Goal: Task Accomplishment & Management: Use online tool/utility

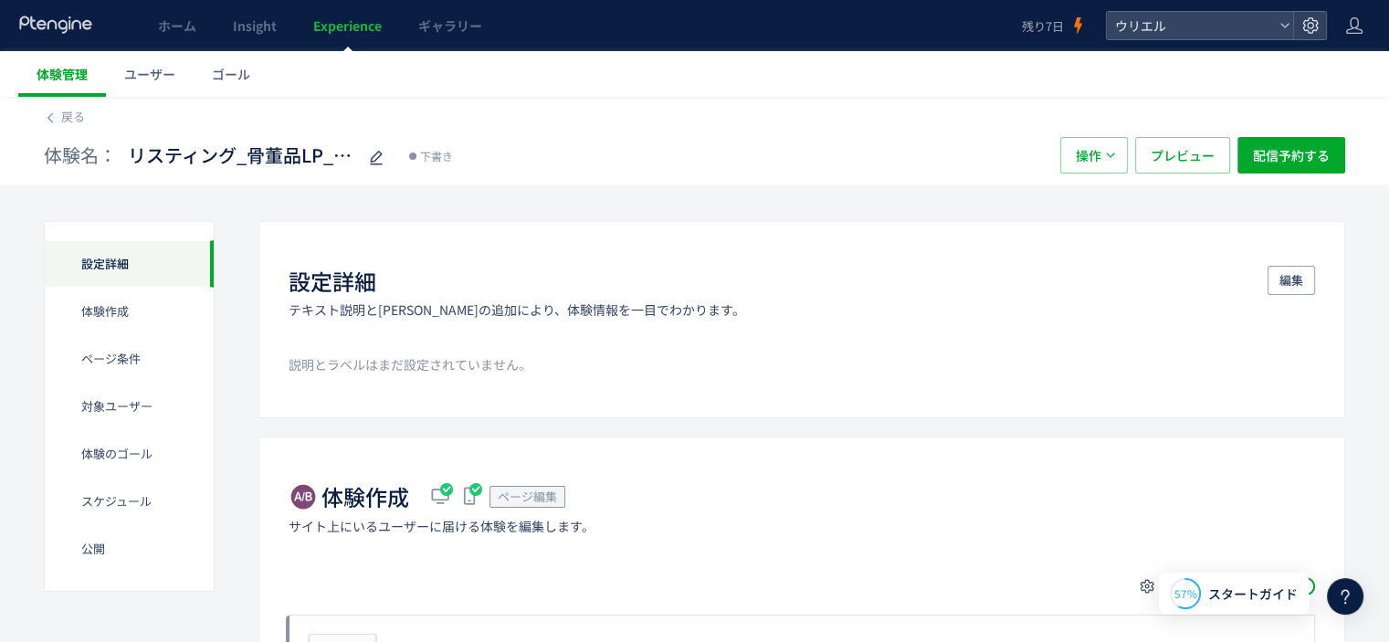
click at [85, 62] on link "体験管理" at bounding box center [62, 74] width 88 height 46
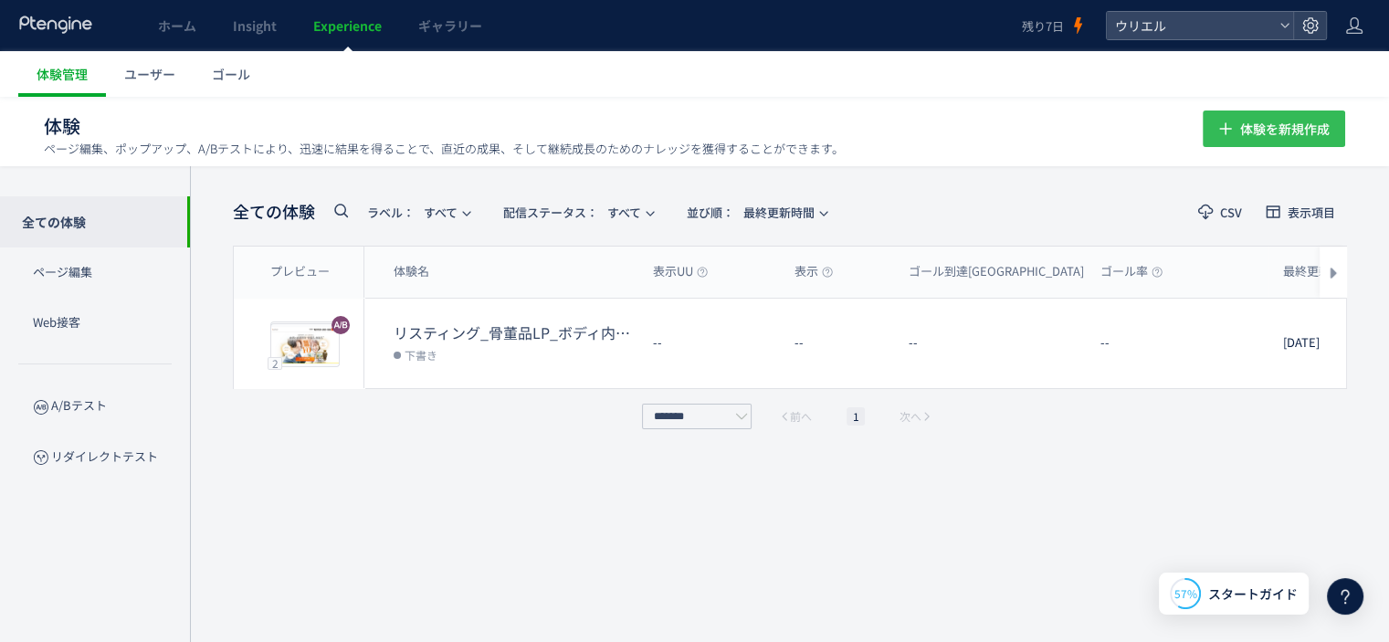
click at [1276, 121] on span "体験を新規作成" at bounding box center [1284, 128] width 89 height 37
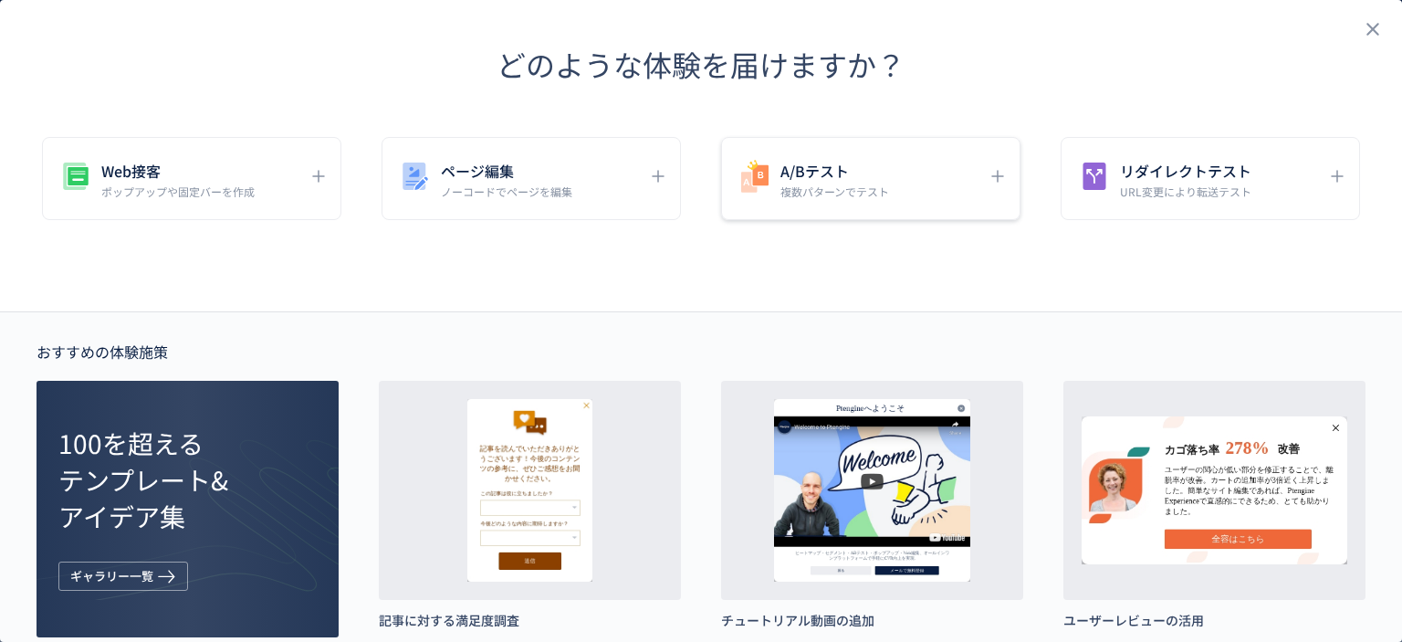
click at [938, 177] on div "A/Bテスト 複数パターンでテスト" at bounding box center [857, 178] width 241 height 41
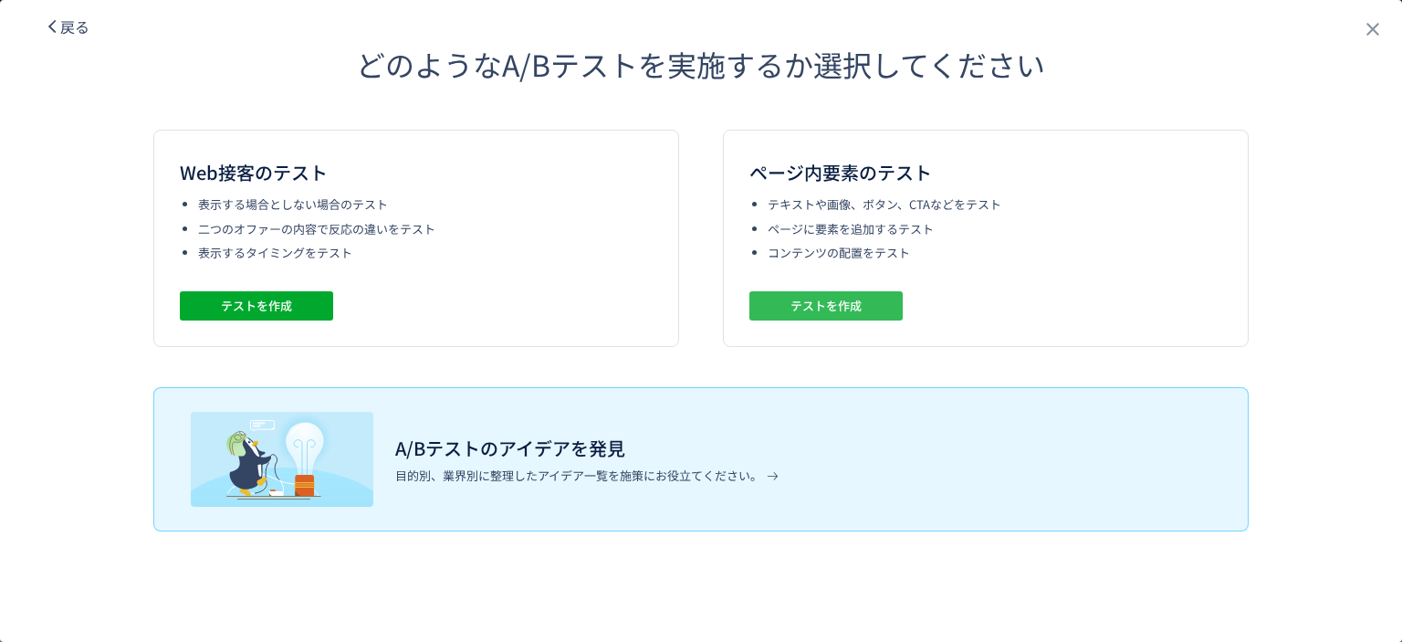
click at [814, 302] on span "テストを作成" at bounding box center [826, 305] width 71 height 29
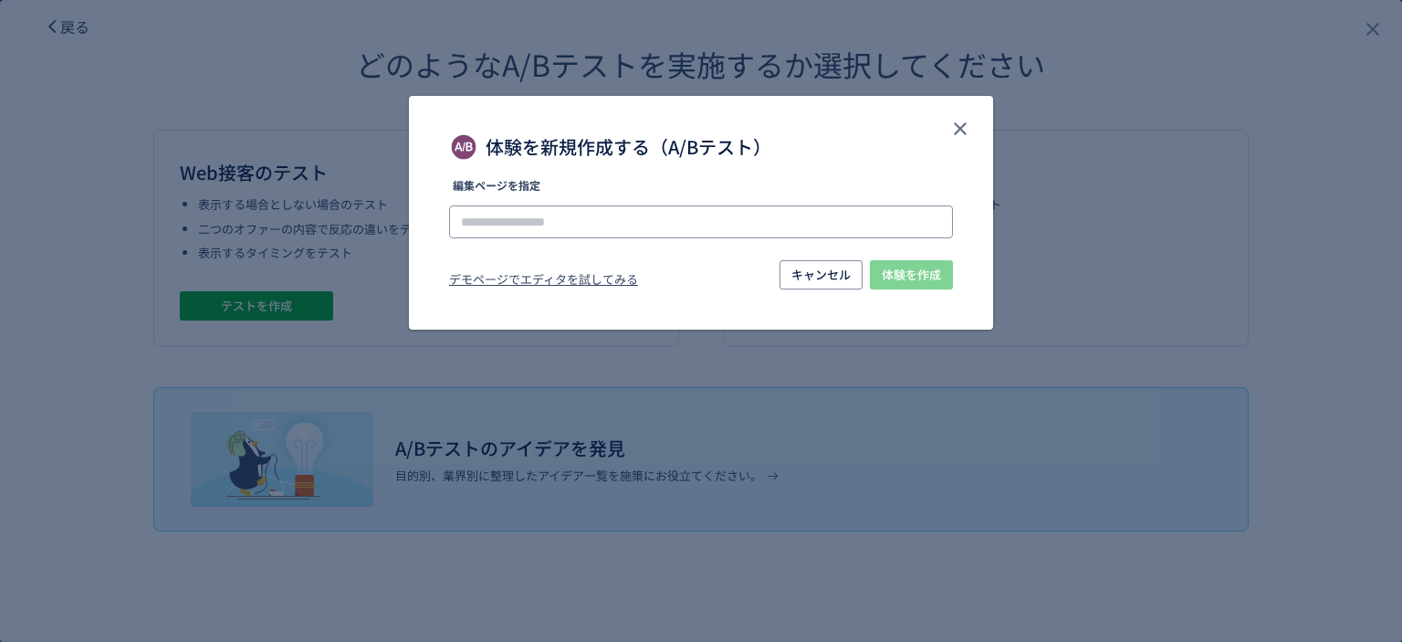
click at [796, 234] on input "体験を新規作成する（A/Bテスト）" at bounding box center [701, 221] width 504 height 33
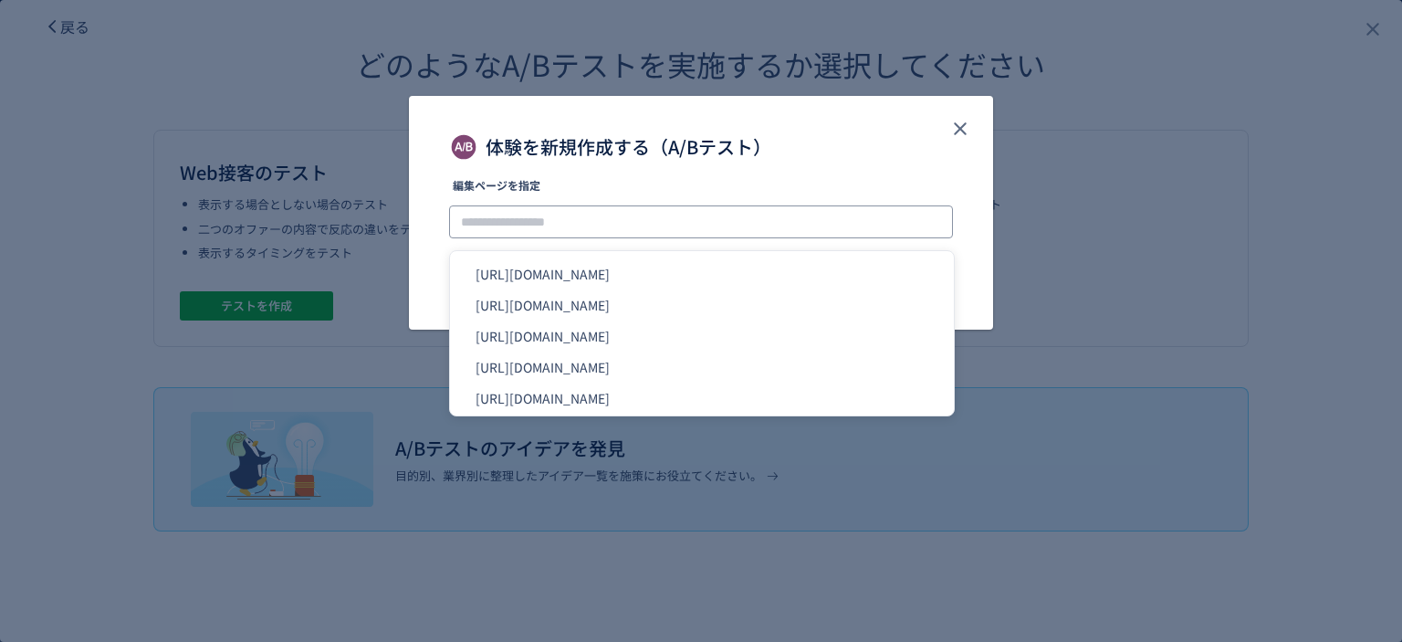
click at [791, 216] on input "体験を新規作成する（A/Bテスト）" at bounding box center [701, 221] width 504 height 33
click at [756, 191] on label "編集ページを指定" at bounding box center [701, 191] width 504 height 22
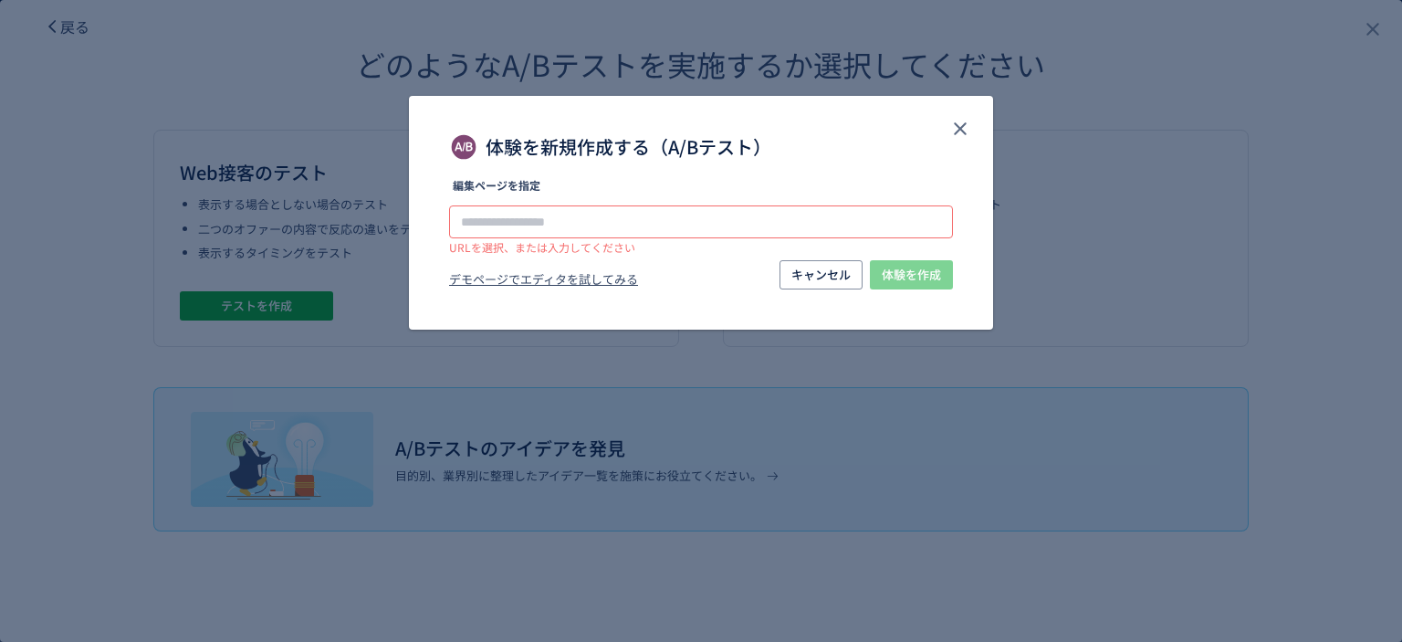
click at [660, 225] on input "体験を新規作成する（A/Bテスト）" at bounding box center [701, 221] width 504 height 33
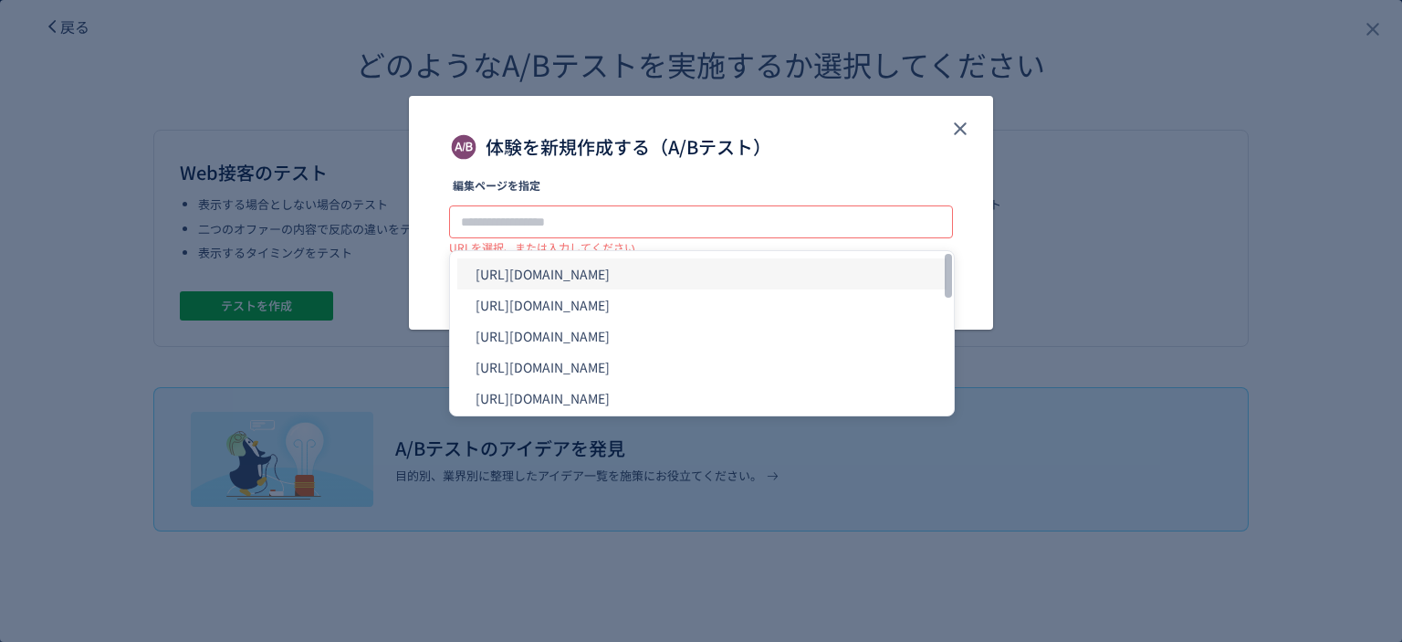
click at [668, 273] on li "[URL][DOMAIN_NAME]" at bounding box center [701, 273] width 489 height 31
type input "**********"
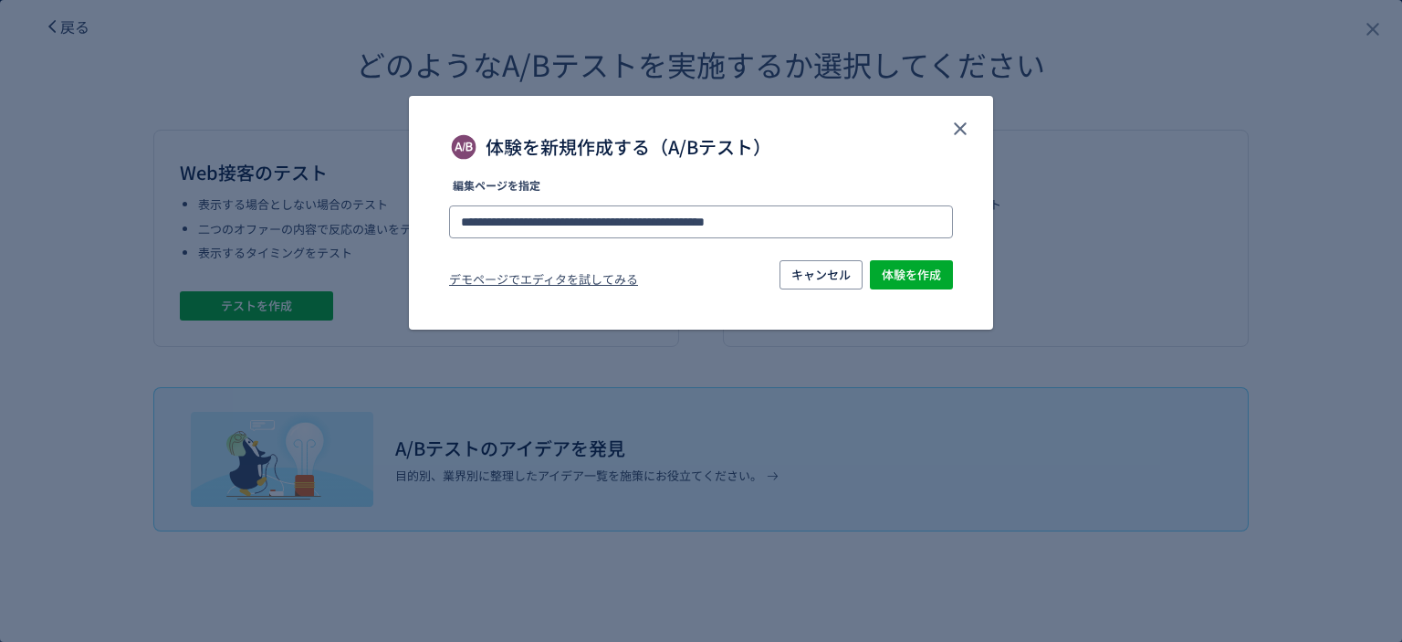
click at [807, 222] on input "**********" at bounding box center [701, 221] width 504 height 33
click at [817, 200] on label "編集ページを指定" at bounding box center [701, 191] width 504 height 22
click at [814, 218] on input "**********" at bounding box center [701, 221] width 504 height 33
click at [828, 181] on label "編集ページを指定" at bounding box center [701, 191] width 504 height 22
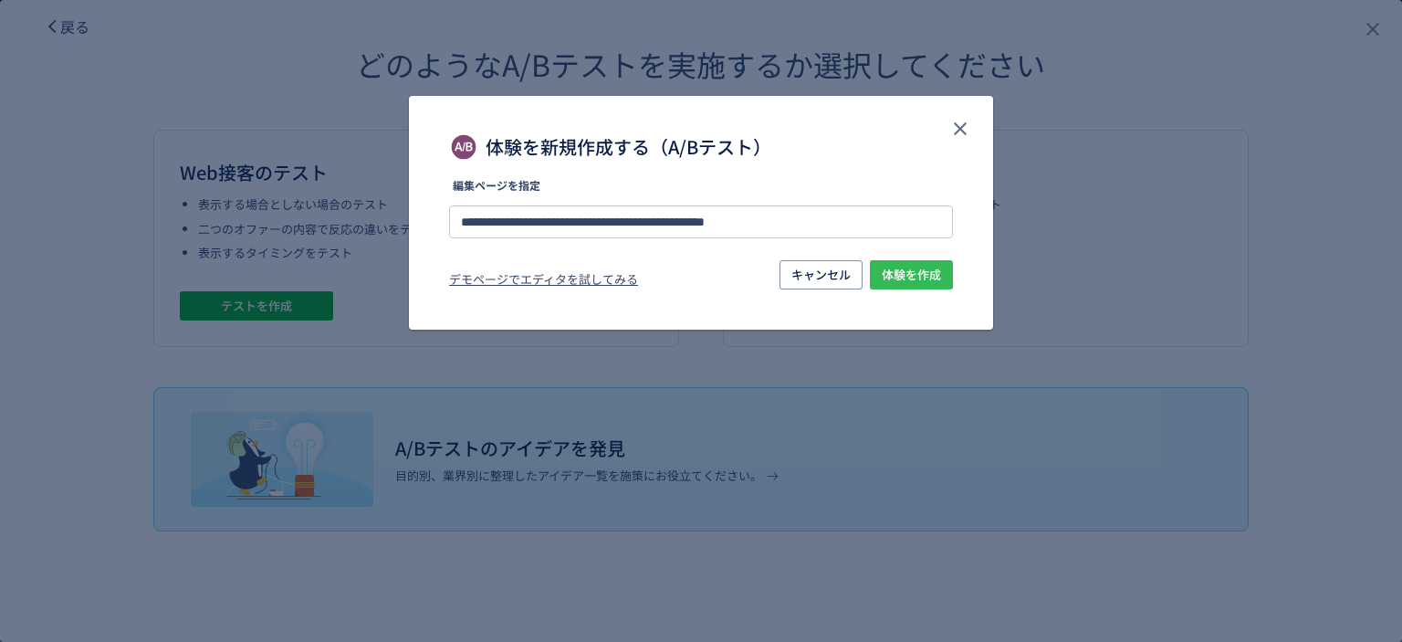
click at [906, 280] on span "体験を作成" at bounding box center [911, 274] width 59 height 29
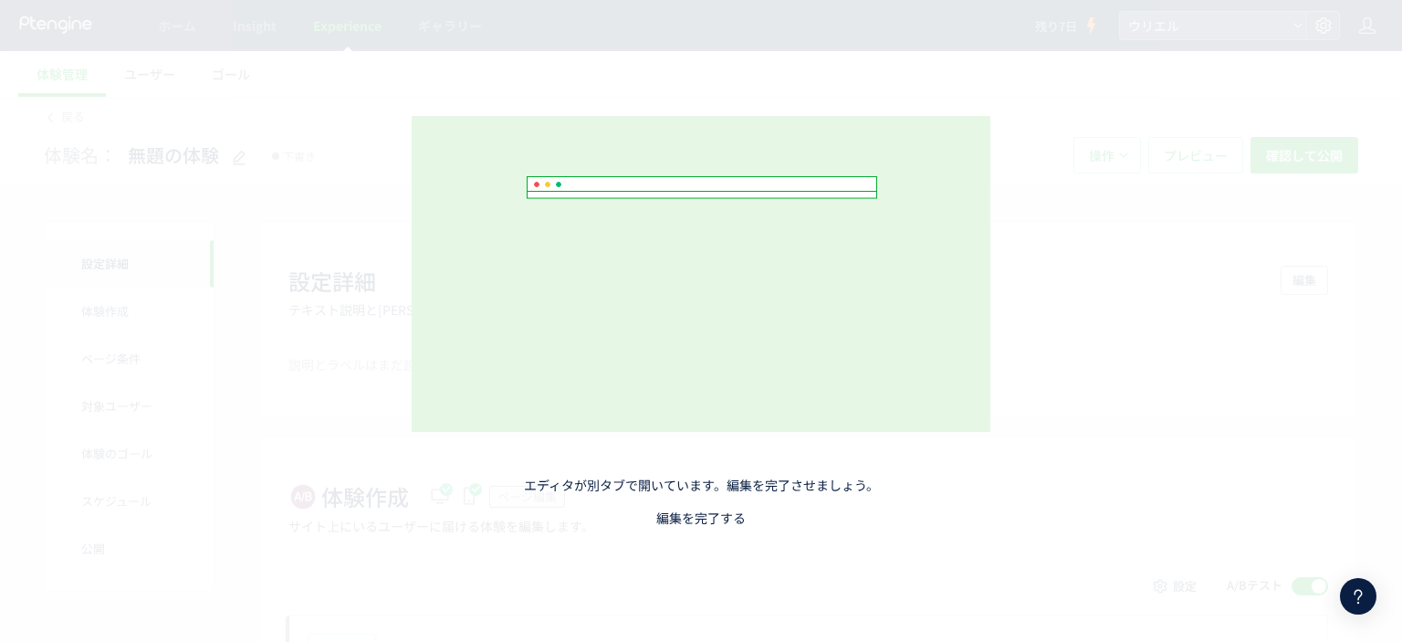
click at [727, 511] on link "編集を完了する" at bounding box center [700, 518] width 89 height 18
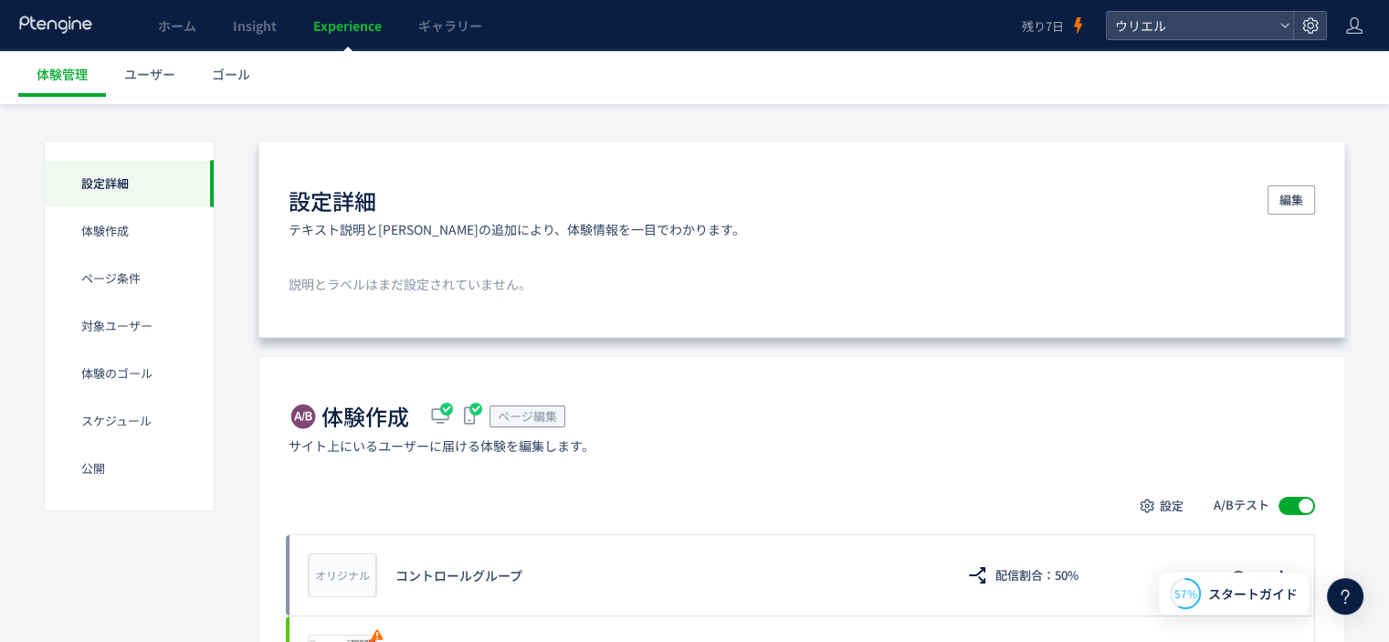
scroll to position [91, 0]
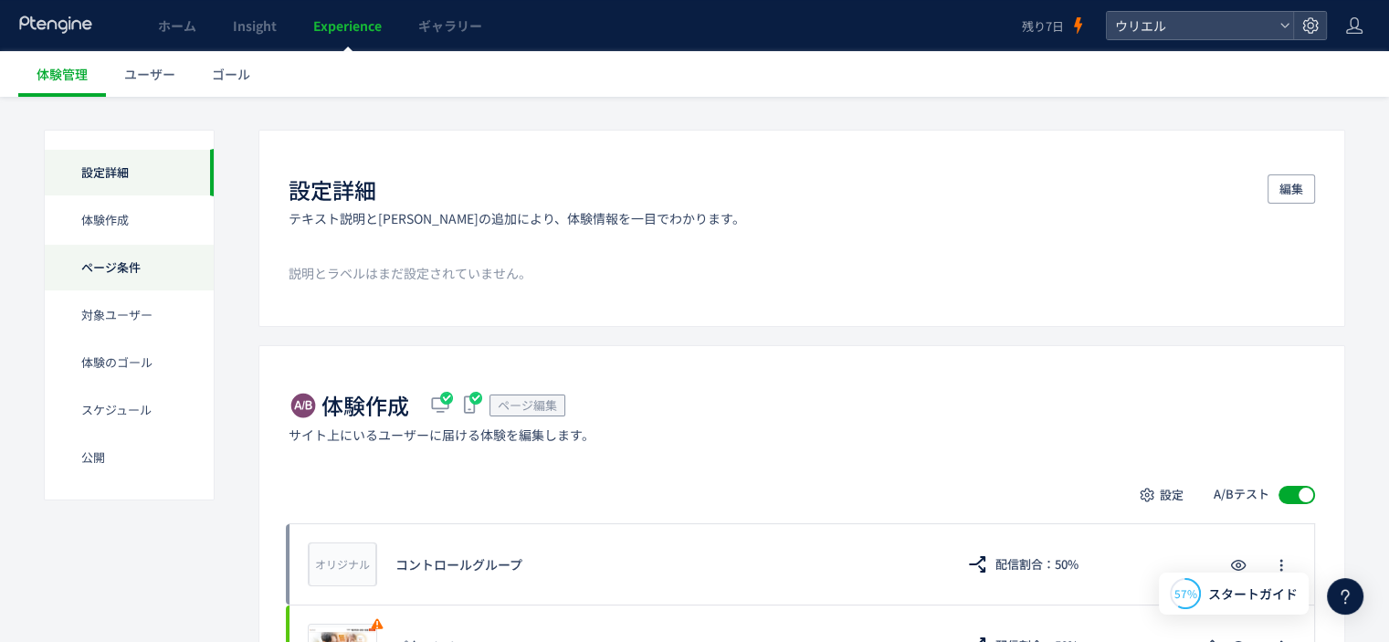
click at [124, 277] on div "ページ条件" at bounding box center [129, 267] width 169 height 47
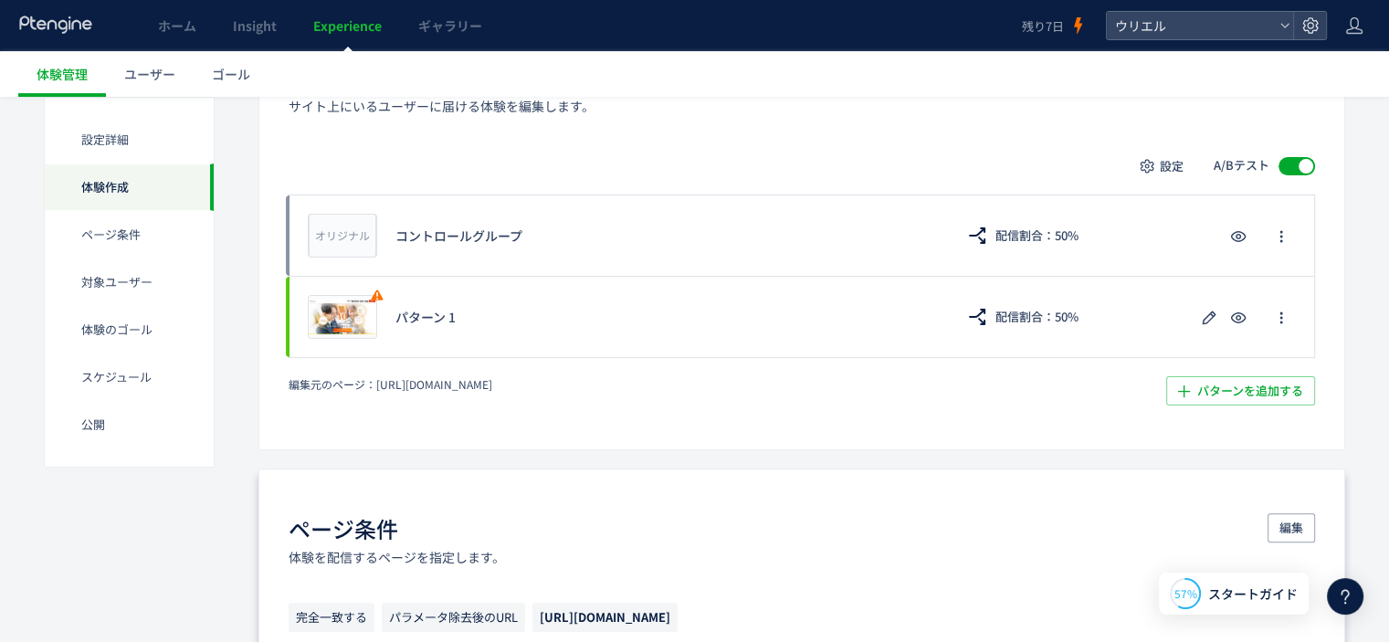
scroll to position [452, 0]
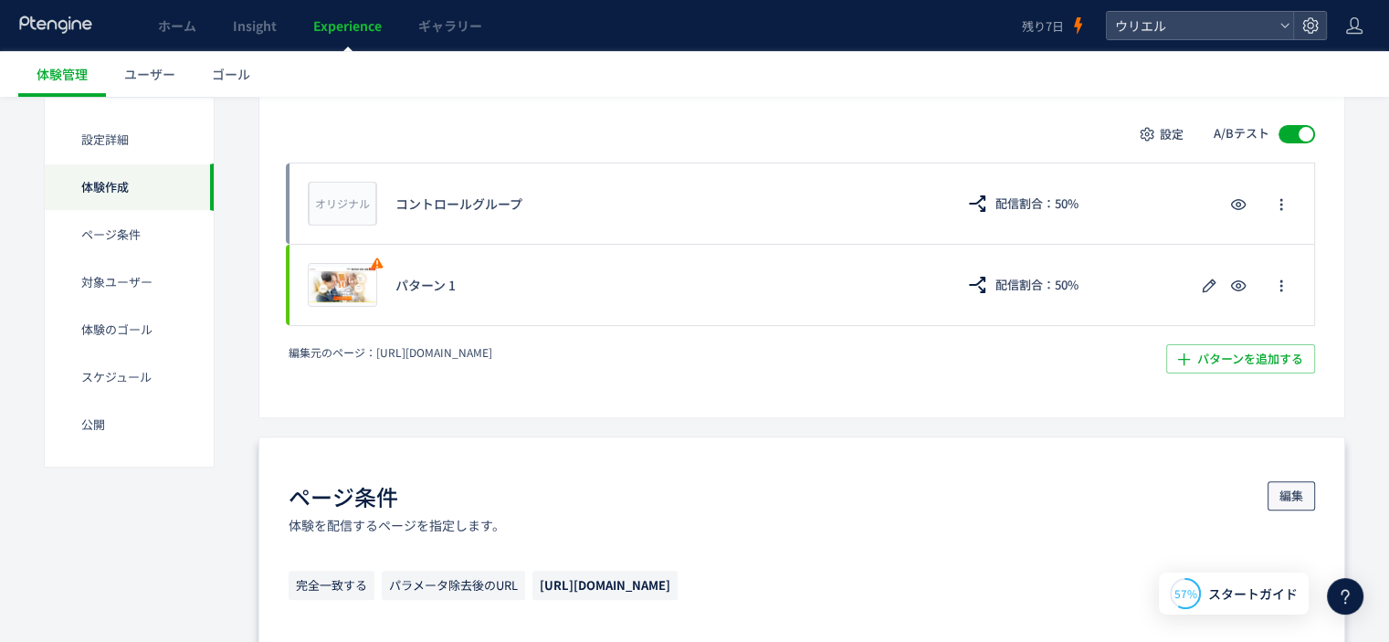
click at [1292, 499] on span "編集" at bounding box center [1291, 495] width 24 height 29
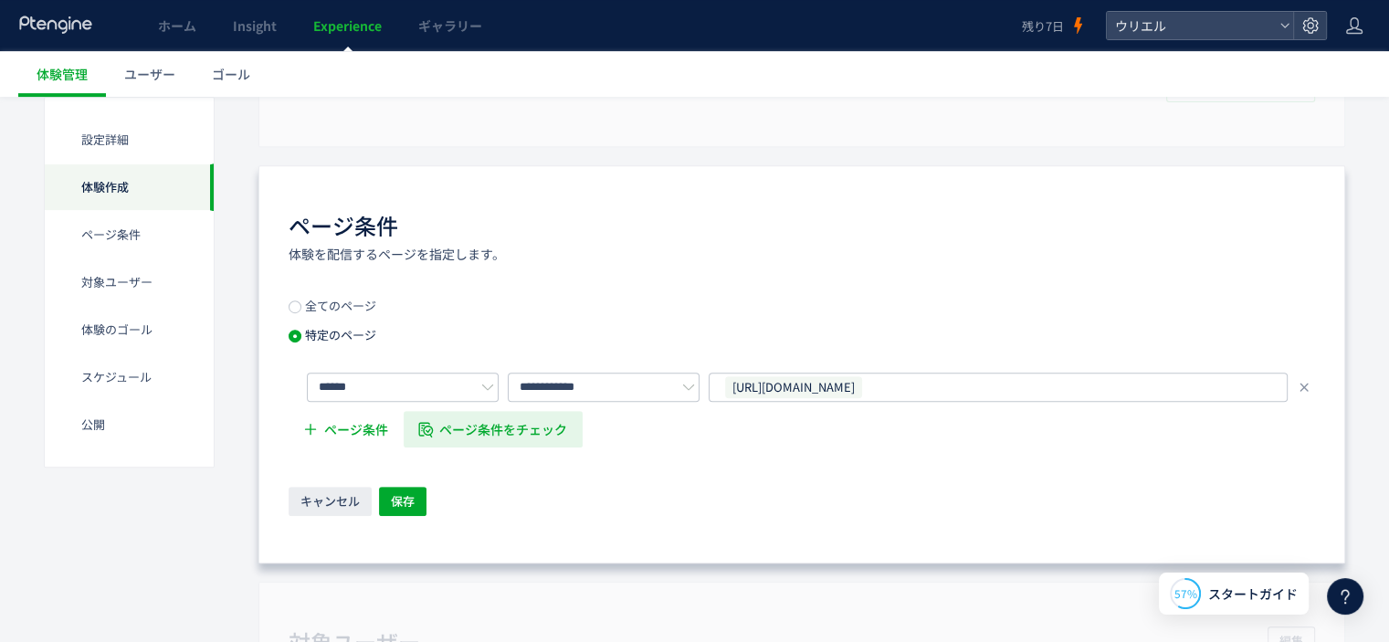
scroll to position [726, 0]
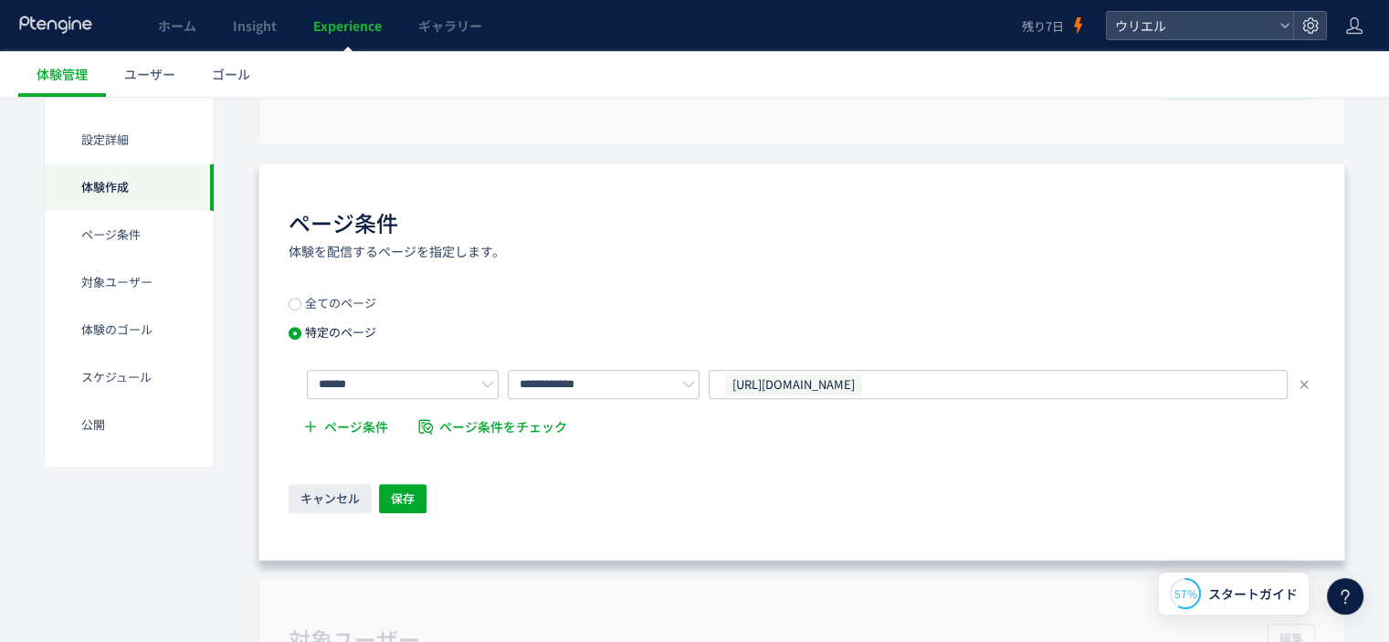
click at [362, 305] on span "全てのページ" at bounding box center [338, 302] width 75 height 17
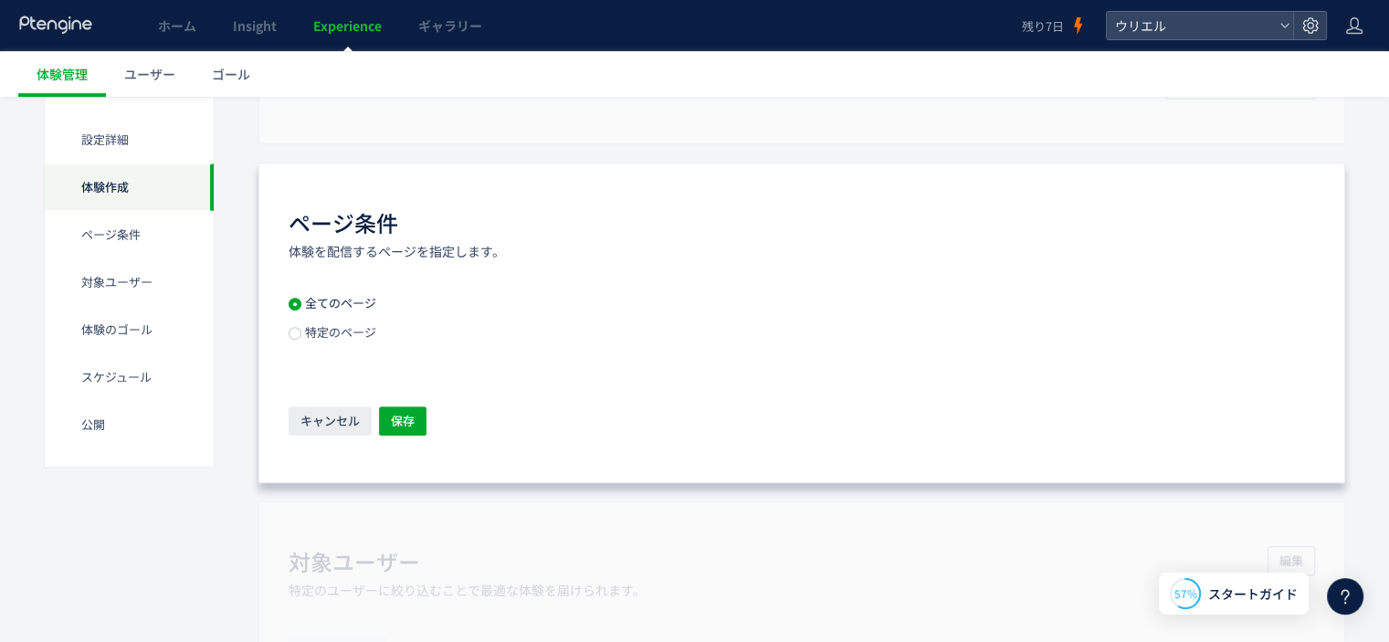
click at [357, 324] on span "特定のページ" at bounding box center [338, 331] width 75 height 17
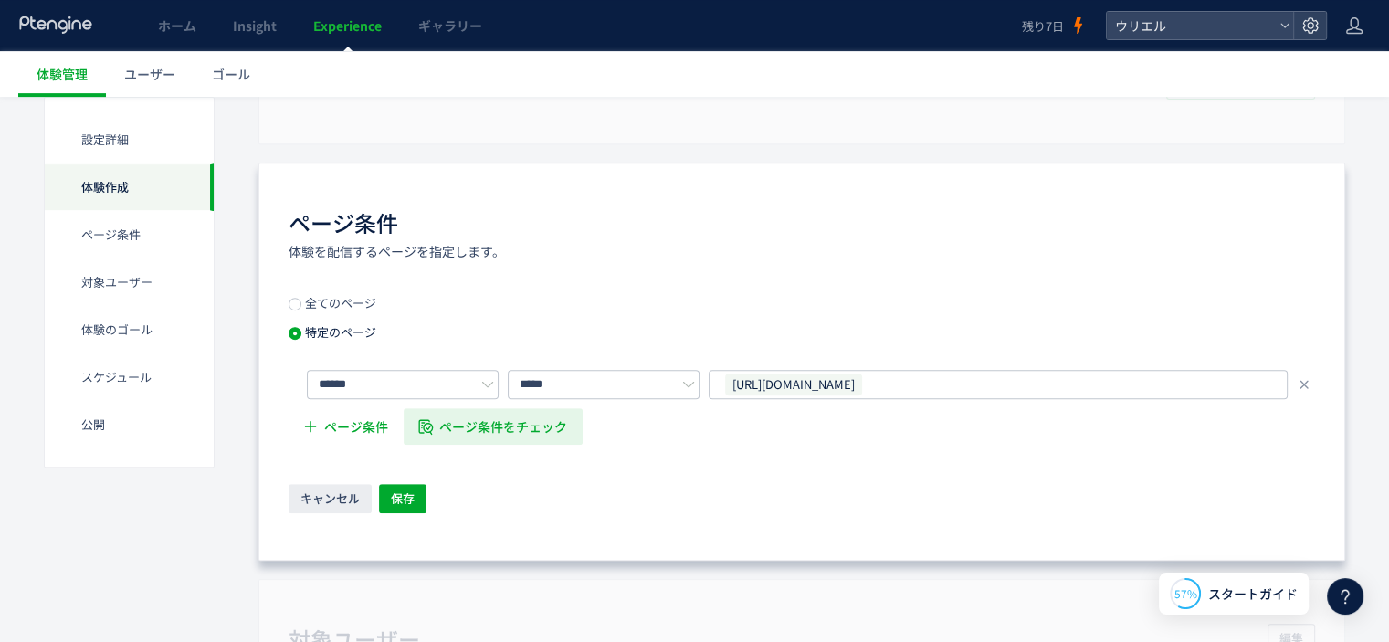
click at [457, 424] on span "ページ条件をチェック" at bounding box center [504, 426] width 128 height 37
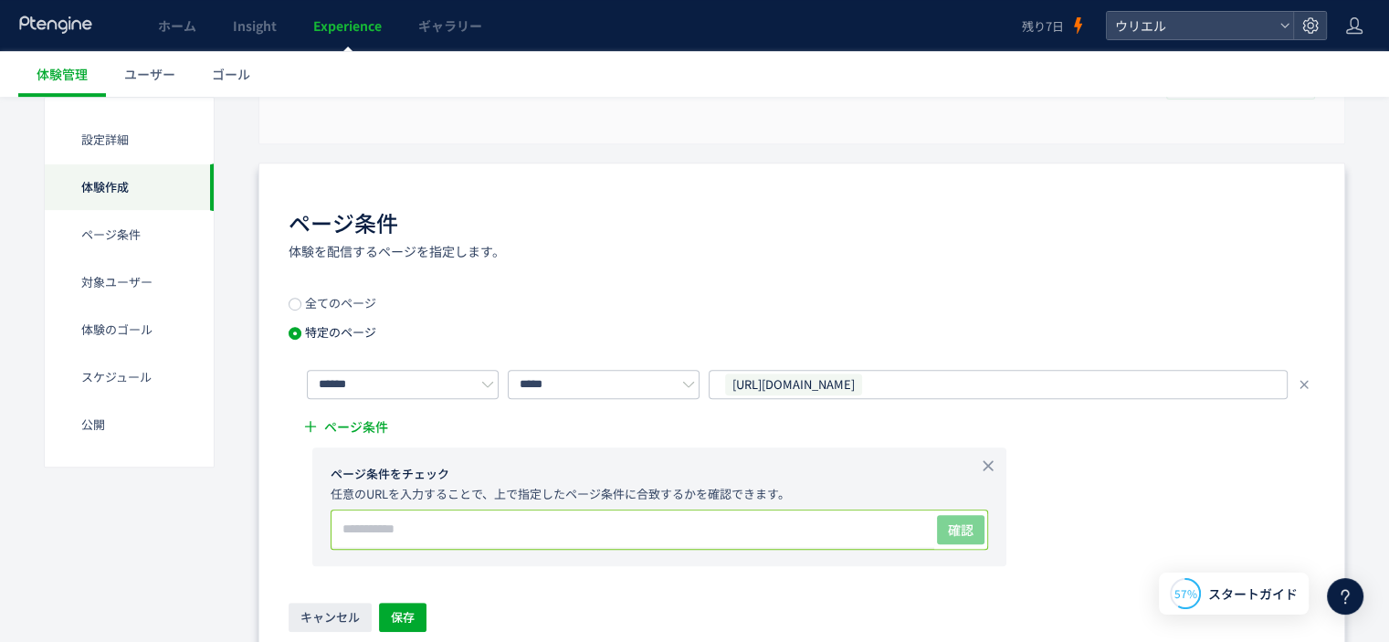
click at [538, 532] on input "text" at bounding box center [632, 528] width 603 height 37
click at [862, 390] on span "[URL][DOMAIN_NAME]" at bounding box center [793, 384] width 137 height 22
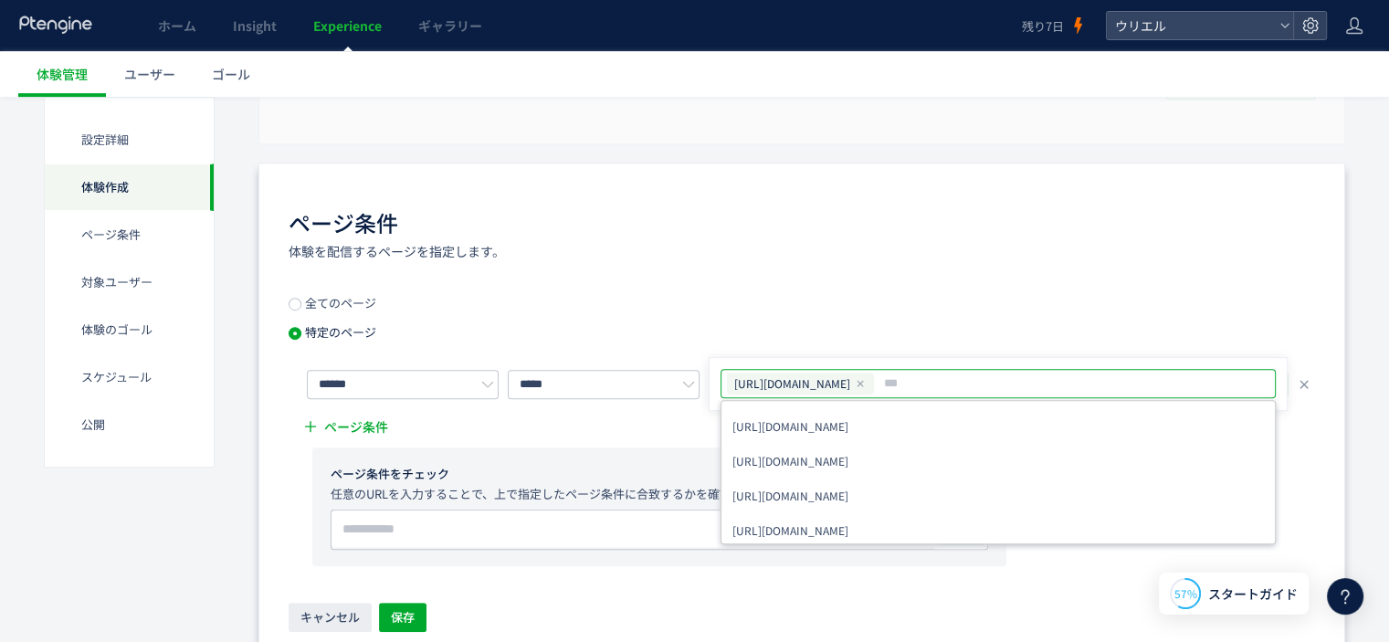
drag, startPoint x: 899, startPoint y: 380, endPoint x: 710, endPoint y: 381, distance: 189.0
click at [710, 381] on div "[URL][DOMAIN_NAME] [URL][DOMAIN_NAME] [URL][DOMAIN_NAME] [URL][DOMAIN_NAME] [UR…" at bounding box center [998, 384] width 579 height 55
copy span "[URL][DOMAIN_NAME]"
click at [572, 542] on input "text" at bounding box center [632, 528] width 603 height 37
paste input "**********"
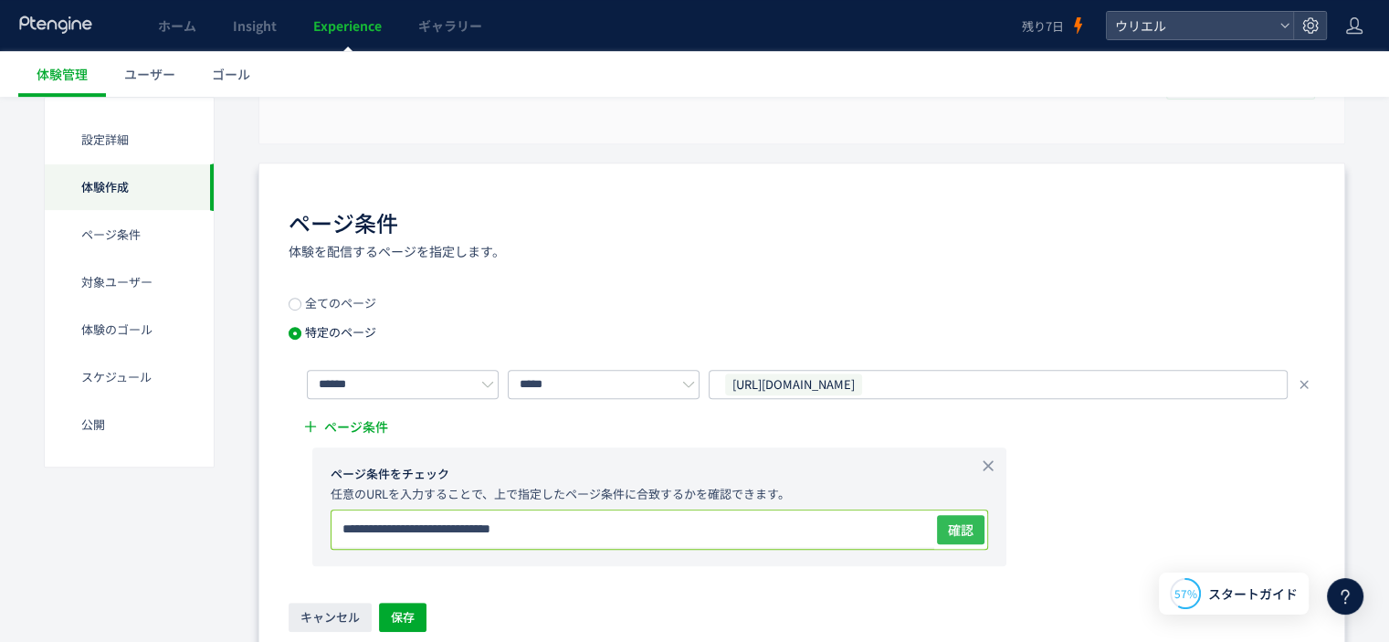
type input "**********"
click at [971, 532] on span "確認" at bounding box center [961, 529] width 26 height 18
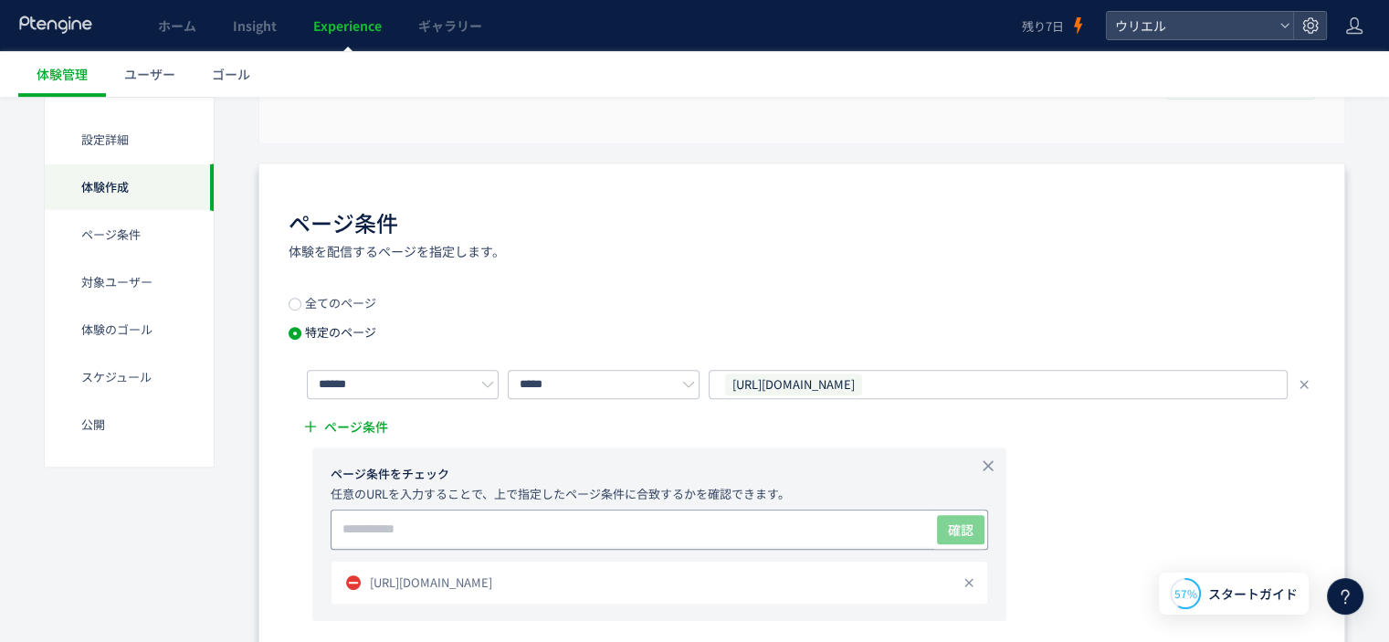
click at [775, 509] on div "確認" at bounding box center [659, 529] width 657 height 40
click at [695, 520] on input "text" at bounding box center [632, 528] width 603 height 37
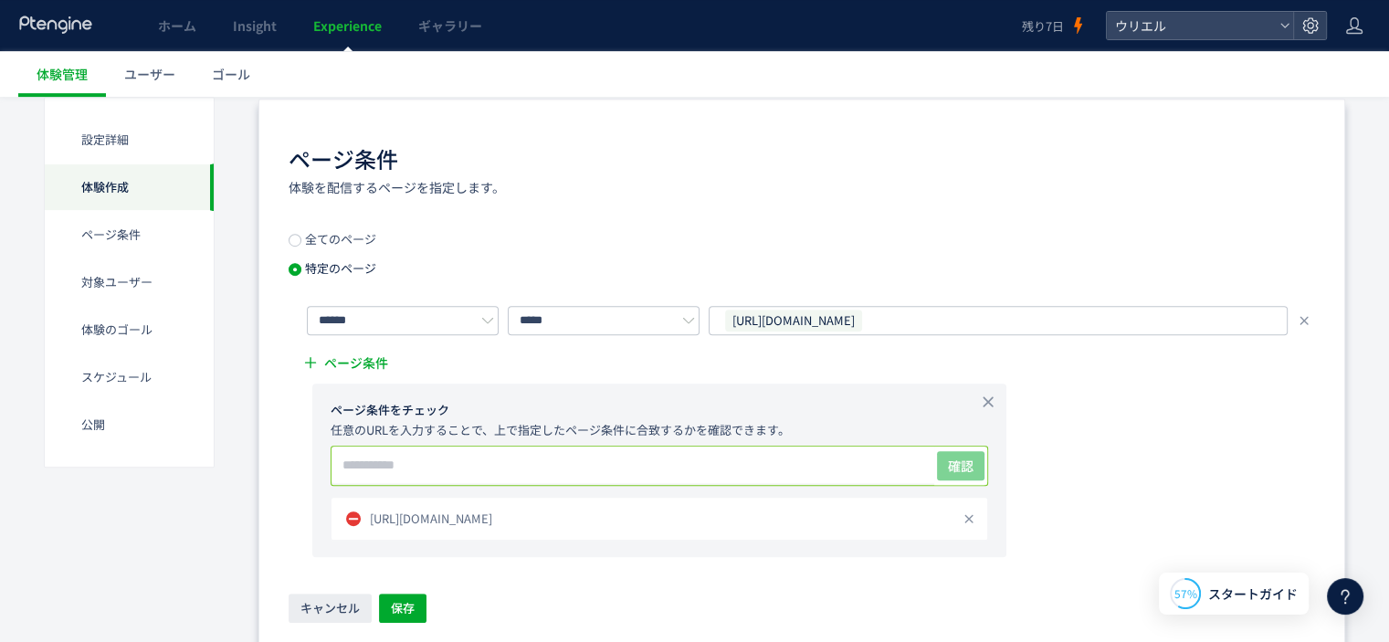
scroll to position [817, 0]
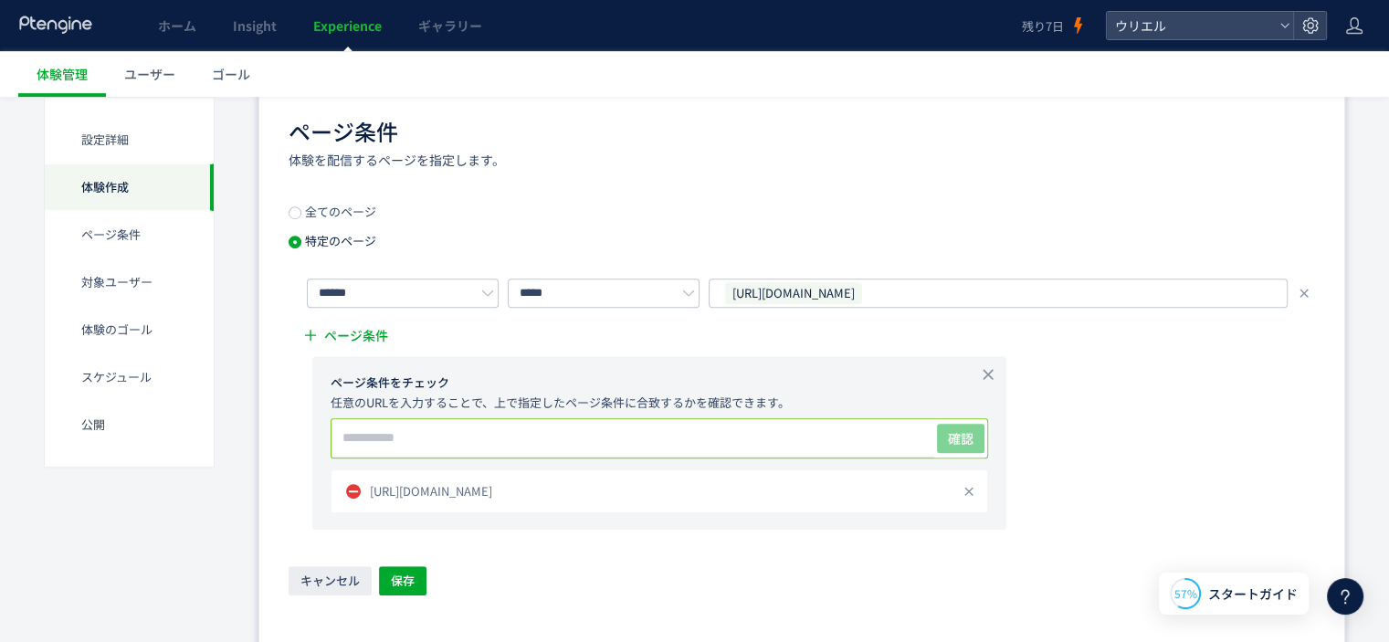
paste input "**********"
type input "**********"
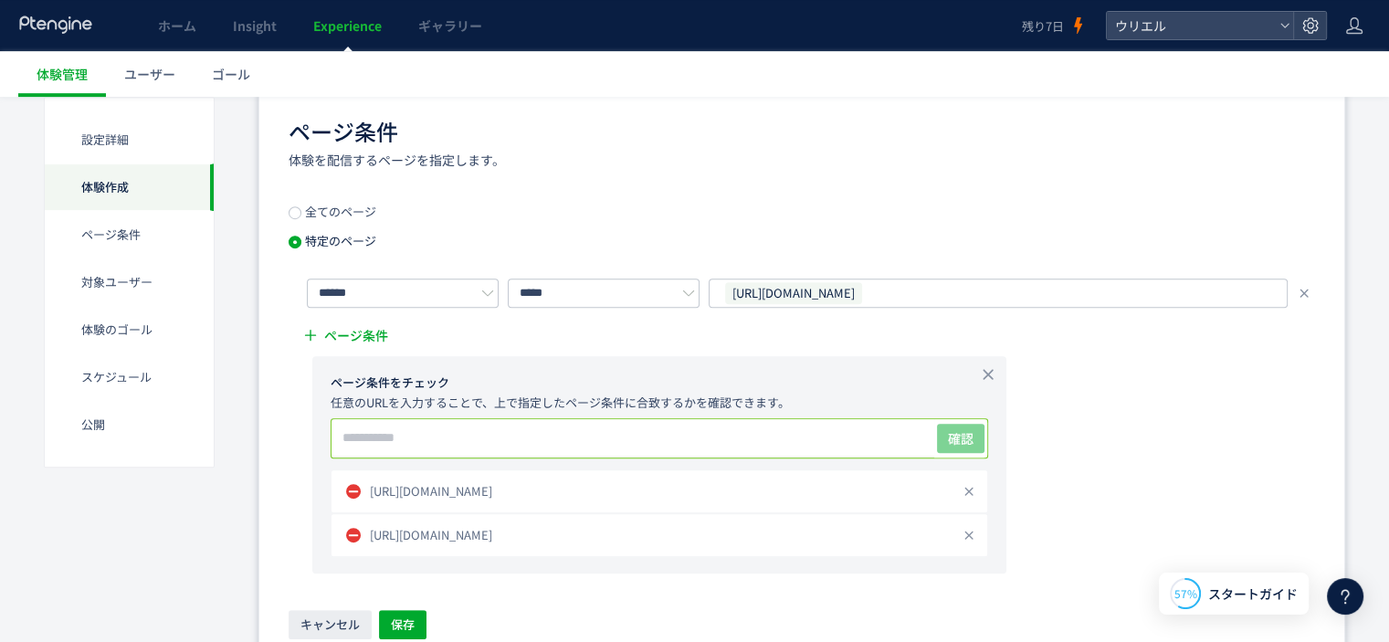
click at [763, 437] on input "text" at bounding box center [632, 437] width 603 height 37
click at [862, 288] on span "[URL][DOMAIN_NAME]" at bounding box center [793, 293] width 137 height 22
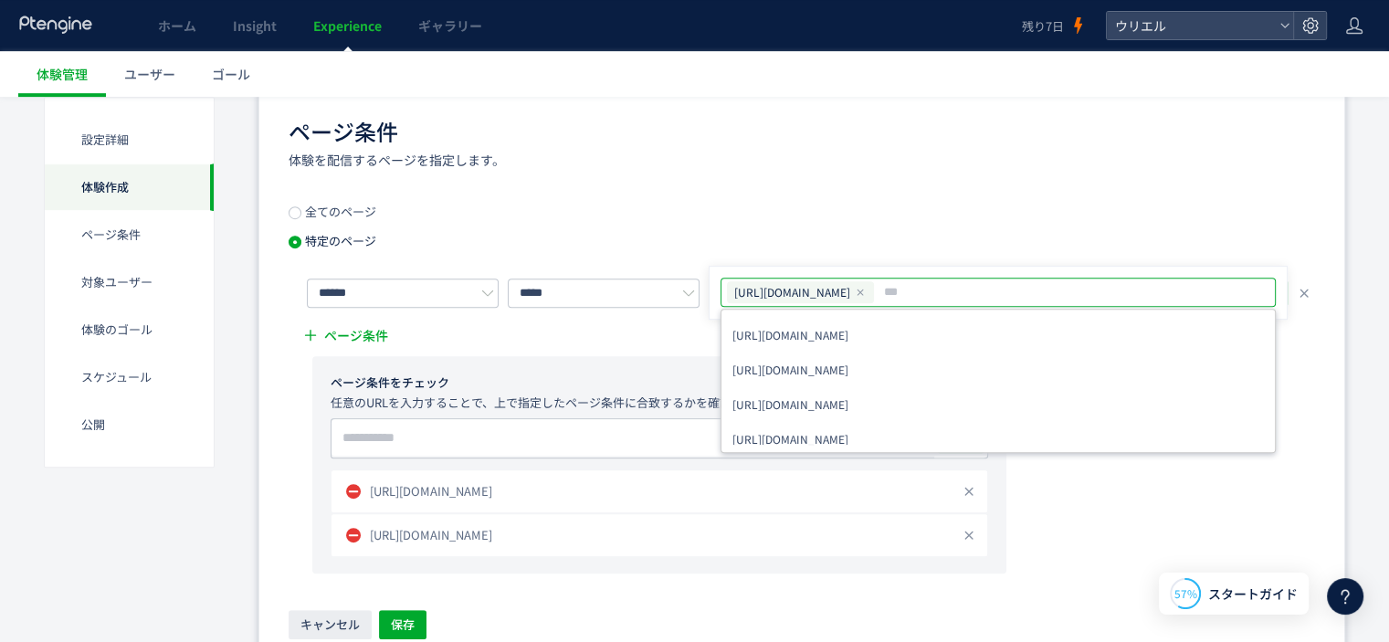
click at [850, 292] on span "[URL][DOMAIN_NAME]" at bounding box center [792, 292] width 116 height 20
drag, startPoint x: 896, startPoint y: 291, endPoint x: 991, endPoint y: 291, distance: 95.0
click at [850, 291] on span "[URL][DOMAIN_NAME]" at bounding box center [792, 292] width 116 height 20
click at [874, 291] on div "[URL][DOMAIN_NAME]" at bounding box center [800, 292] width 147 height 22
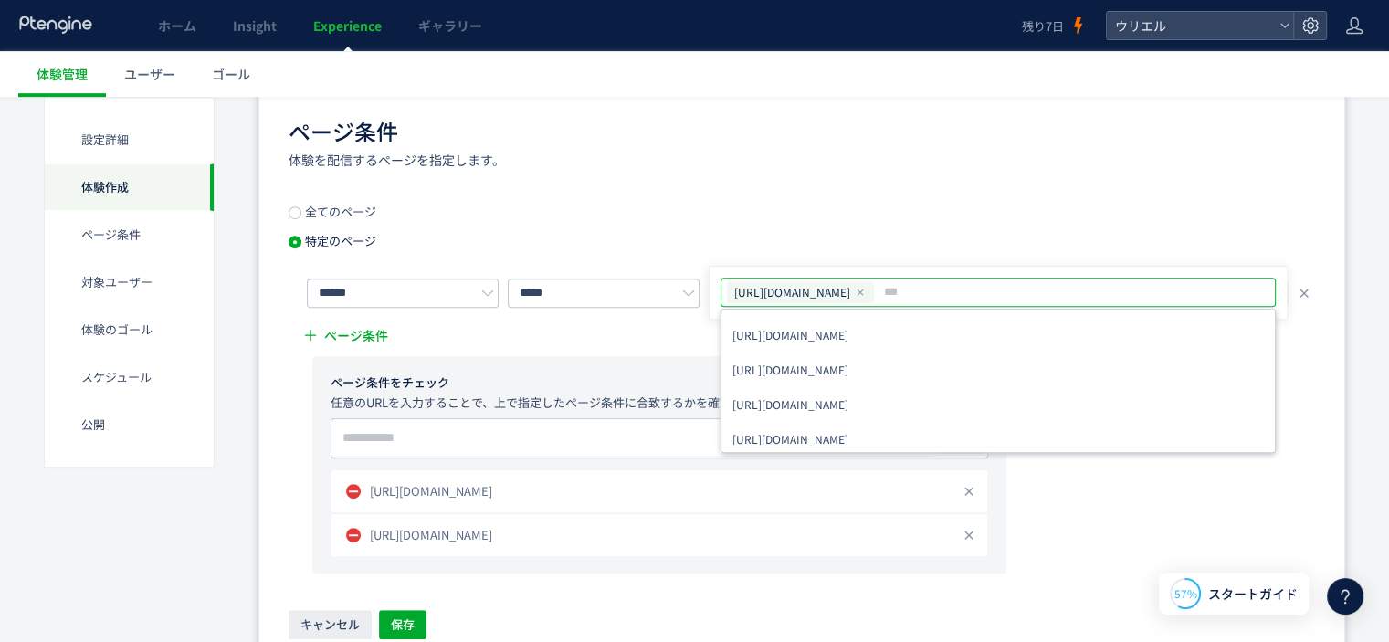
click at [866, 291] on icon at bounding box center [860, 292] width 11 height 11
click at [997, 291] on input "text" at bounding box center [1000, 292] width 541 height 22
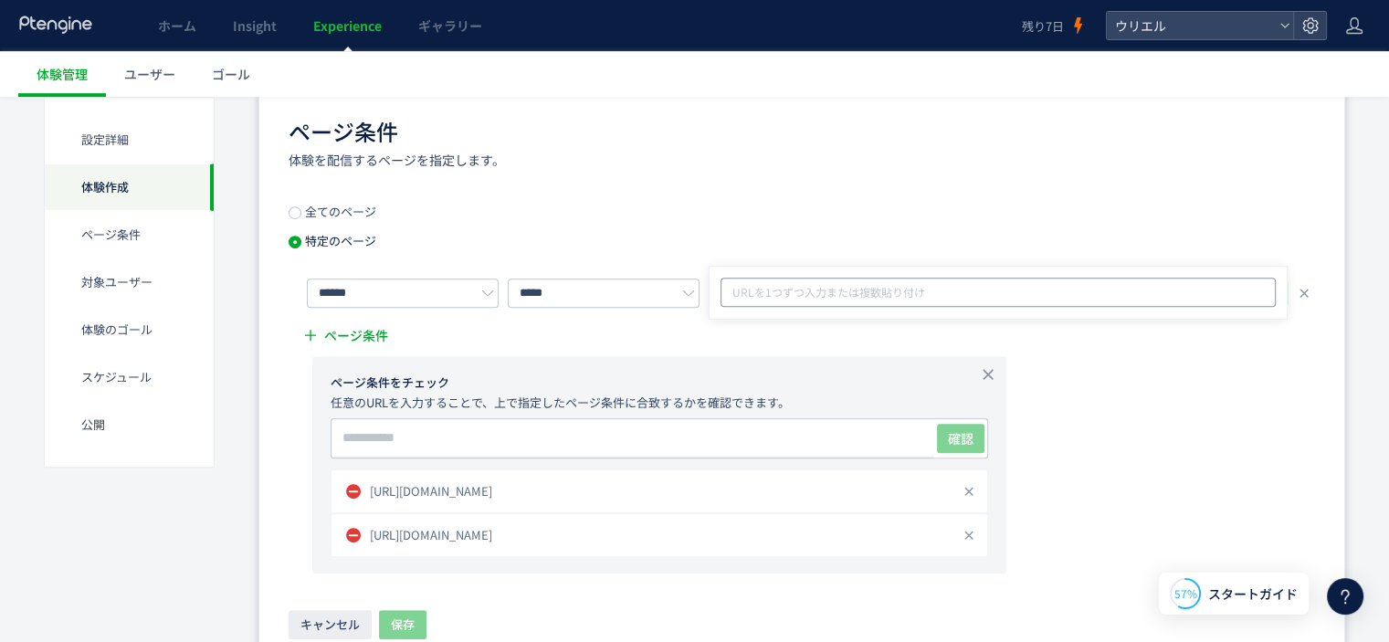
paste input "**********"
type input "**********"
click at [957, 262] on div "**********" at bounding box center [802, 389] width 1026 height 368
click at [946, 297] on div "URLを1つずつ入力または複数貼り付け" at bounding box center [998, 292] width 579 height 29
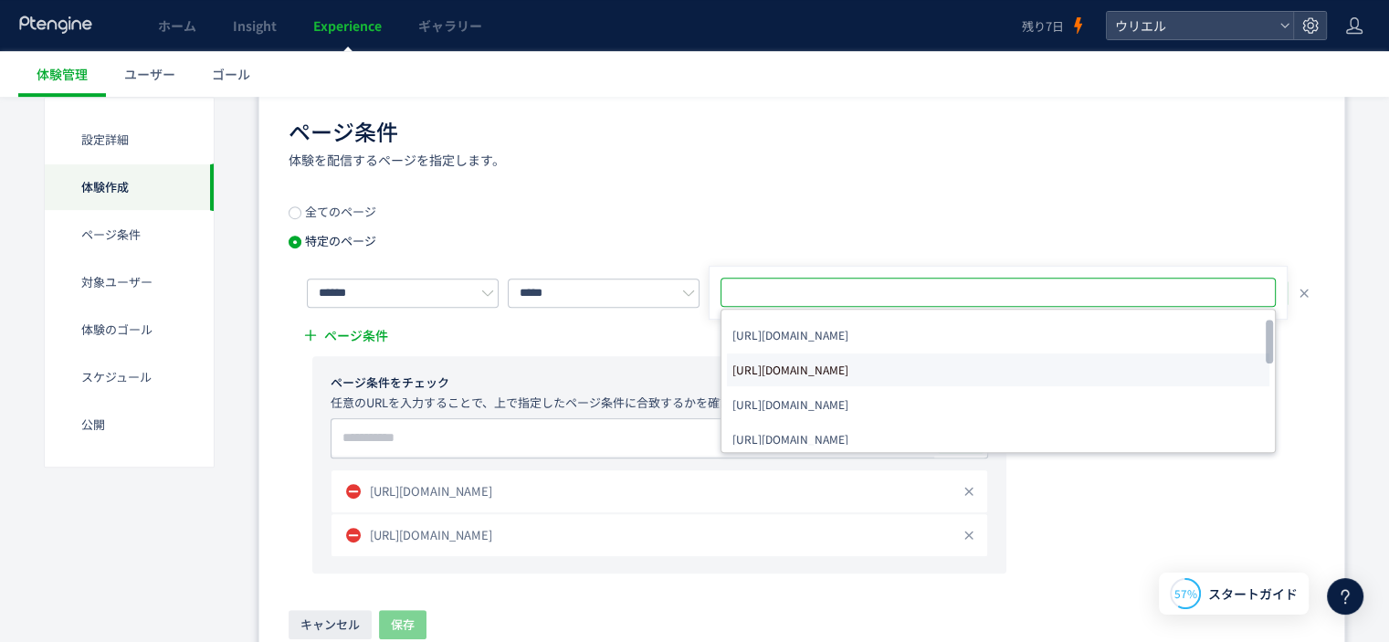
click at [848, 364] on span "[URL][DOMAIN_NAME]" at bounding box center [790, 370] width 116 height 26
click at [850, 288] on span "[URL][DOMAIN_NAME]" at bounding box center [792, 292] width 116 height 20
click at [866, 287] on icon at bounding box center [860, 292] width 11 height 11
paste input "**********"
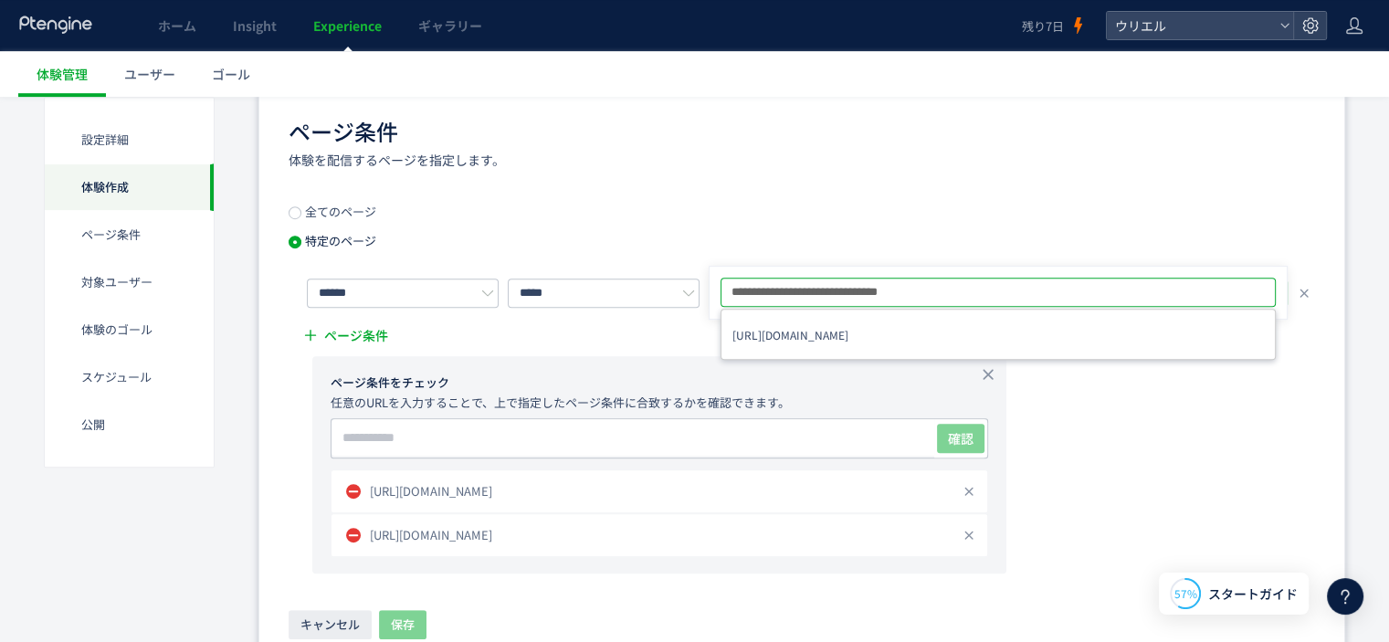
type input "**********"
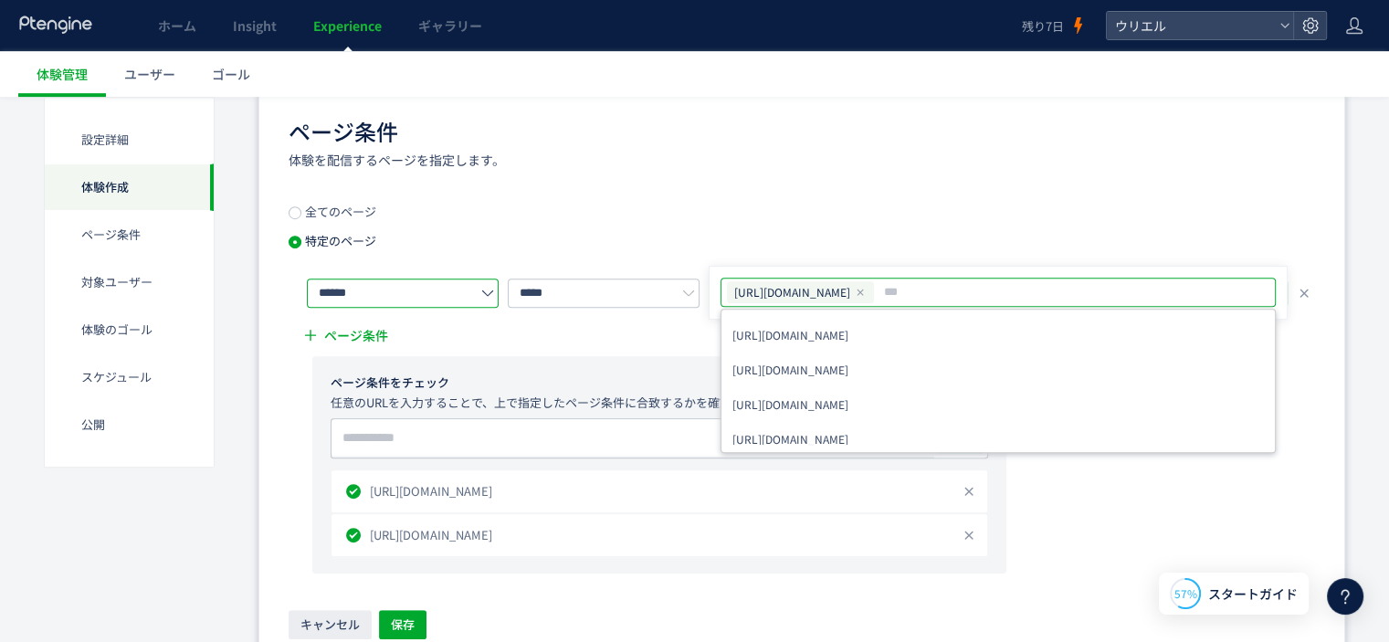
click at [467, 294] on input "******" at bounding box center [403, 292] width 192 height 29
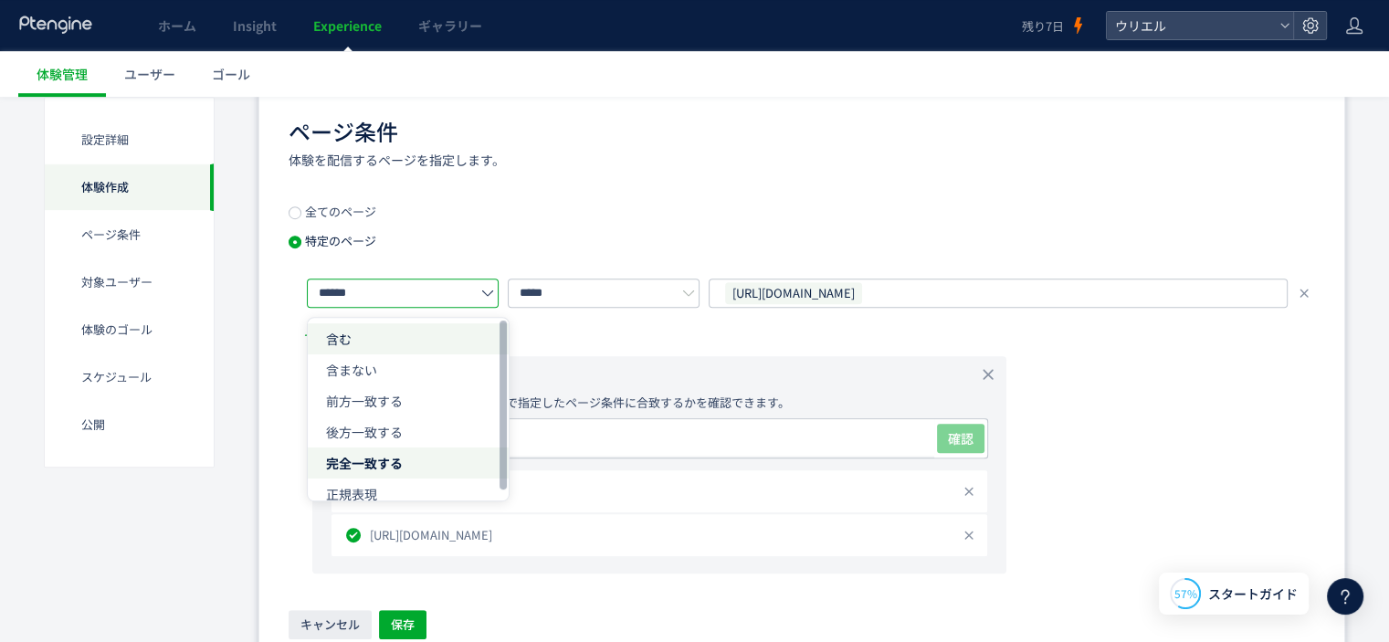
click at [460, 328] on li "含む" at bounding box center [408, 338] width 201 height 31
type input "**"
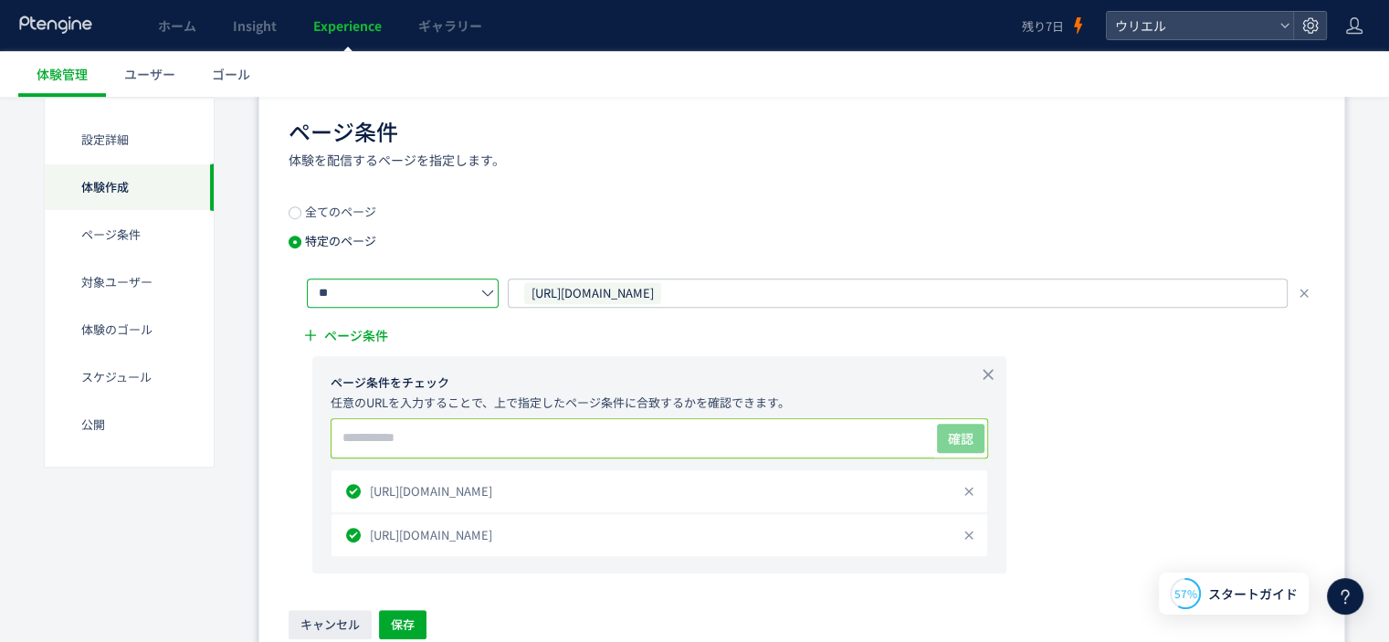
click at [577, 441] on input "text" at bounding box center [632, 437] width 603 height 37
paste input "**********"
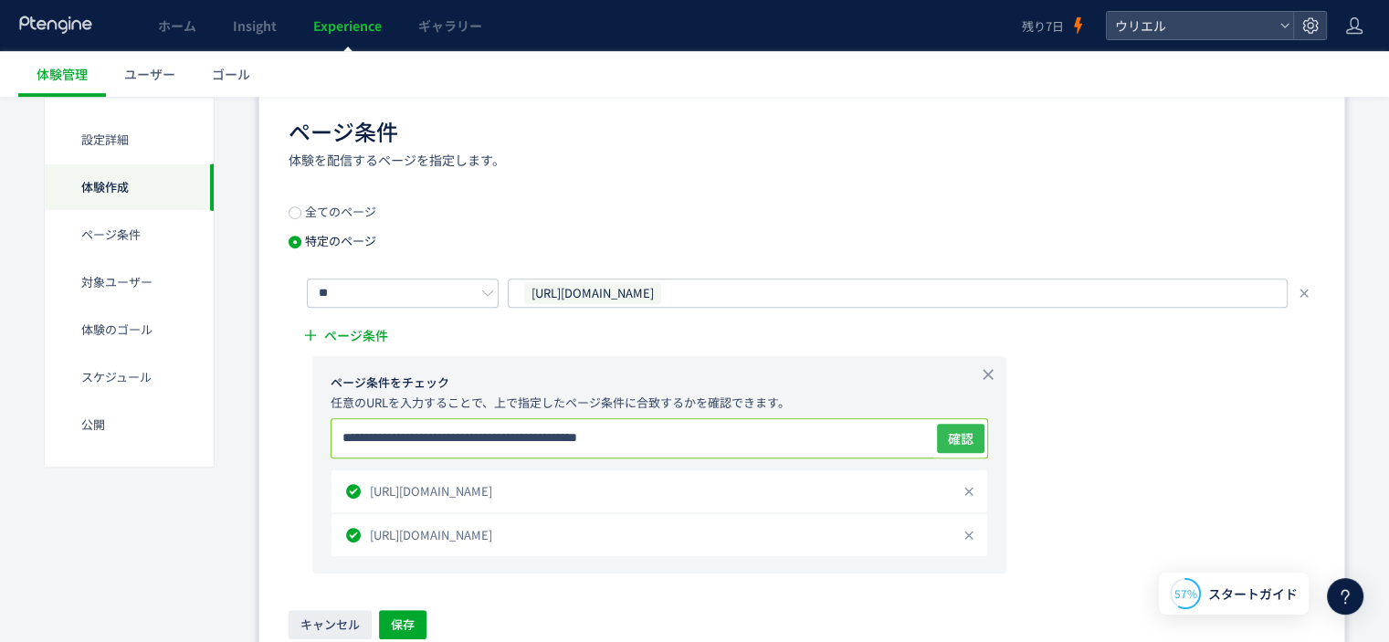
type input "**********"
click at [940, 439] on button "確認" at bounding box center [960, 438] width 47 height 29
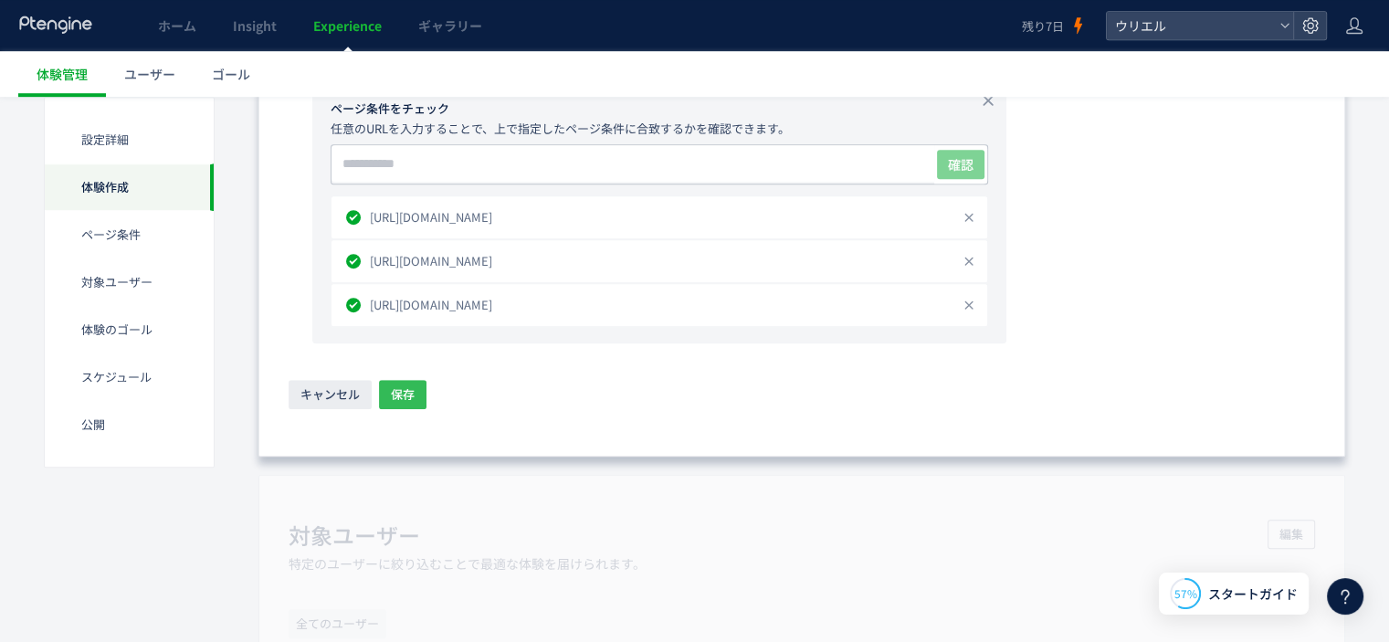
click at [422, 398] on button "保存" at bounding box center [402, 394] width 47 height 29
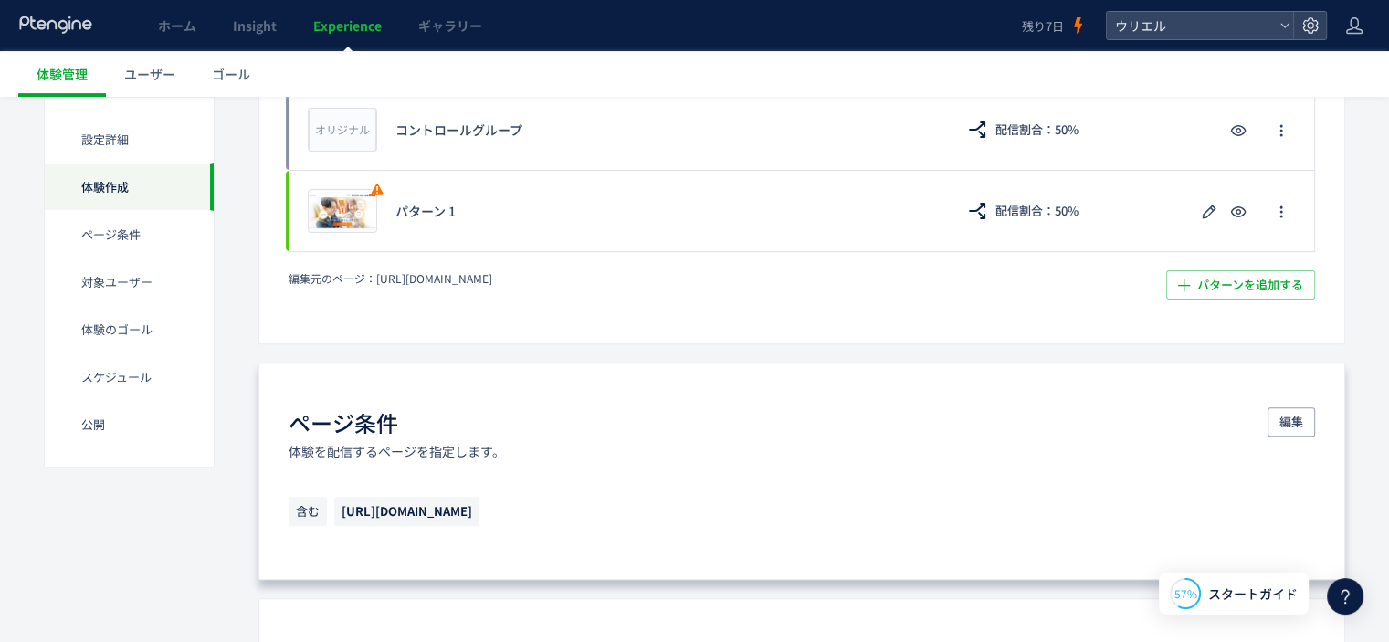
scroll to position [543, 0]
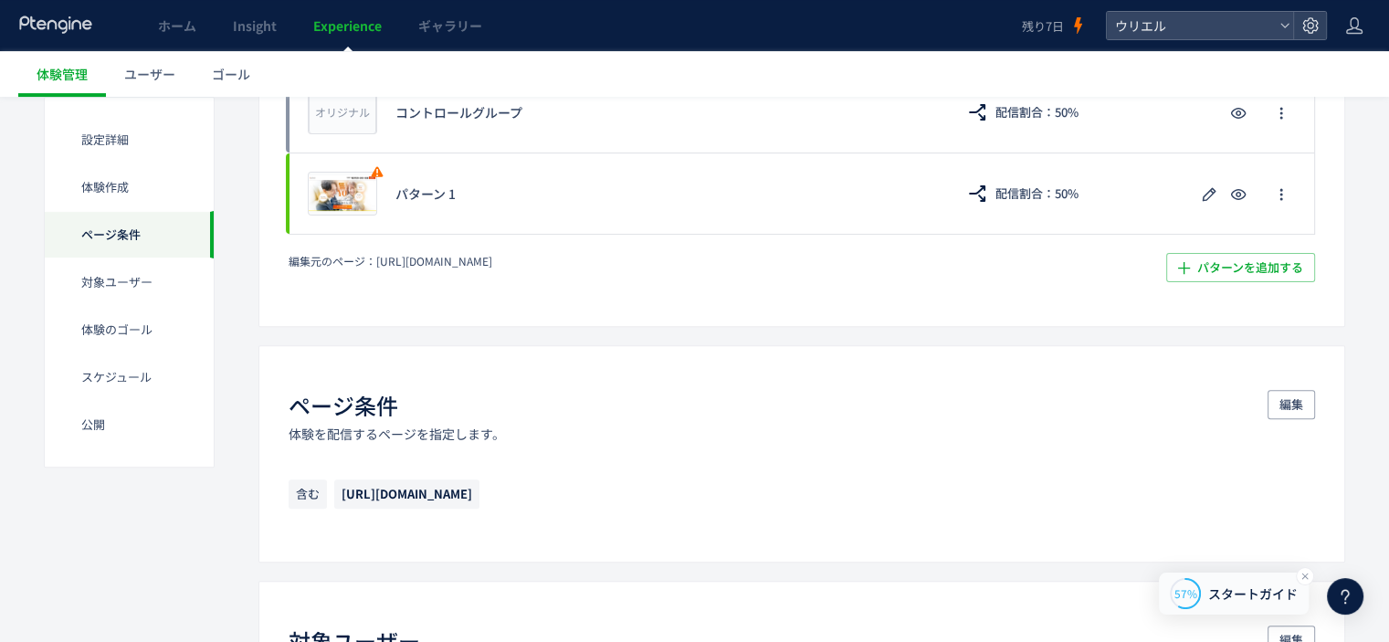
click at [1245, 602] on span "スタートガイド" at bounding box center [1252, 593] width 89 height 19
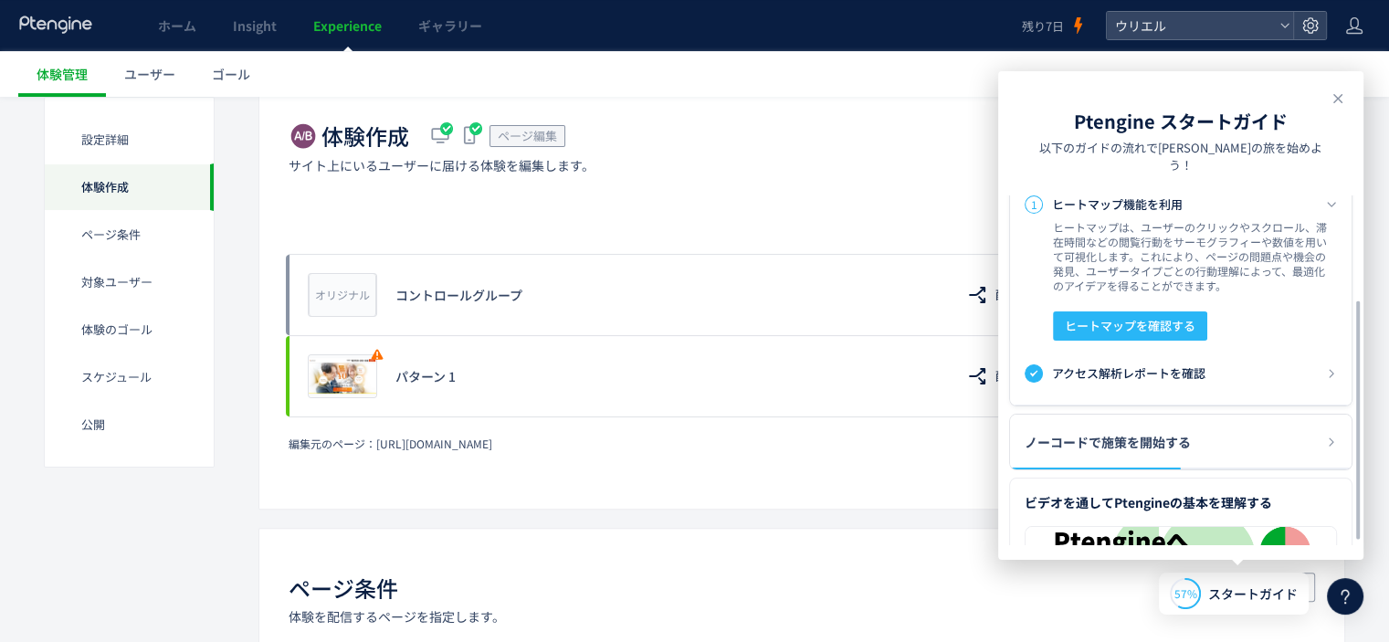
scroll to position [106, 0]
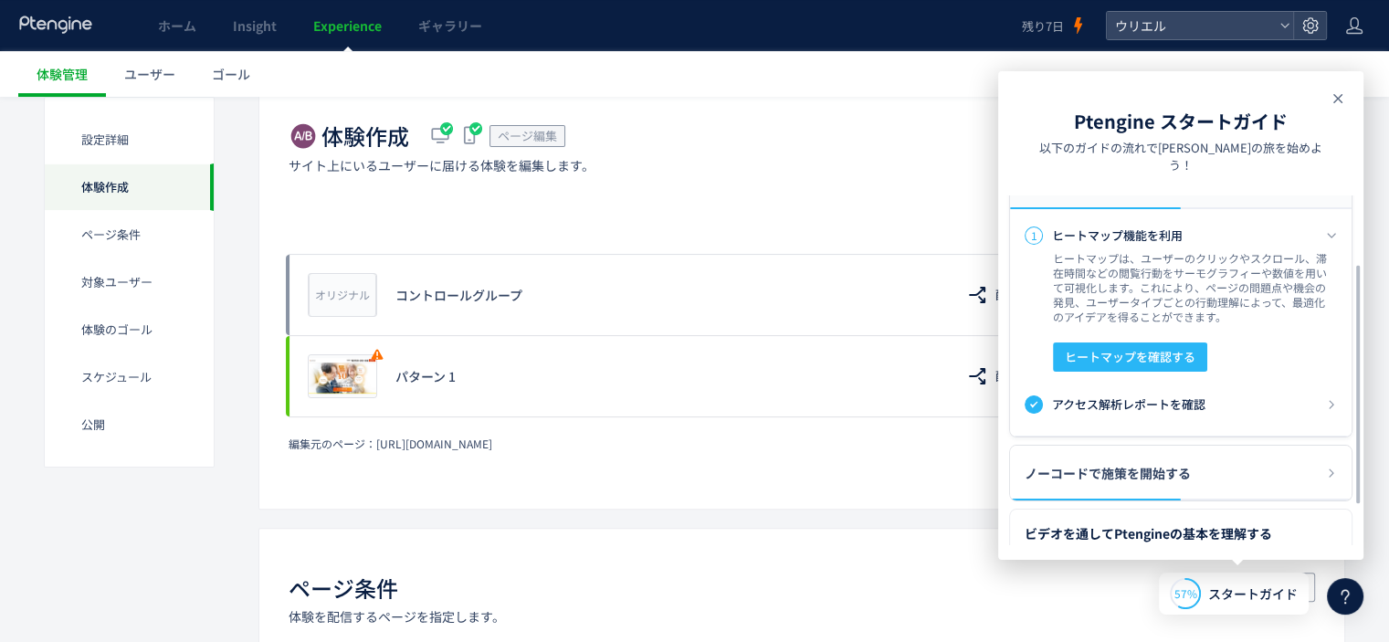
click at [1345, 98] on icon at bounding box center [1338, 99] width 22 height 22
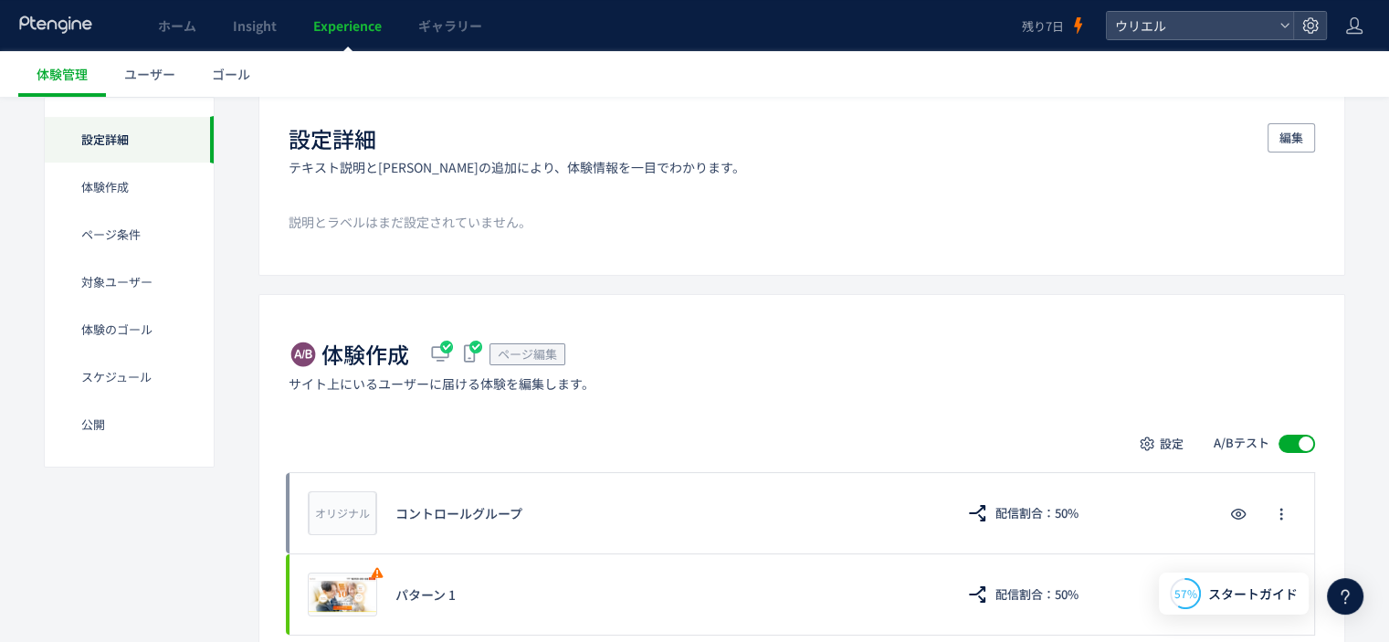
scroll to position [0, 0]
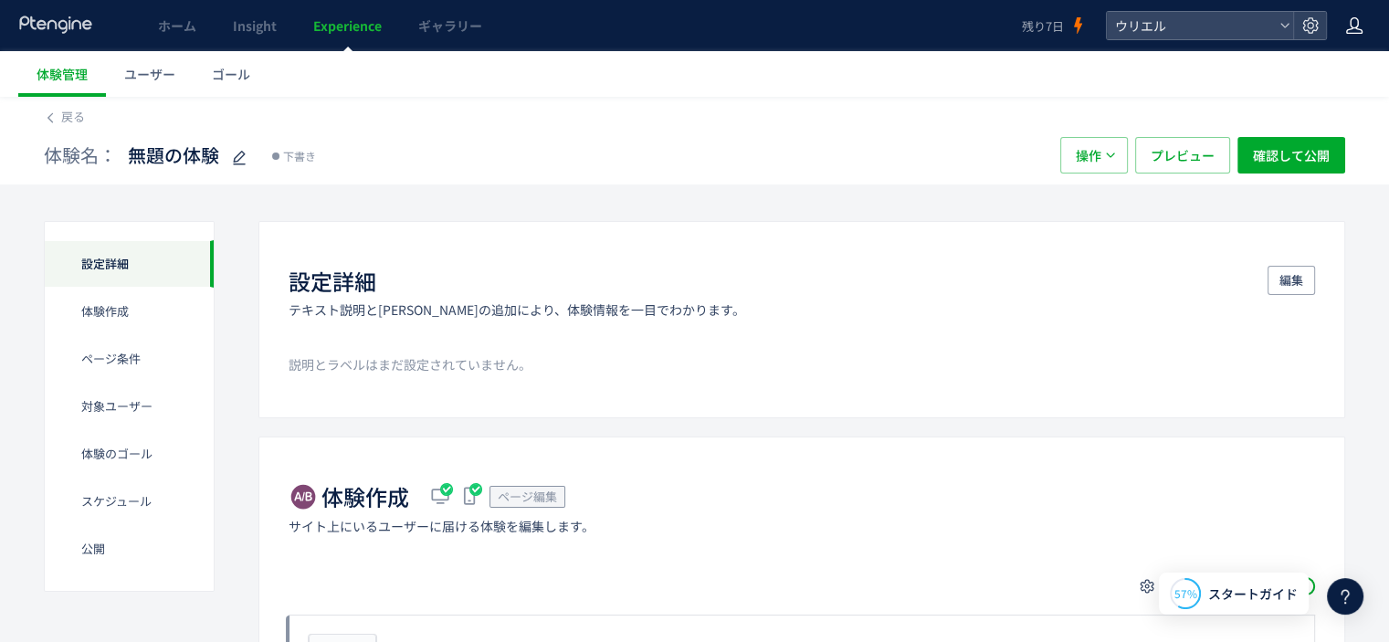
click at [1354, 24] on icon at bounding box center [1354, 25] width 18 height 18
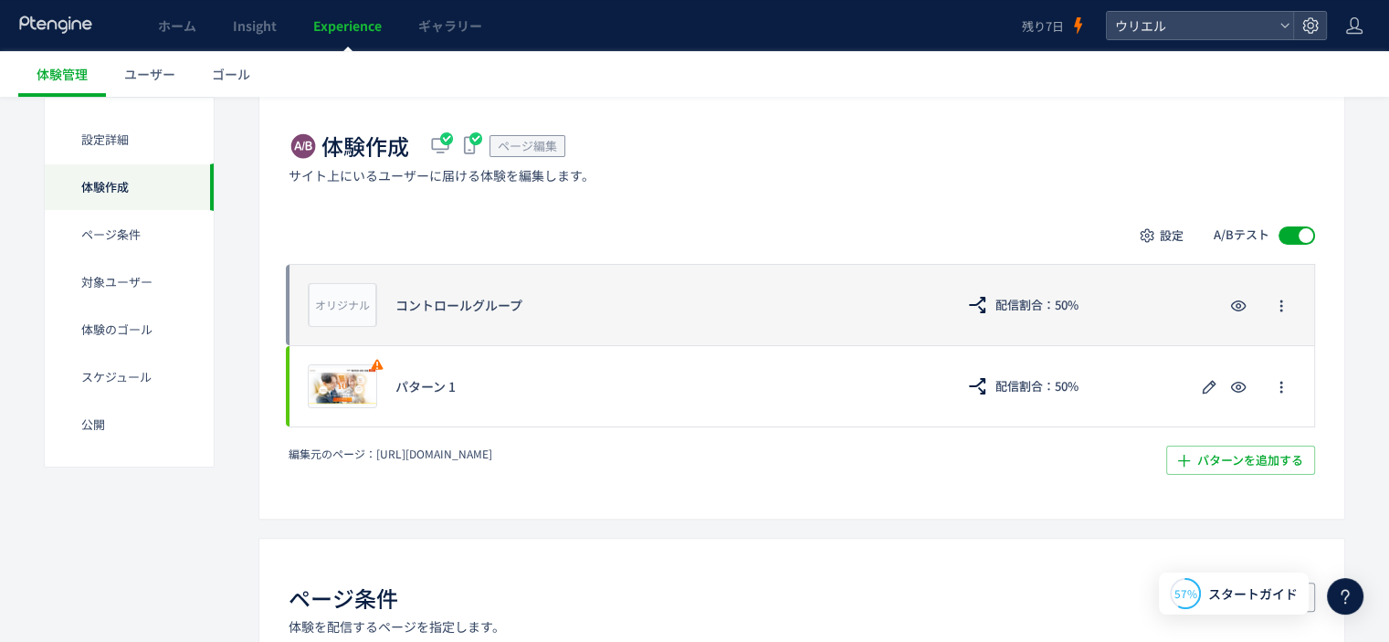
scroll to position [457, 0]
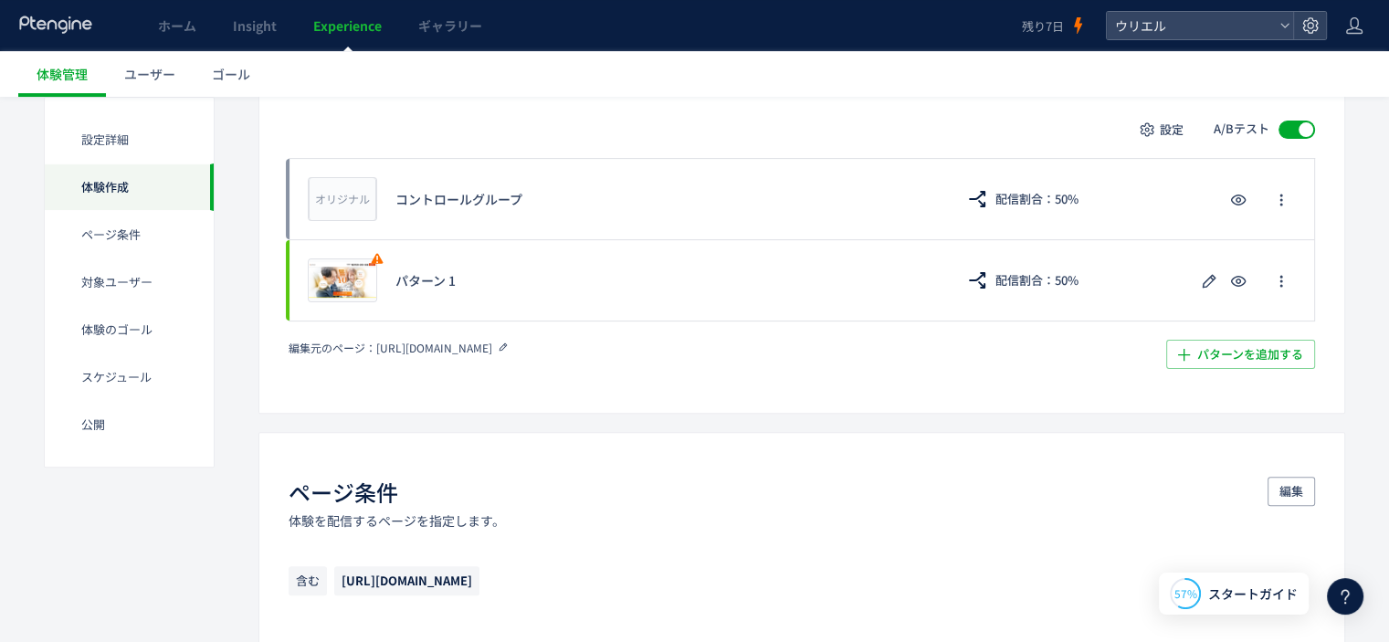
click at [509, 350] on icon at bounding box center [503, 347] width 13 height 13
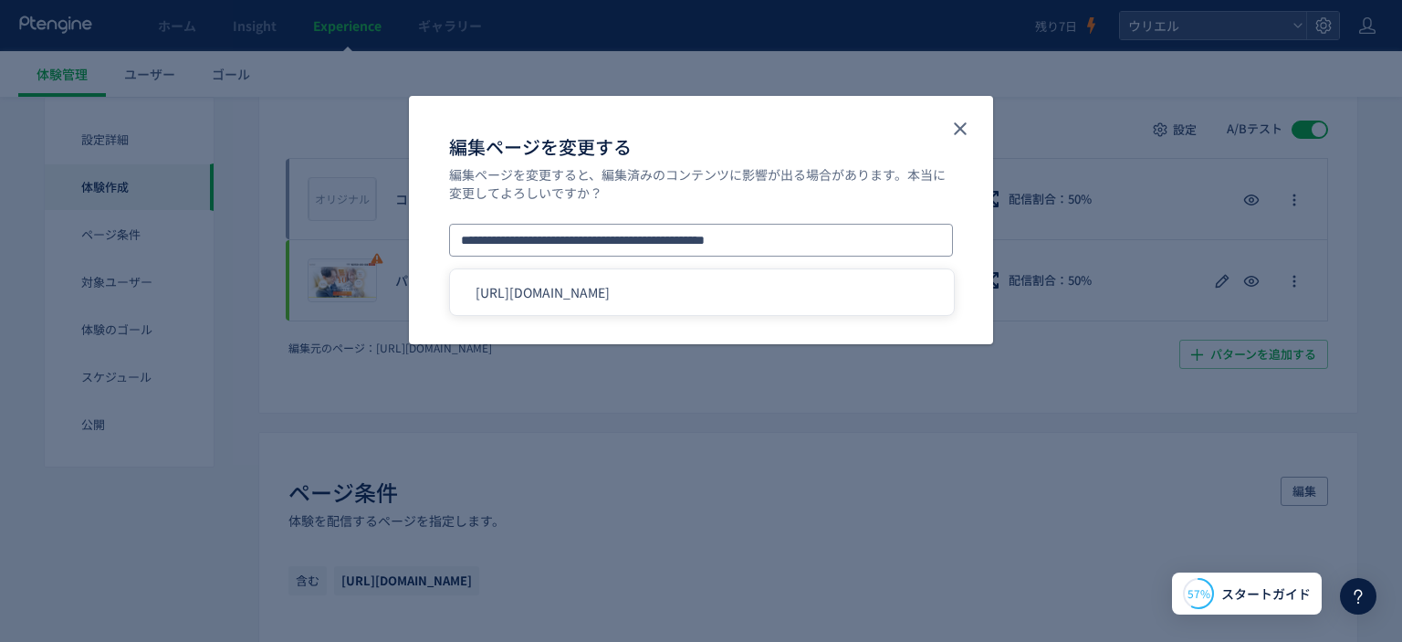
drag, startPoint x: 674, startPoint y: 246, endPoint x: 658, endPoint y: 243, distance: 15.8
click at [658, 243] on input "**********" at bounding box center [701, 240] width 504 height 33
drag, startPoint x: 756, startPoint y: 228, endPoint x: 725, endPoint y: 238, distance: 32.6
click at [757, 228] on input "**********" at bounding box center [701, 240] width 504 height 33
drag, startPoint x: 665, startPoint y: 238, endPoint x: 913, endPoint y: 236, distance: 248.4
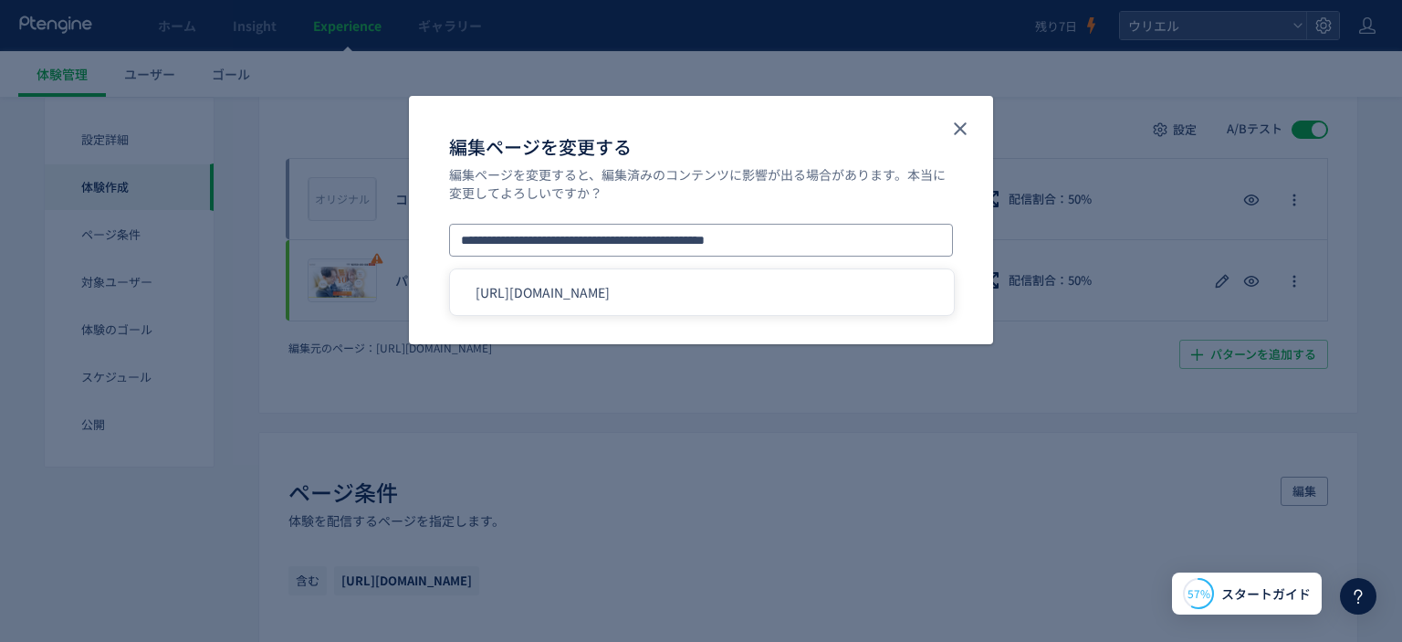
click at [901, 236] on input "**********" at bounding box center [701, 240] width 504 height 33
paste input "**********"
type input "**********"
click at [935, 287] on span "変更" at bounding box center [930, 292] width 24 height 29
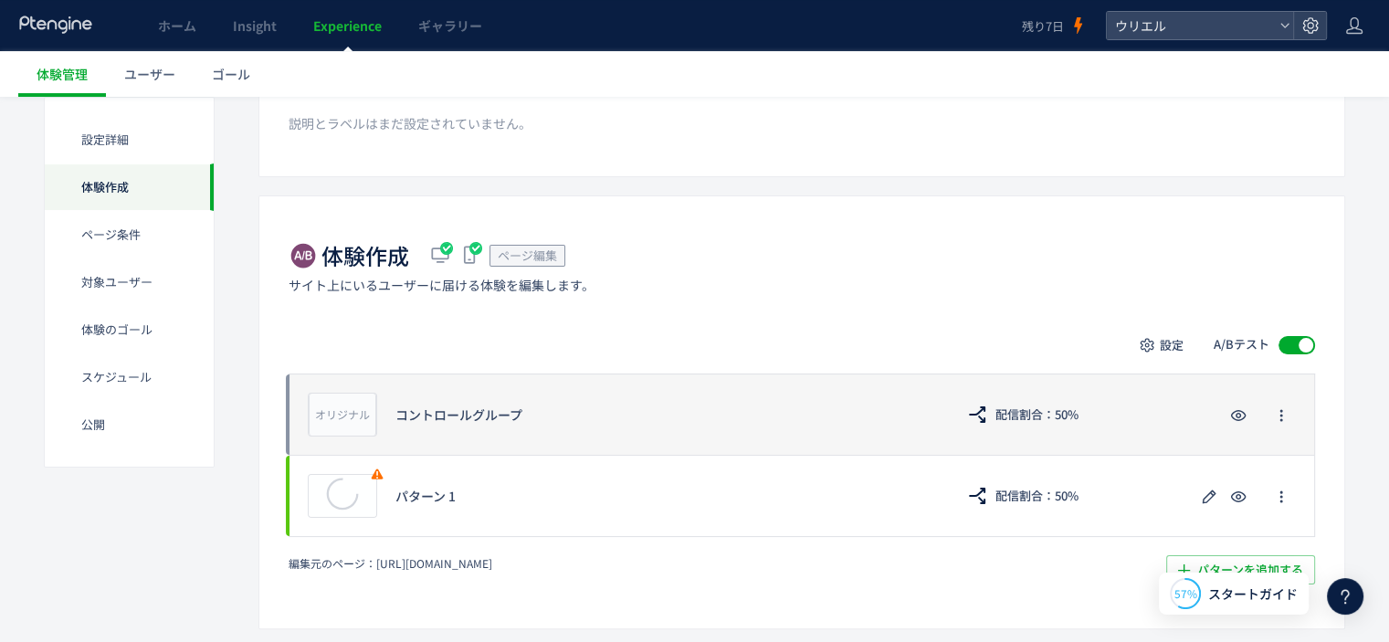
scroll to position [274, 0]
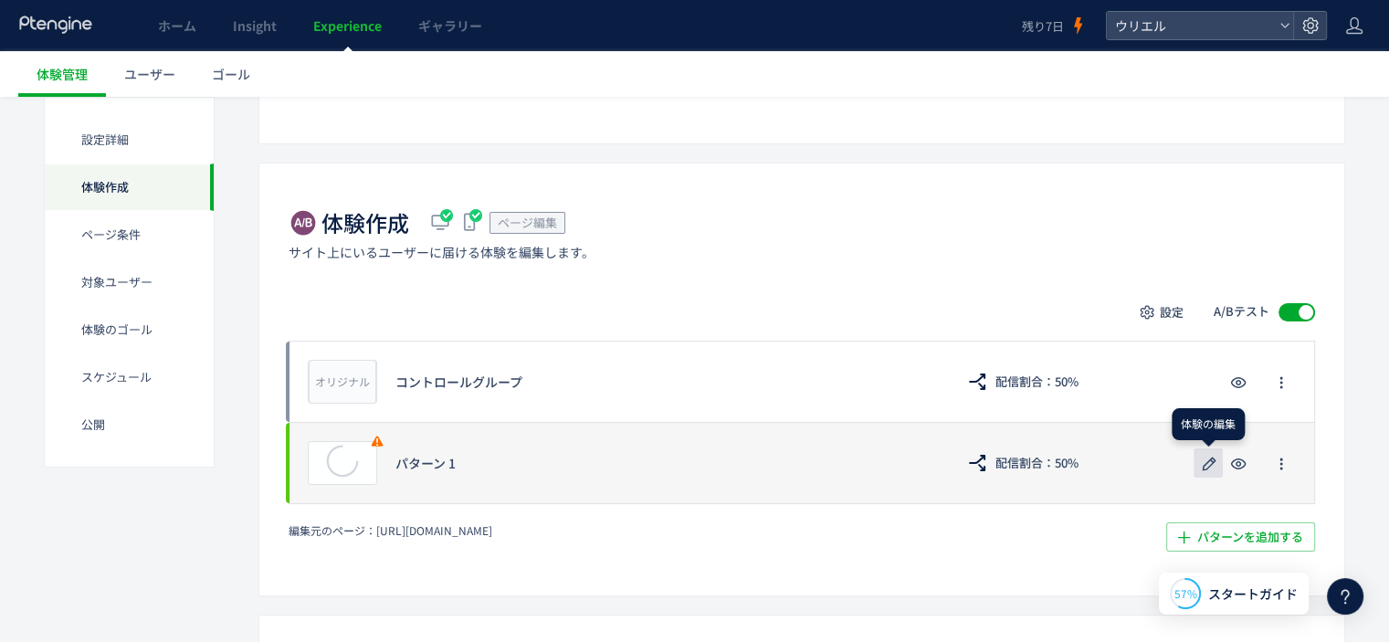
click at [1209, 459] on icon "button" at bounding box center [1209, 464] width 22 height 22
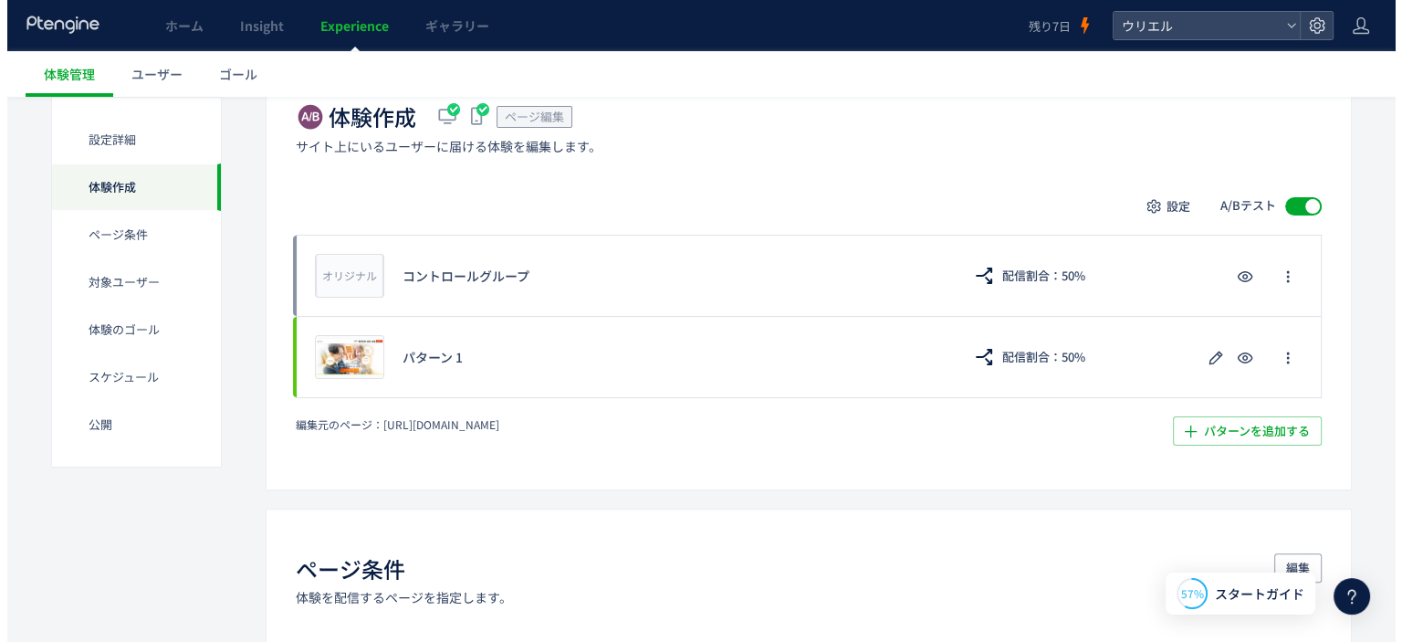
scroll to position [337, 0]
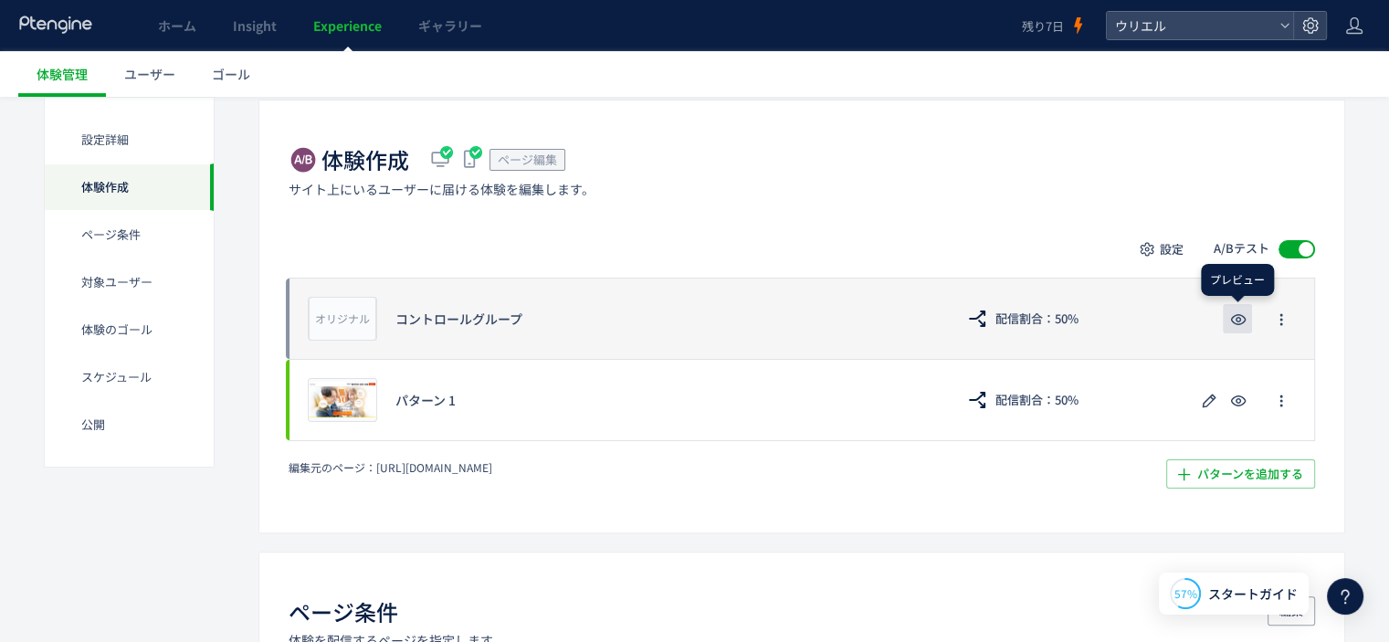
click at [1234, 323] on icon "button" at bounding box center [1238, 320] width 22 height 22
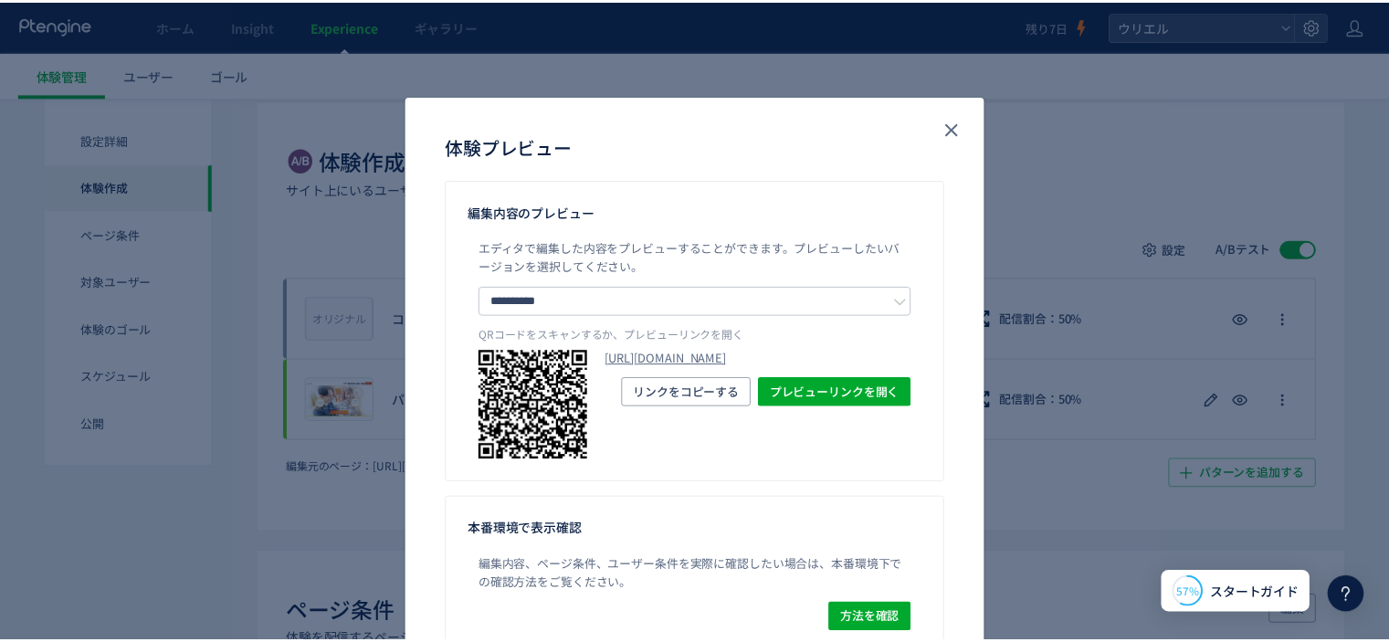
scroll to position [91, 0]
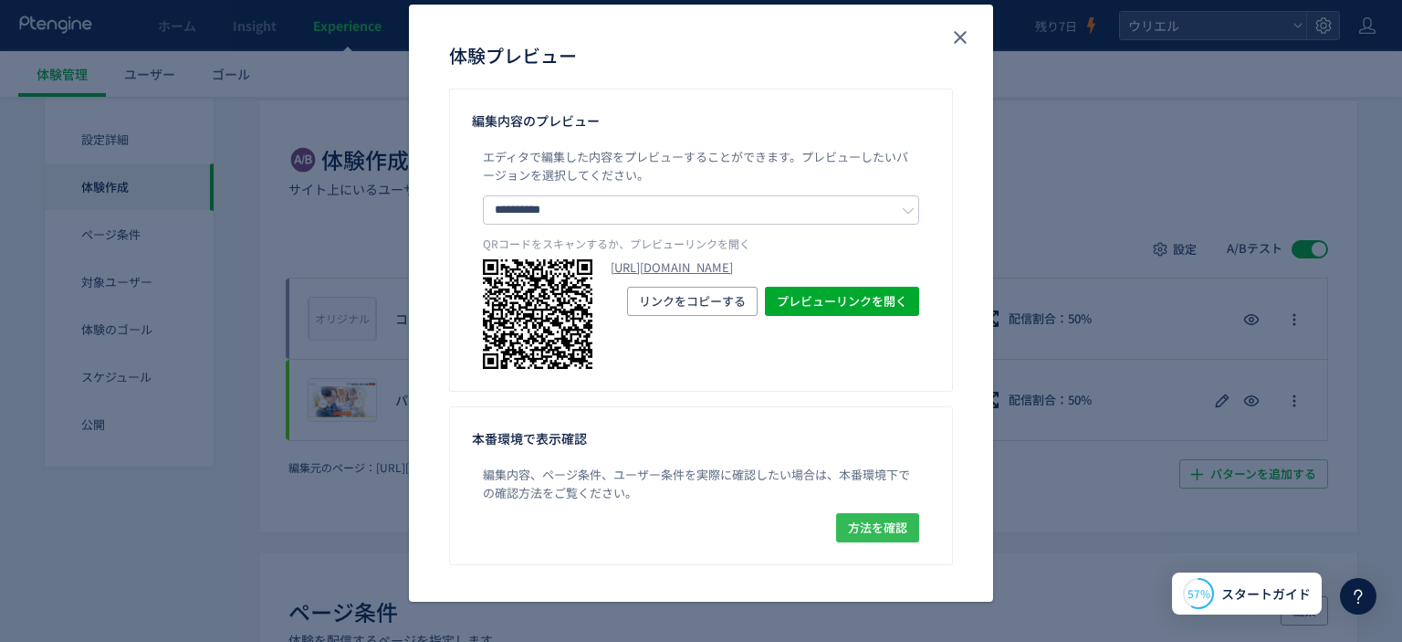
click at [856, 526] on span "方法を確認" at bounding box center [877, 527] width 59 height 29
click at [953, 44] on icon "close" at bounding box center [961, 37] width 22 height 22
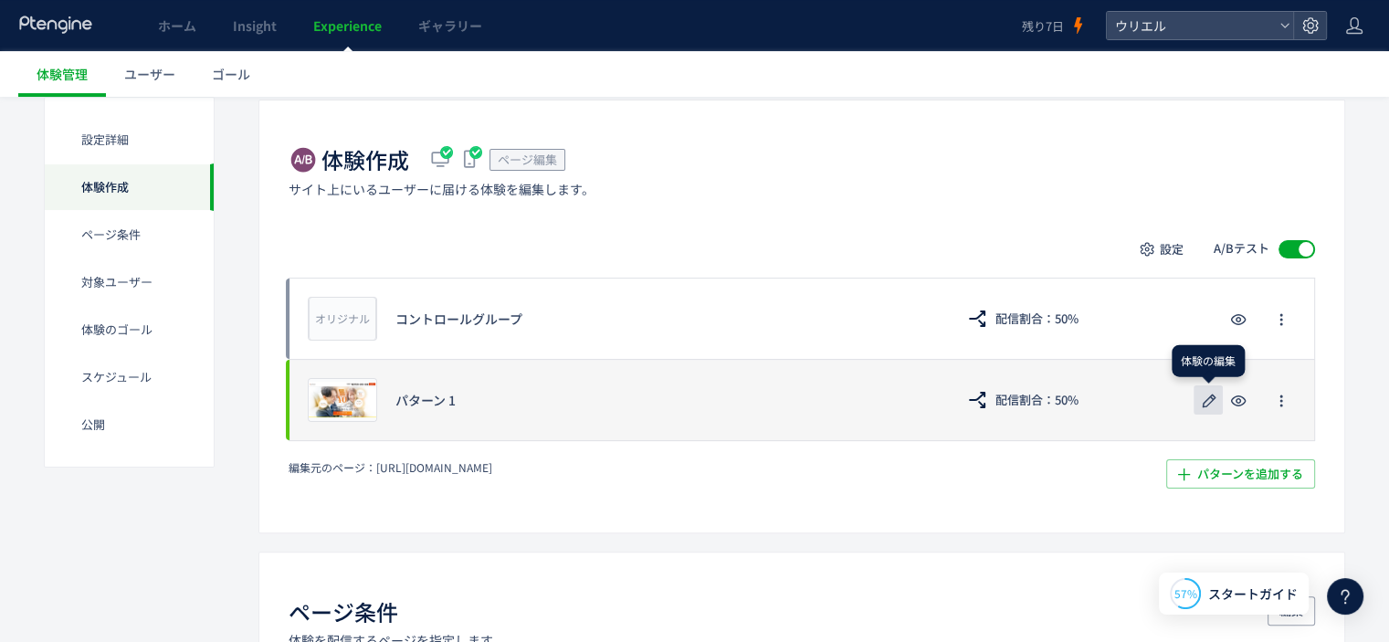
click at [1202, 396] on icon "button" at bounding box center [1209, 401] width 22 height 22
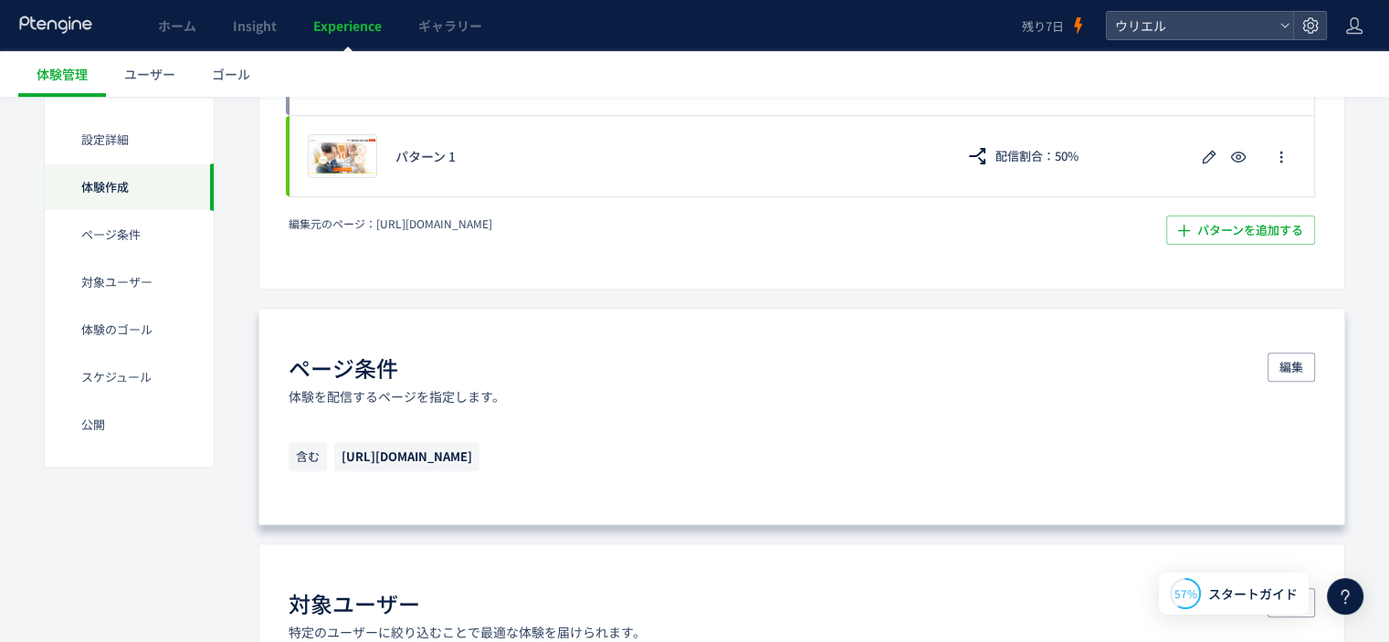
scroll to position [639, 0]
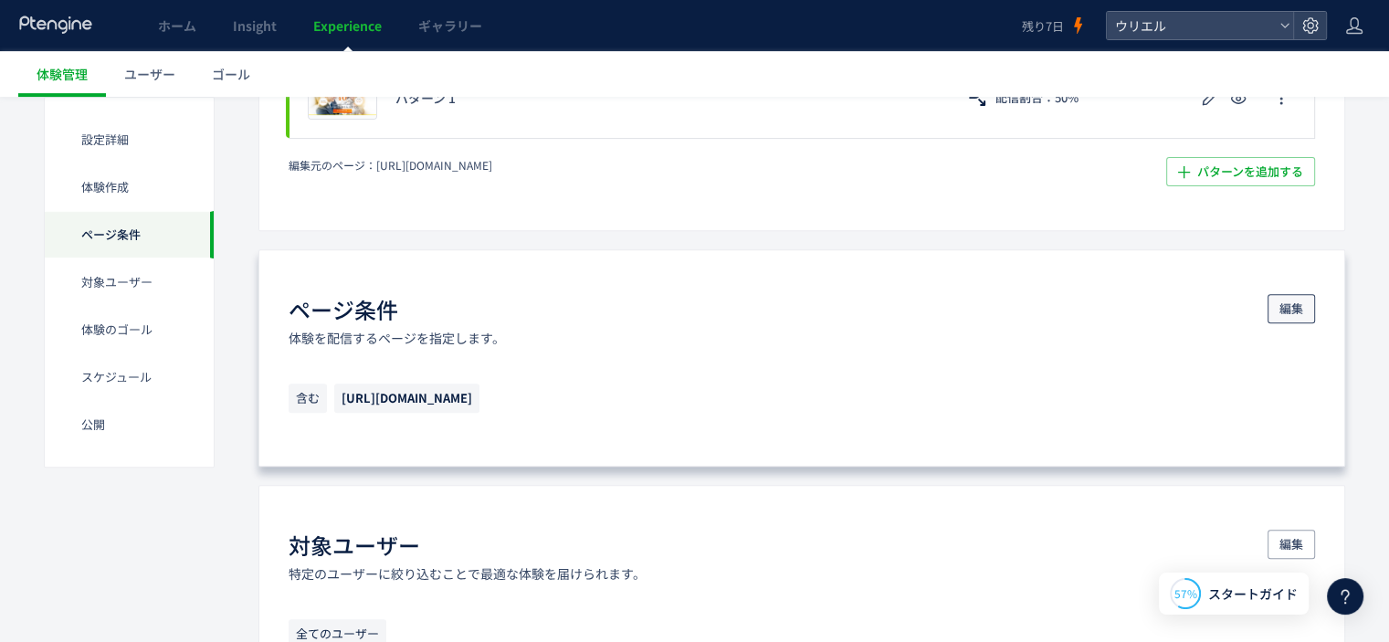
click at [1308, 305] on button "編集" at bounding box center [1290, 308] width 47 height 29
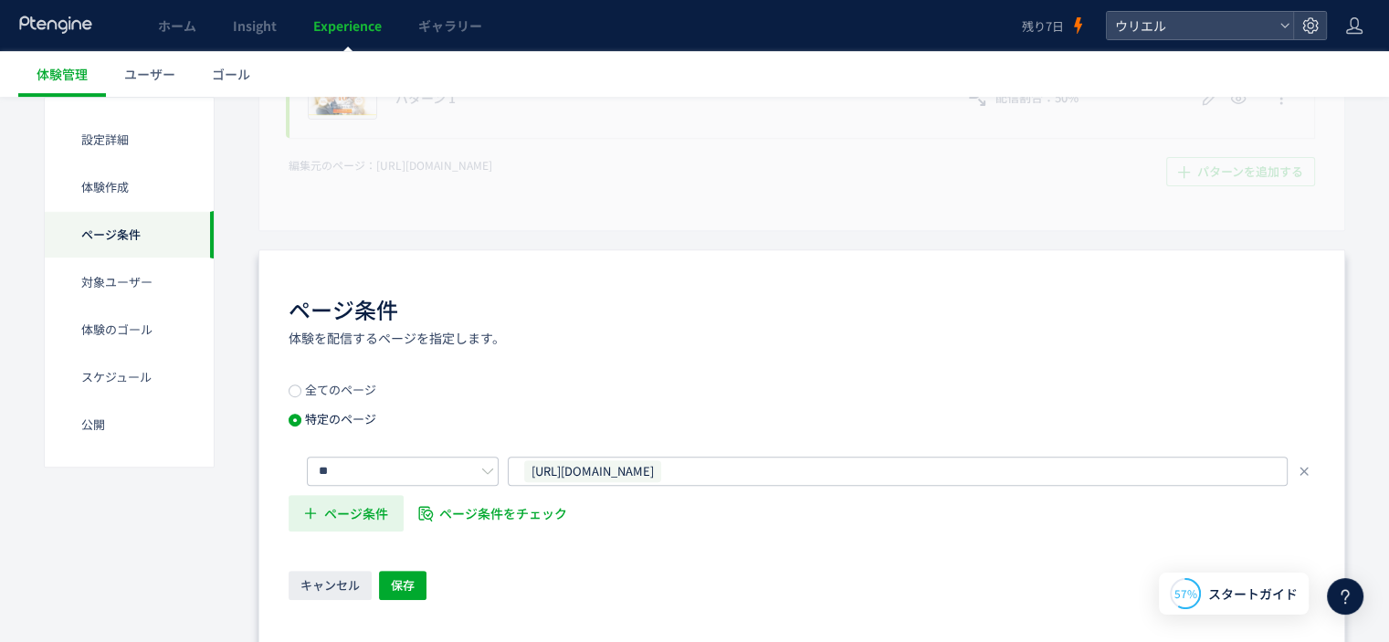
click at [365, 512] on span "ページ条件" at bounding box center [356, 513] width 64 height 37
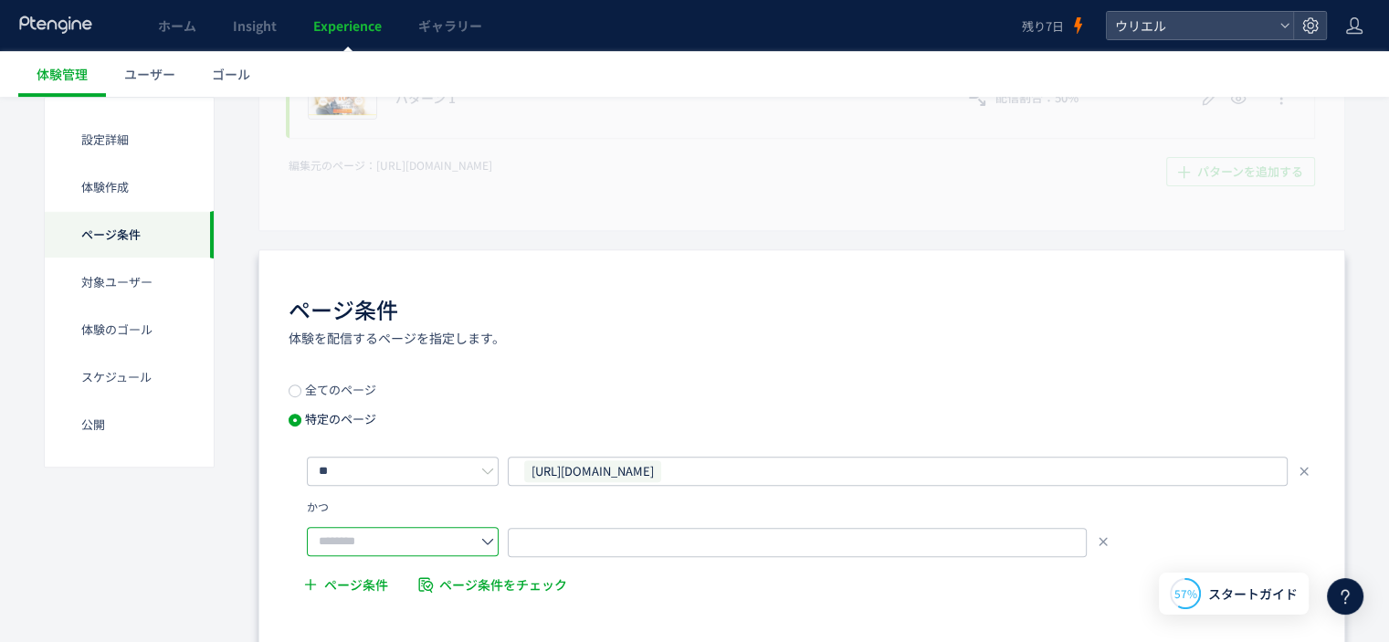
click at [478, 538] on input "text" at bounding box center [403, 541] width 192 height 29
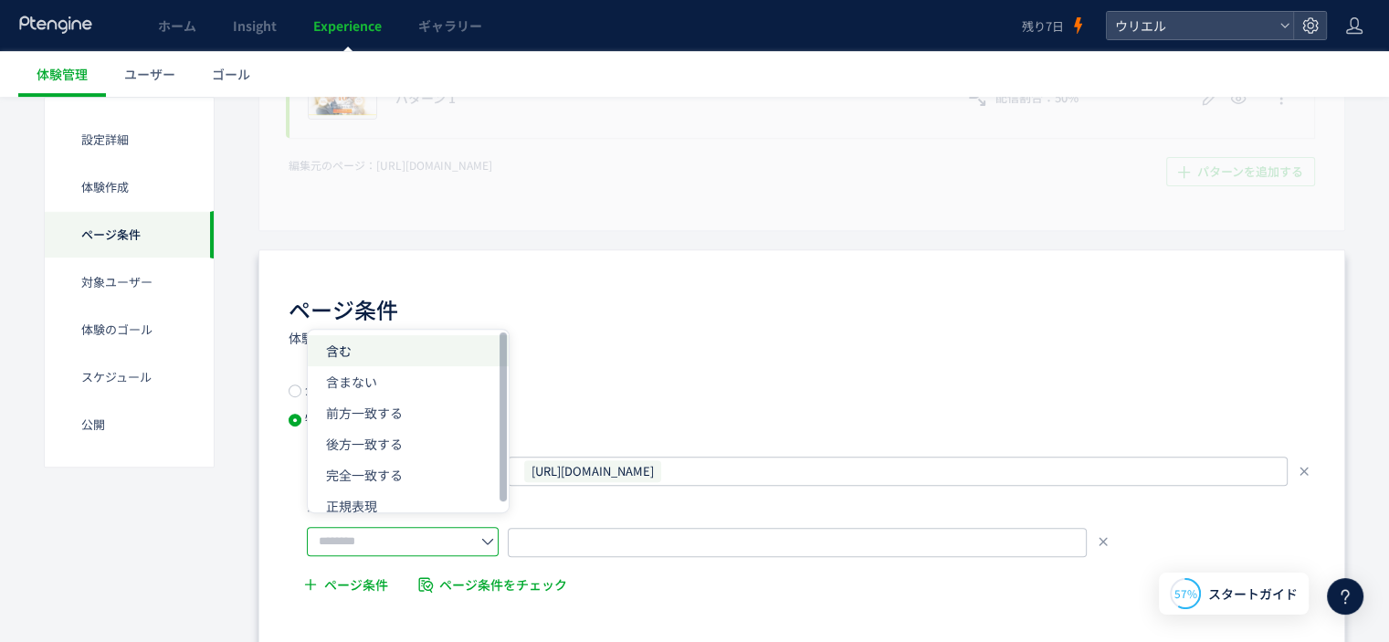
click at [449, 353] on li "含む" at bounding box center [408, 350] width 201 height 31
type input "**"
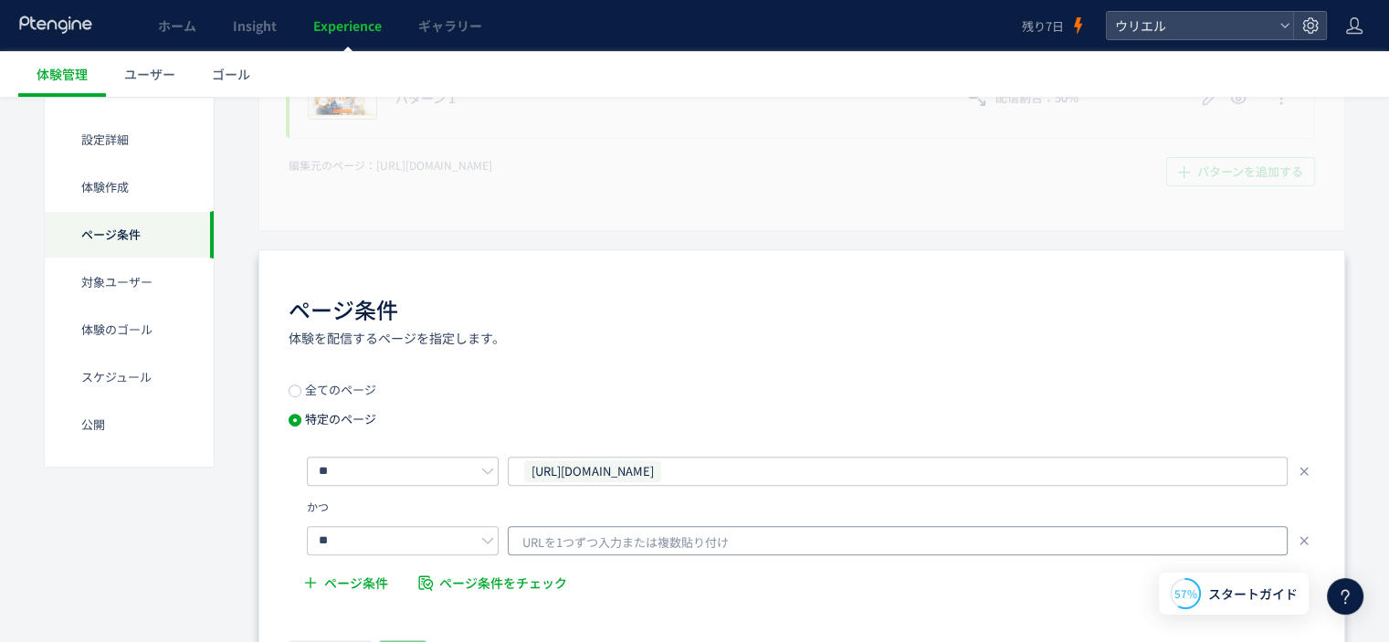
click at [661, 533] on span "URLを1つずつ入力または複数貼り付け" at bounding box center [625, 542] width 206 height 27
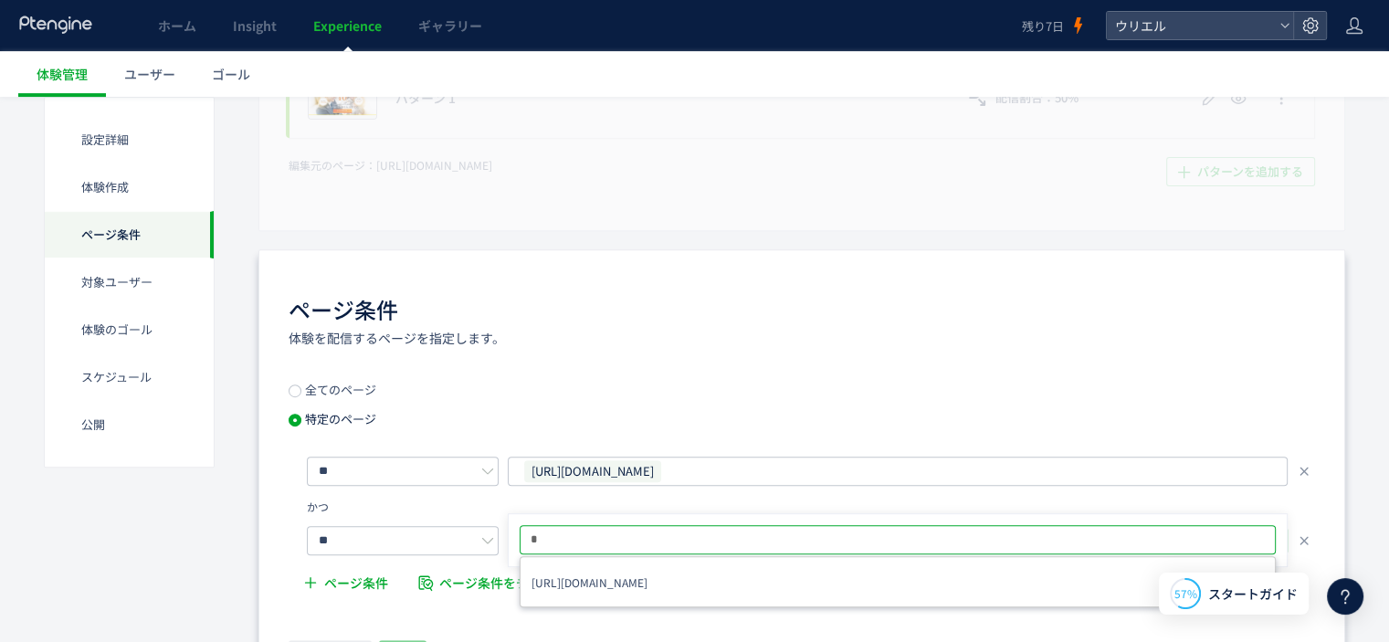
type input "*"
click at [549, 538] on icon at bounding box center [549, 539] width 11 height 11
type input "**********"
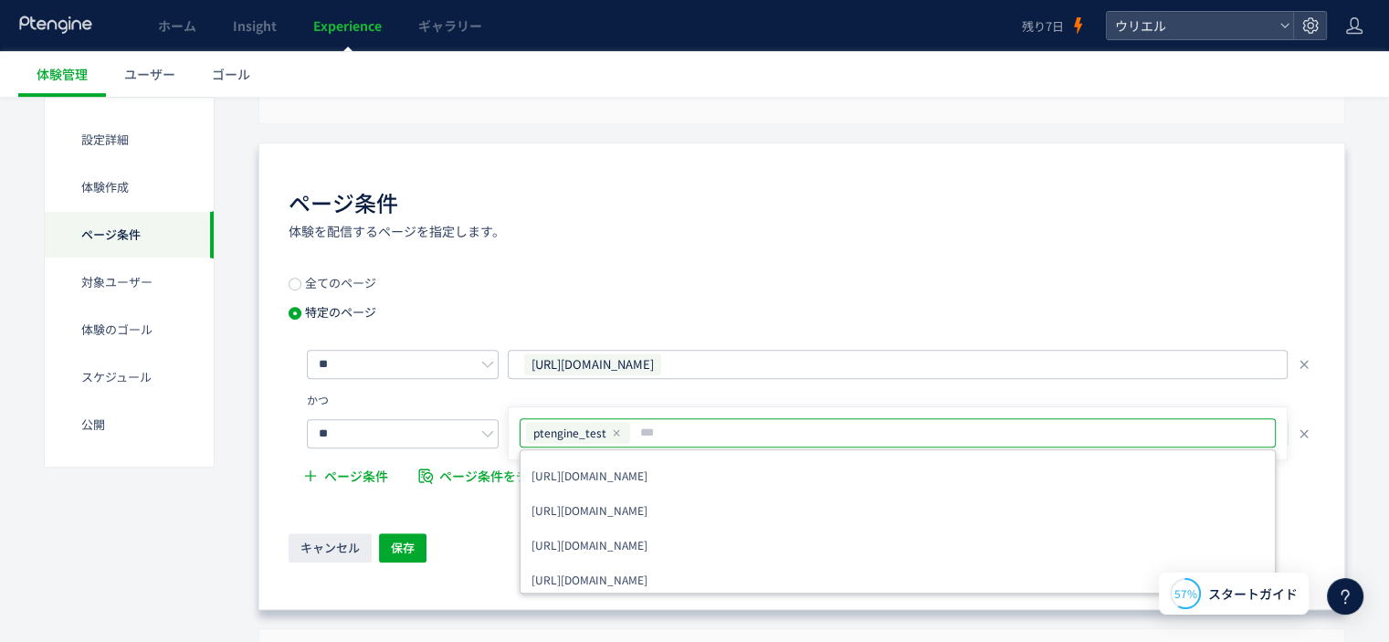
scroll to position [913, 0]
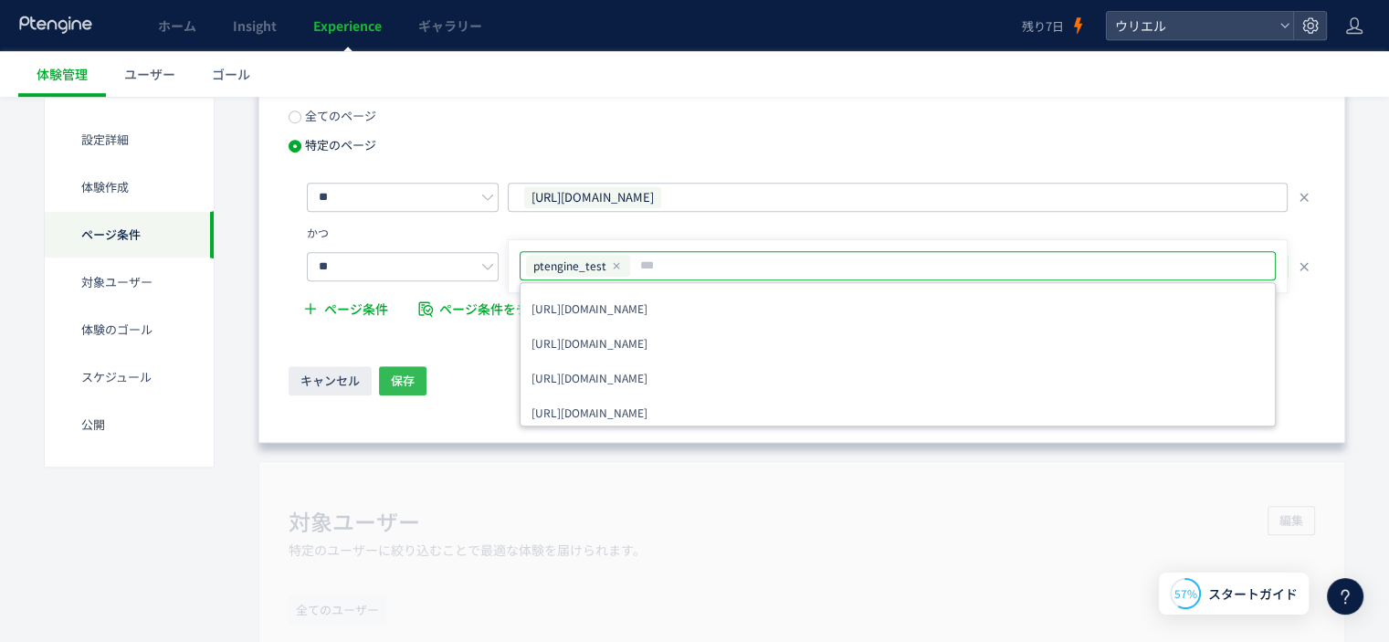
click at [391, 390] on span "保存" at bounding box center [403, 380] width 24 height 29
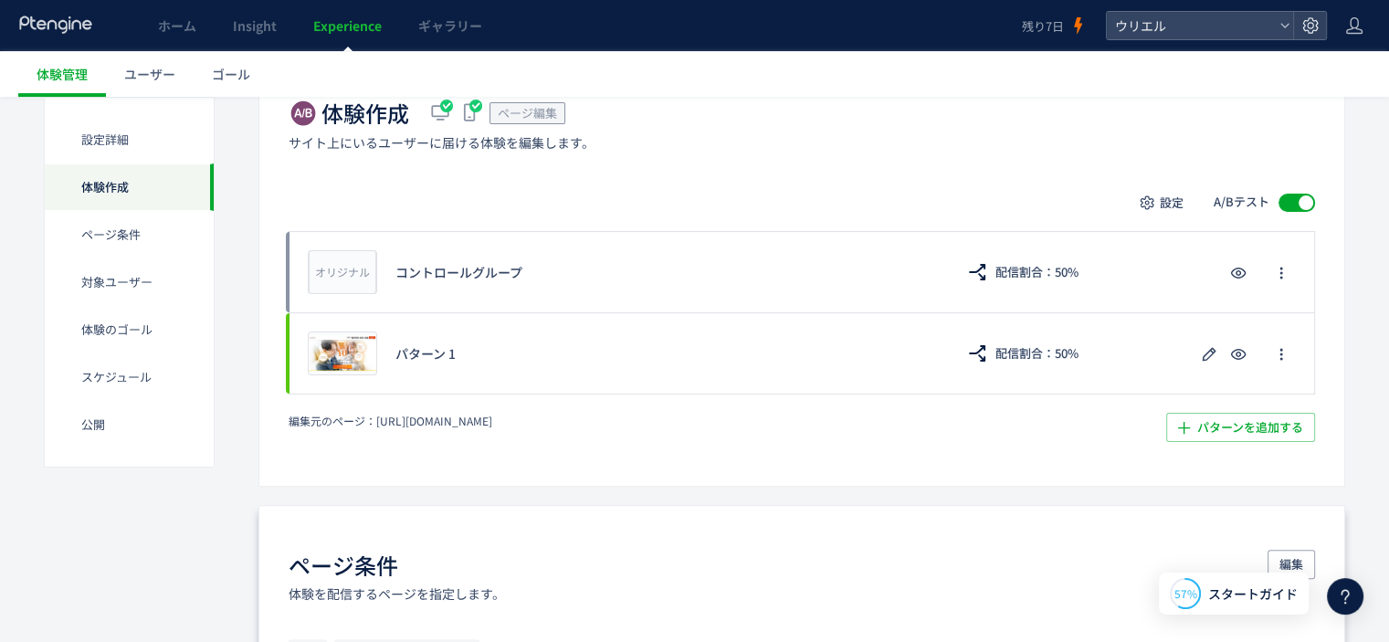
scroll to position [269, 0]
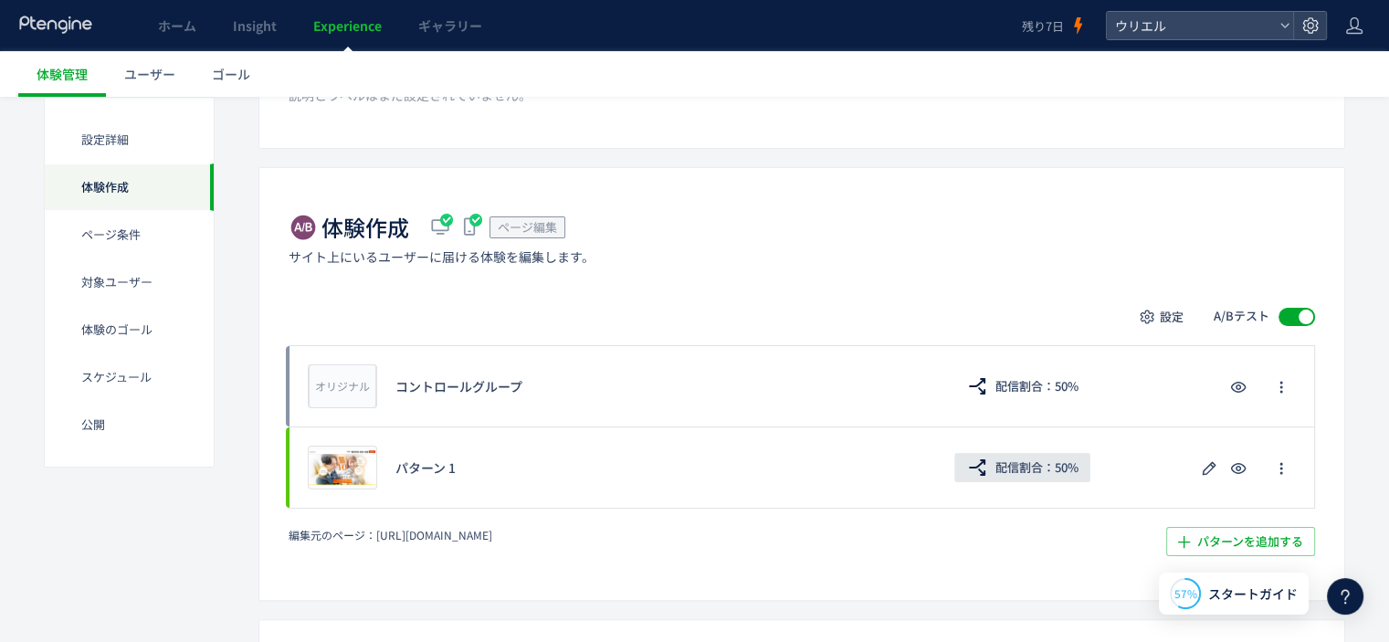
click at [1021, 469] on span "配信割合：50%" at bounding box center [1036, 467] width 83 height 29
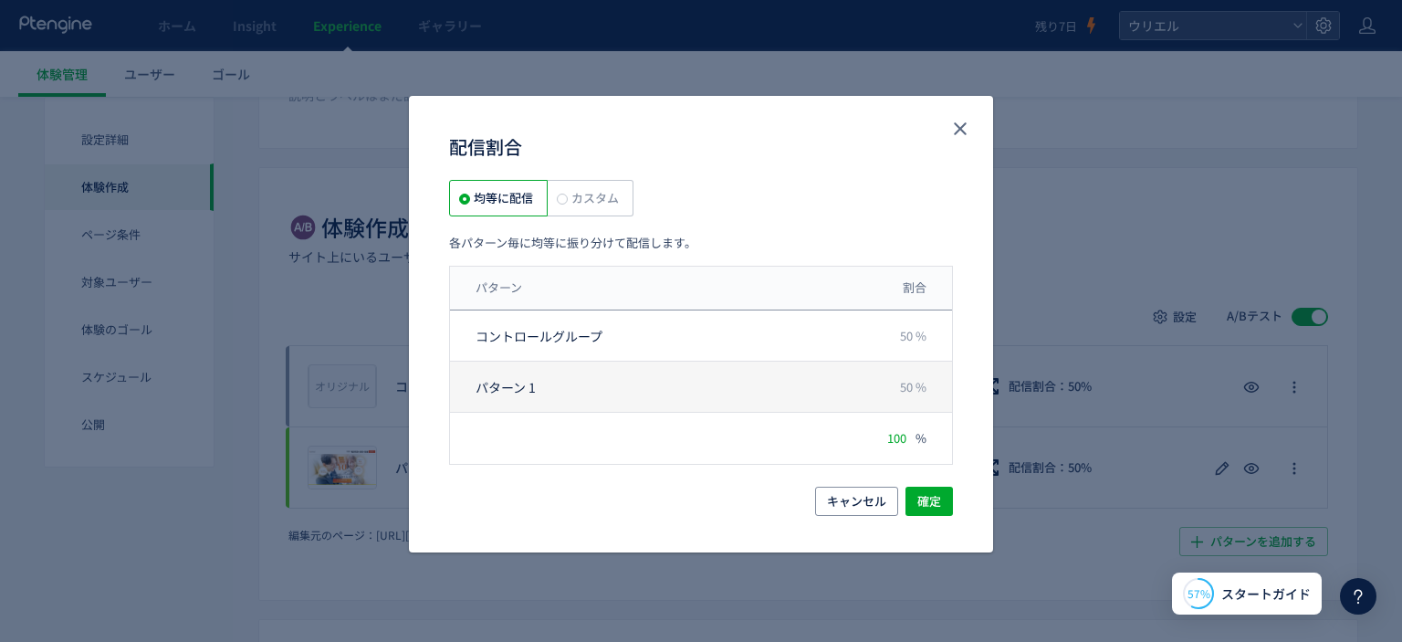
click at [898, 384] on div "パターン 1 50 %" at bounding box center [701, 387] width 502 height 51
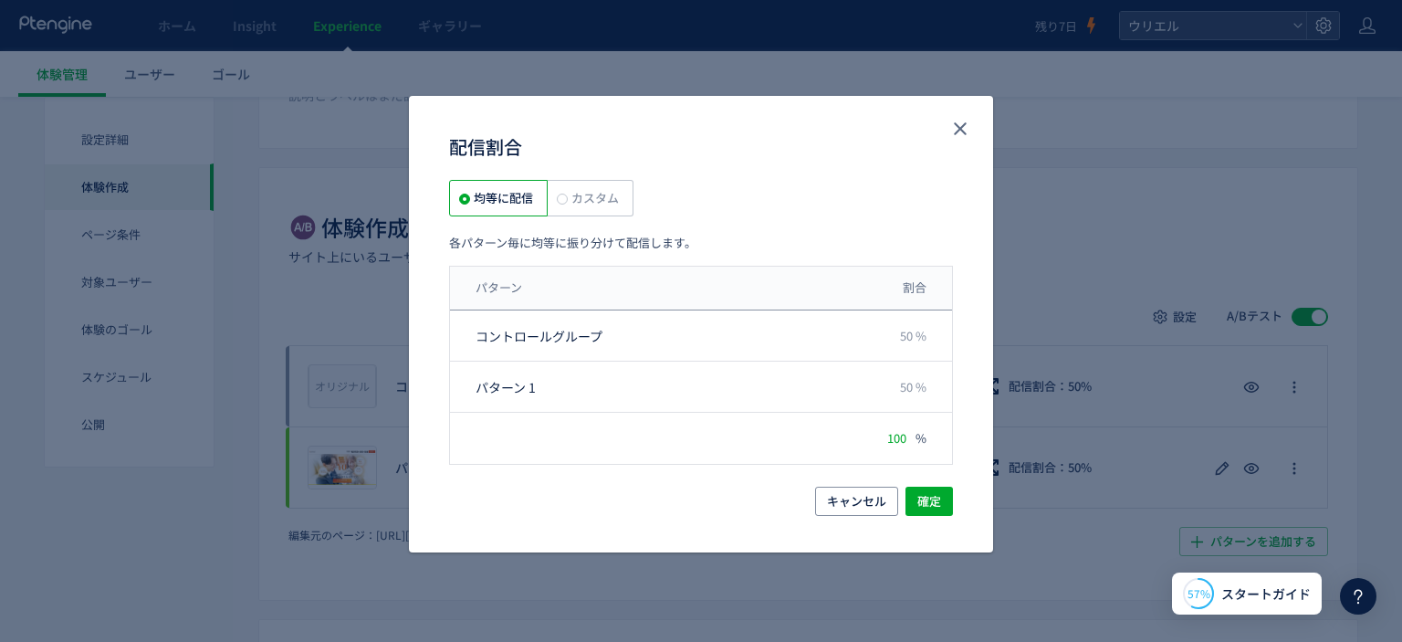
click at [611, 200] on span "カスタム" at bounding box center [593, 197] width 51 height 17
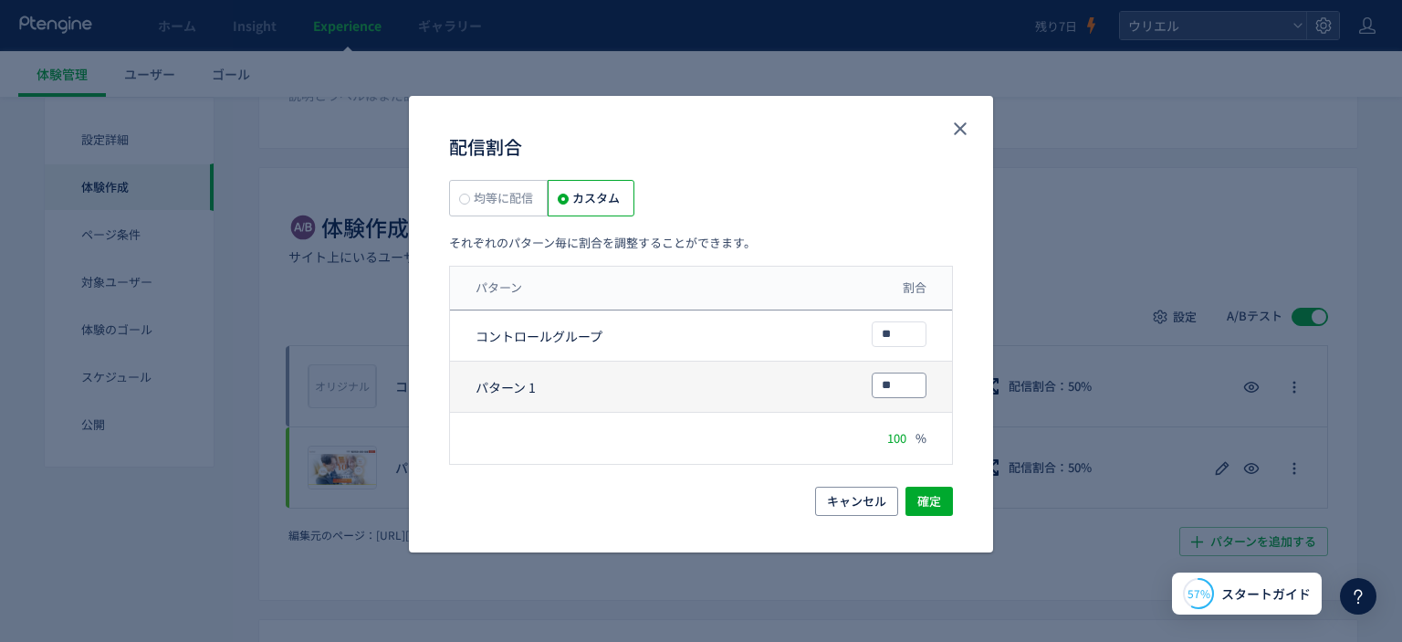
drag, startPoint x: 906, startPoint y: 385, endPoint x: 686, endPoint y: 378, distance: 220.2
click at [701, 383] on div "パターン 1 **" at bounding box center [701, 387] width 502 height 51
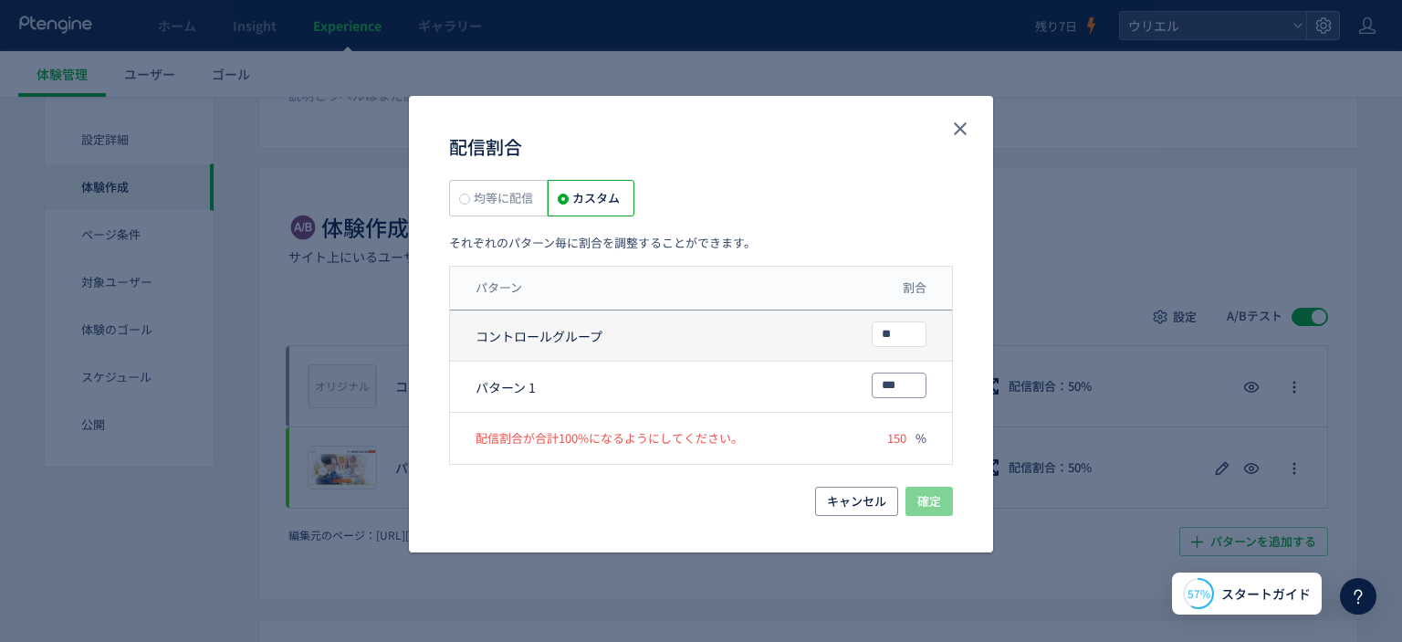
type input "***"
drag, startPoint x: 902, startPoint y: 327, endPoint x: 584, endPoint y: 309, distance: 318.3
click at [744, 337] on div "コントロールグループ **" at bounding box center [701, 335] width 502 height 51
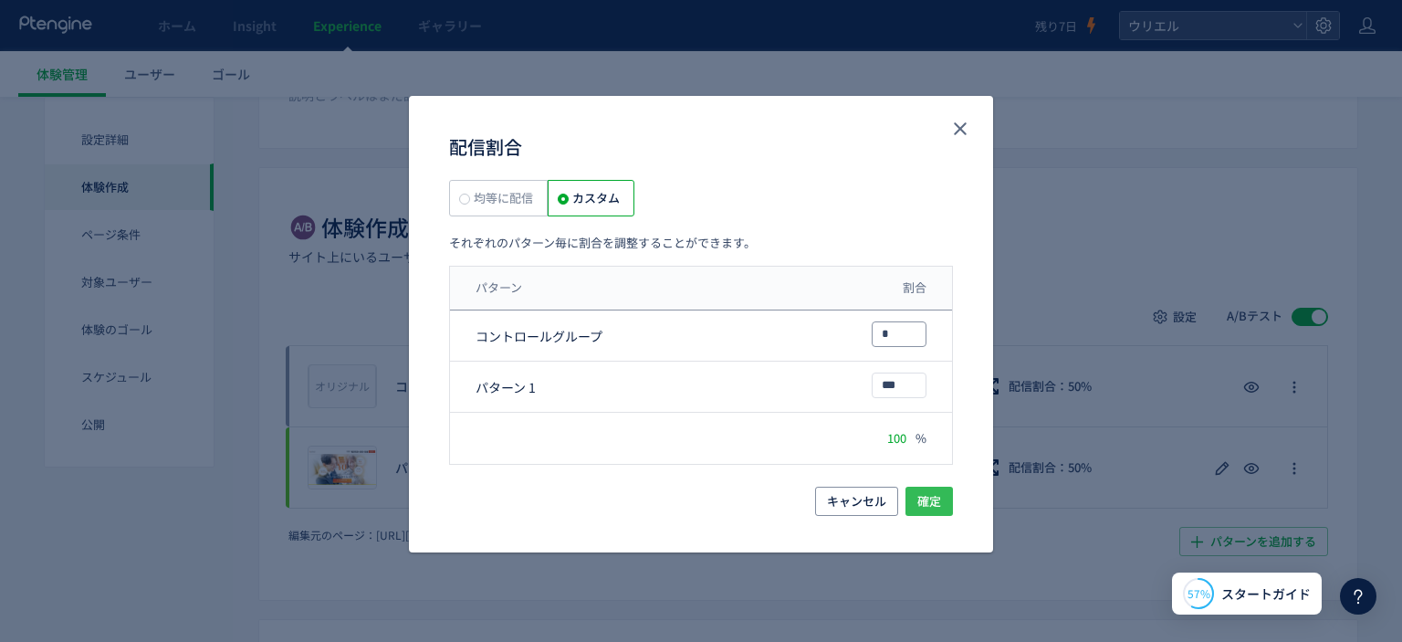
type input "*"
click at [938, 508] on span "確定" at bounding box center [930, 501] width 24 height 29
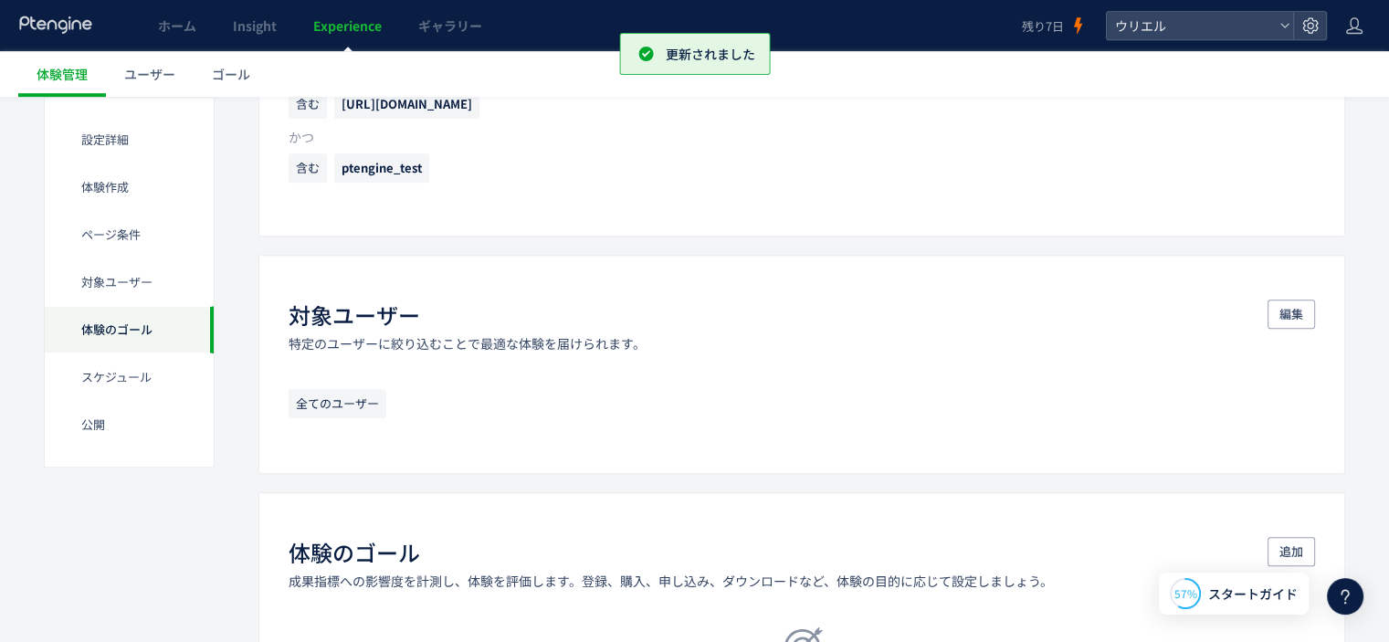
scroll to position [1182, 0]
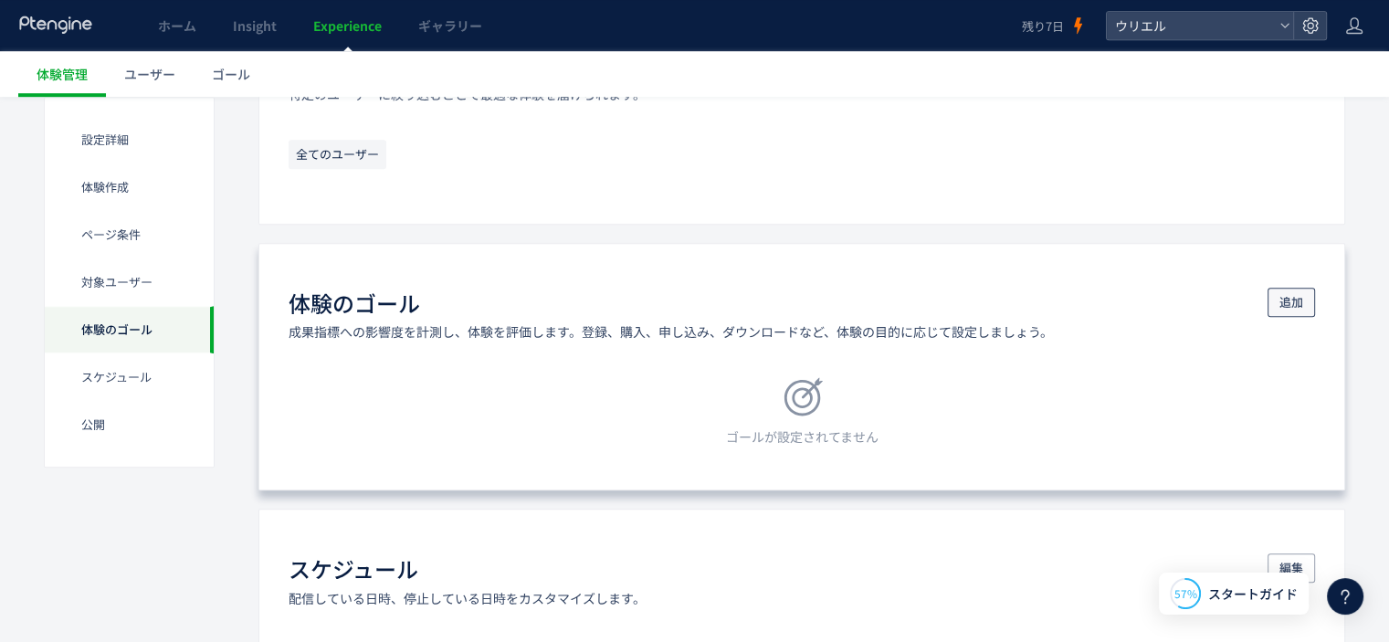
click at [1285, 302] on span "追加" at bounding box center [1291, 302] width 24 height 29
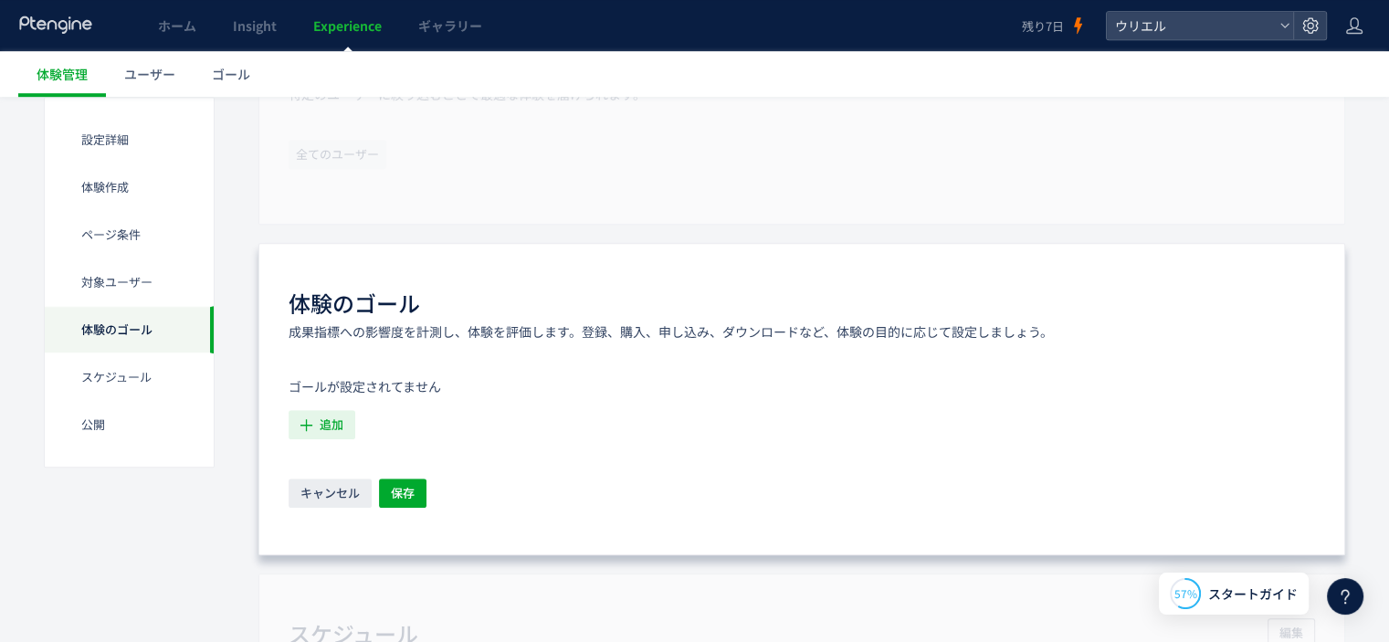
click at [299, 428] on icon "button" at bounding box center [306, 424] width 19 height 19
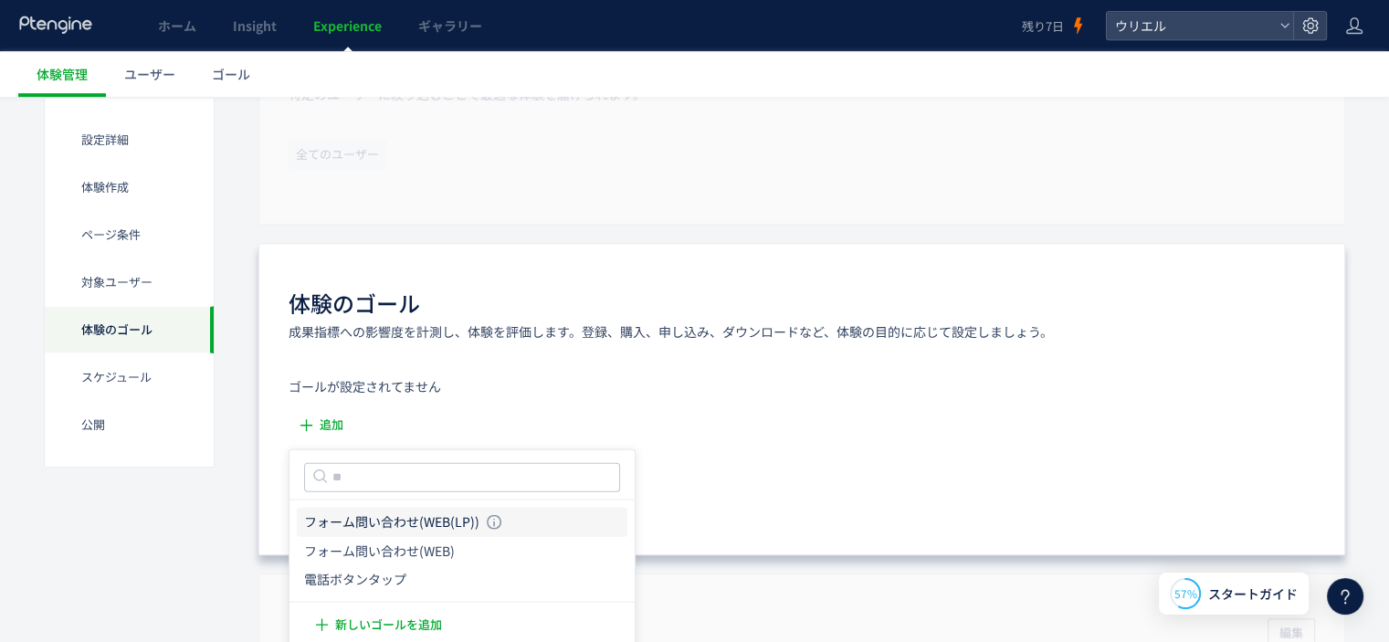
click at [470, 521] on icon "フォーム問い合わせ(WEB(LP))" at bounding box center [391, 521] width 175 height 18
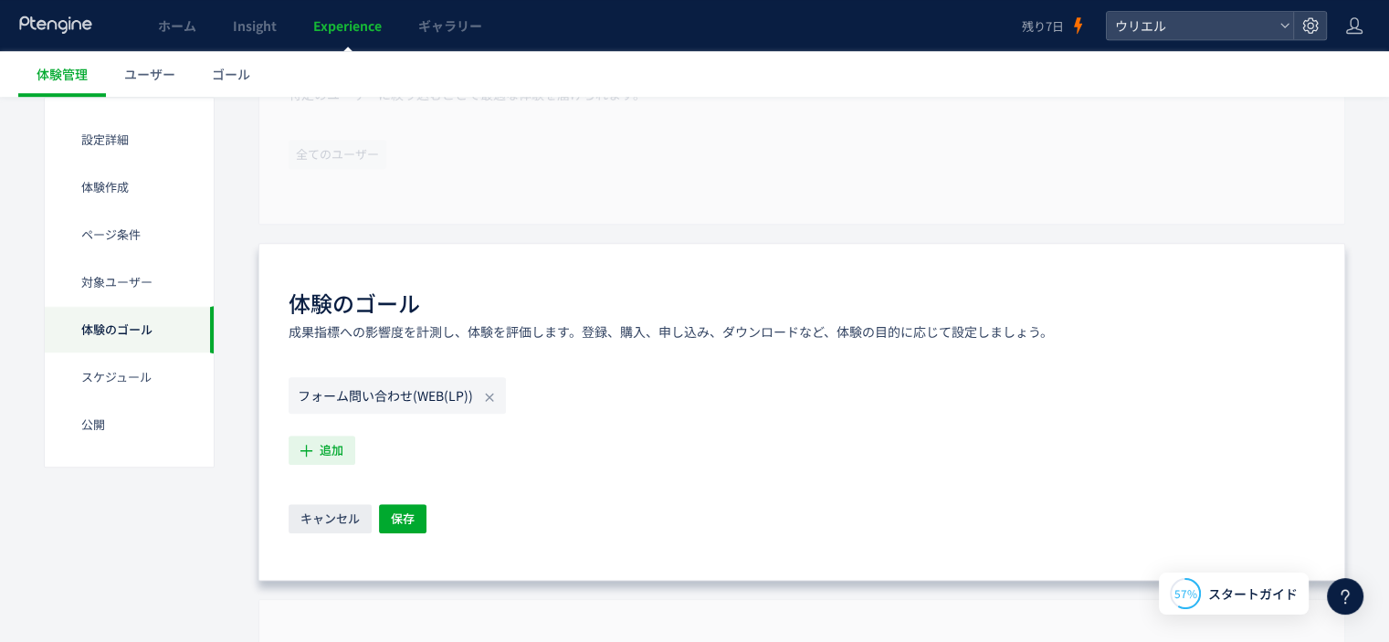
click at [323, 439] on span "追加" at bounding box center [332, 450] width 24 height 29
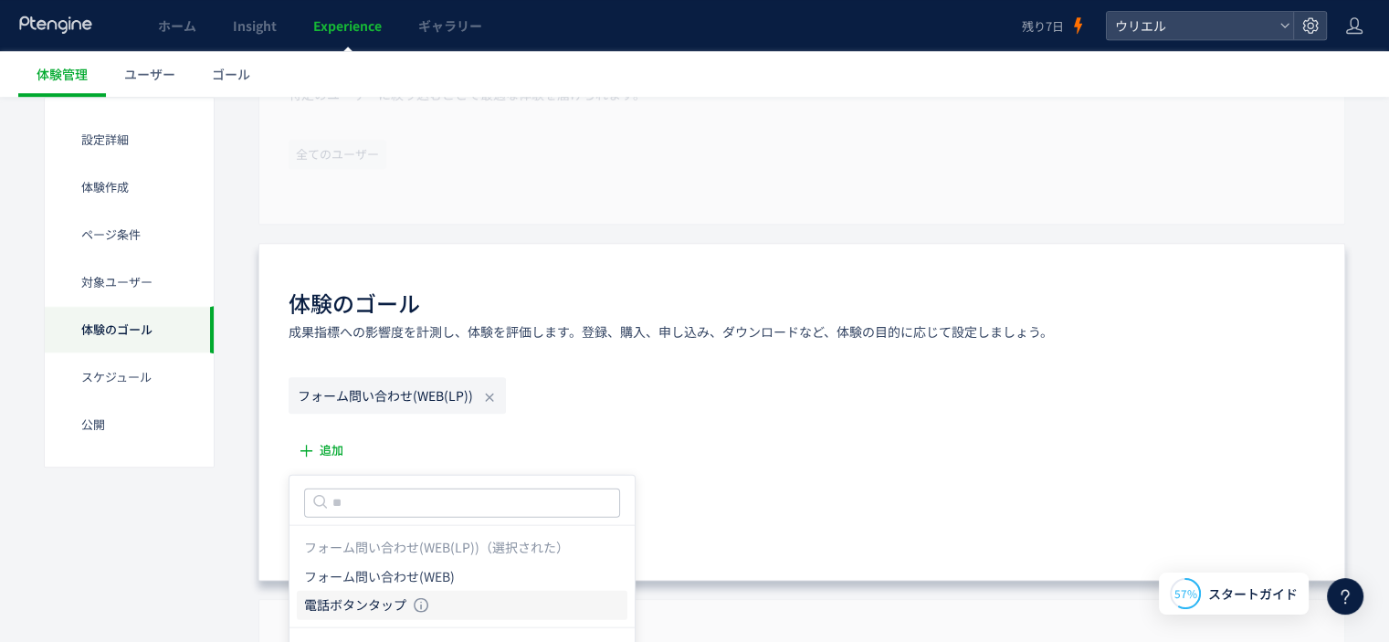
click at [393, 596] on icon "電話ボタンタップ" at bounding box center [355, 605] width 102 height 18
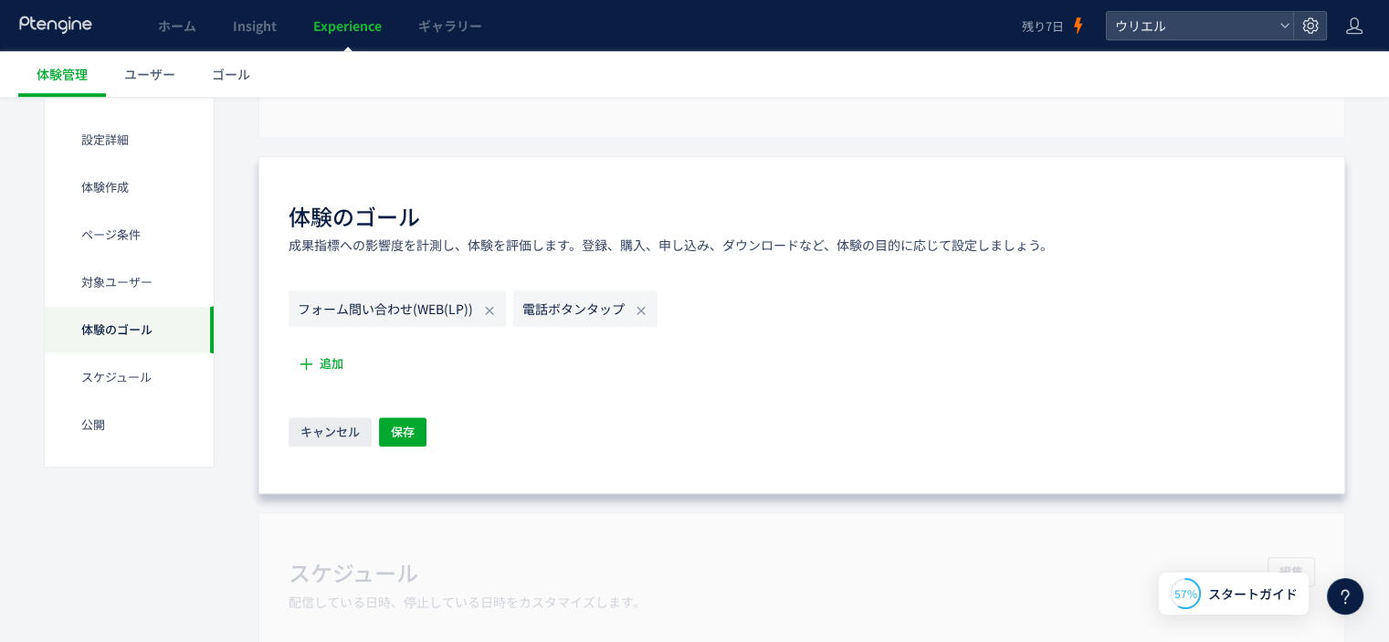
scroll to position [1365, 0]
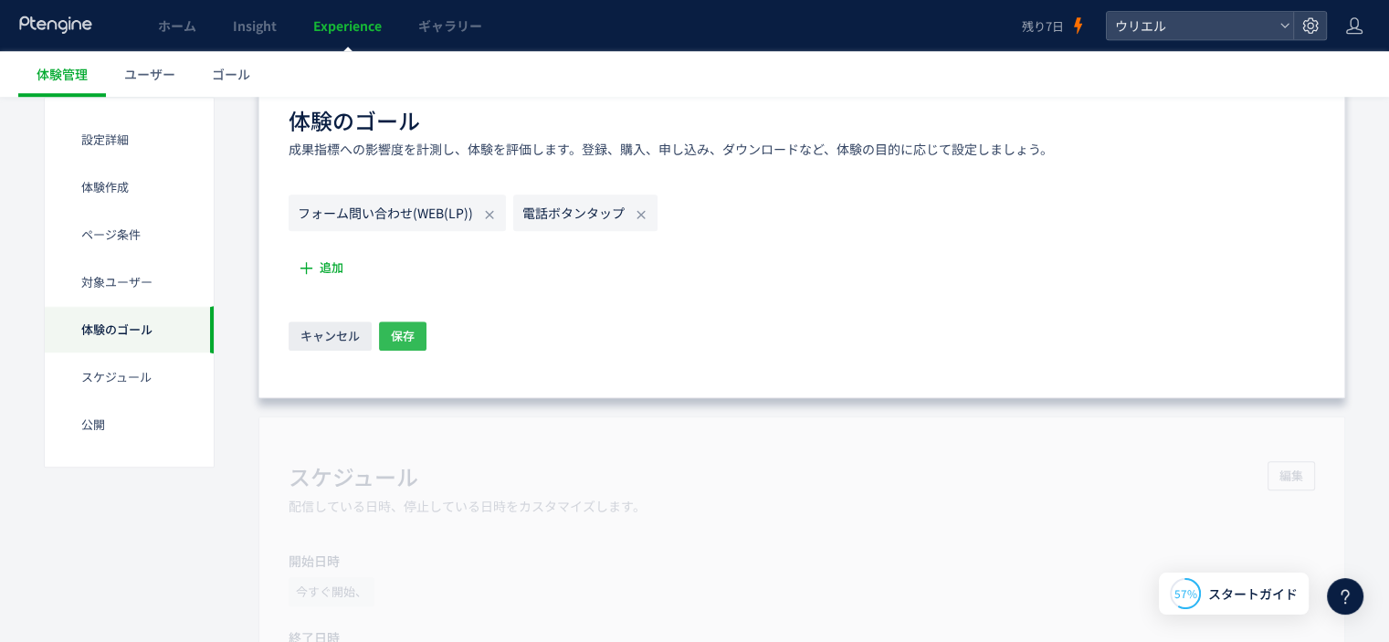
click at [414, 342] on button "保存" at bounding box center [402, 335] width 47 height 29
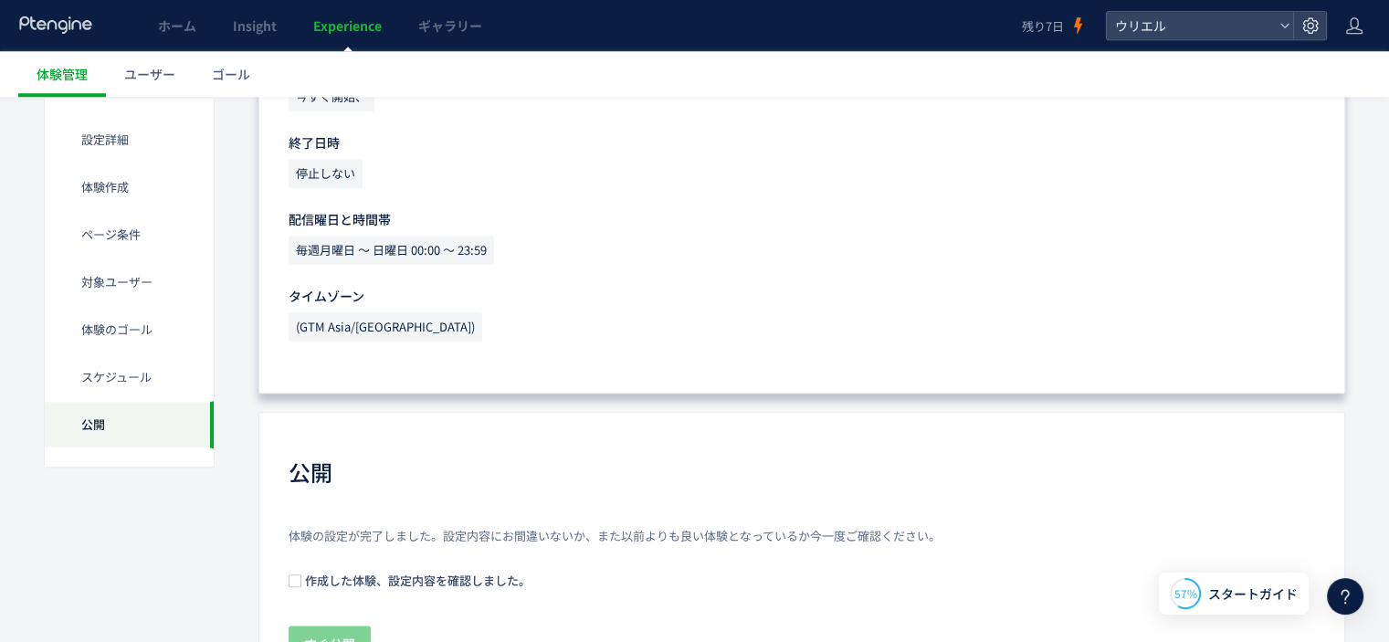
scroll to position [1858, 0]
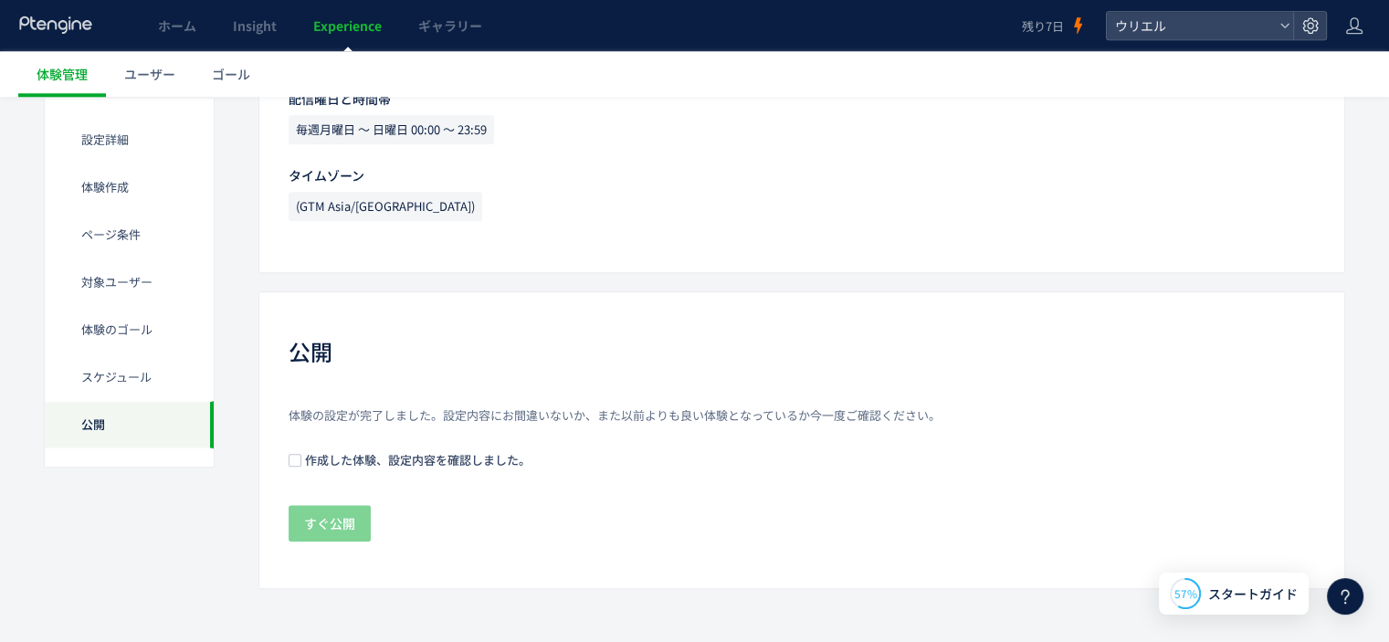
click at [484, 459] on span "作成した体験、設定内容を確認しました。" at bounding box center [415, 459] width 229 height 17
click at [491, 415] on p "体験の設定が完了しました。設定内容にお間違いないか、また以前よりも良い体験となっているか今一度ご確認ください。" at bounding box center [802, 415] width 1026 height 17
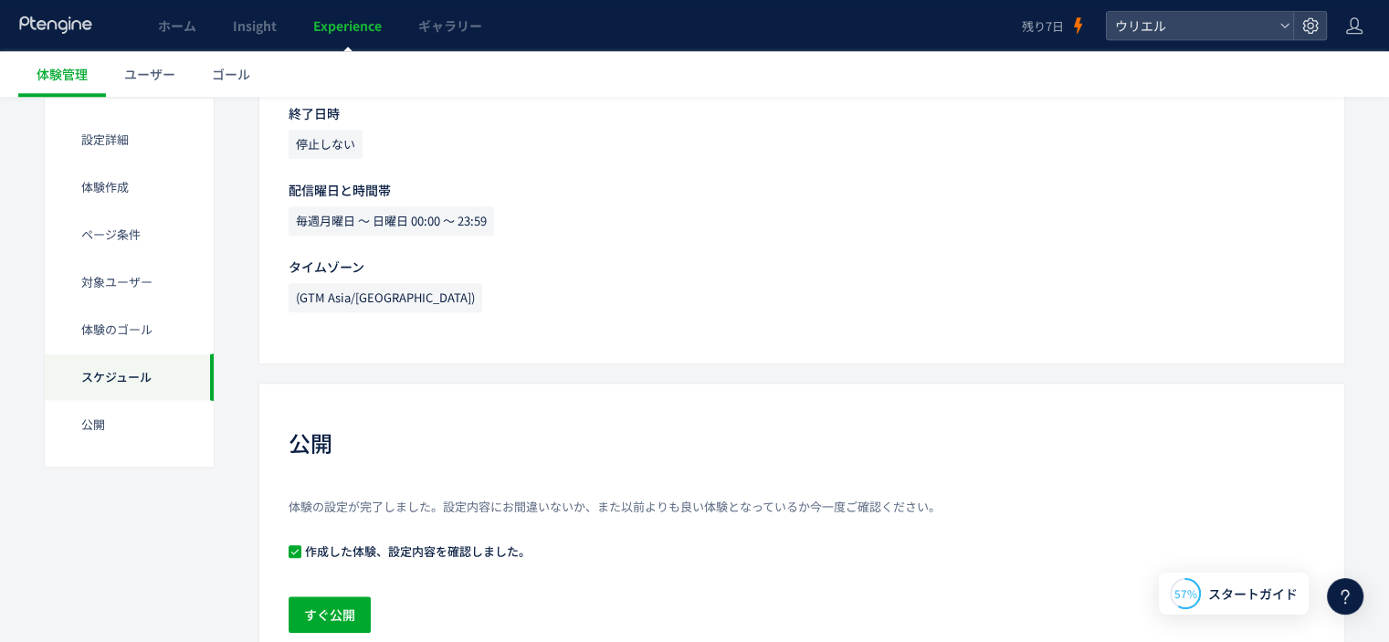
scroll to position [1675, 0]
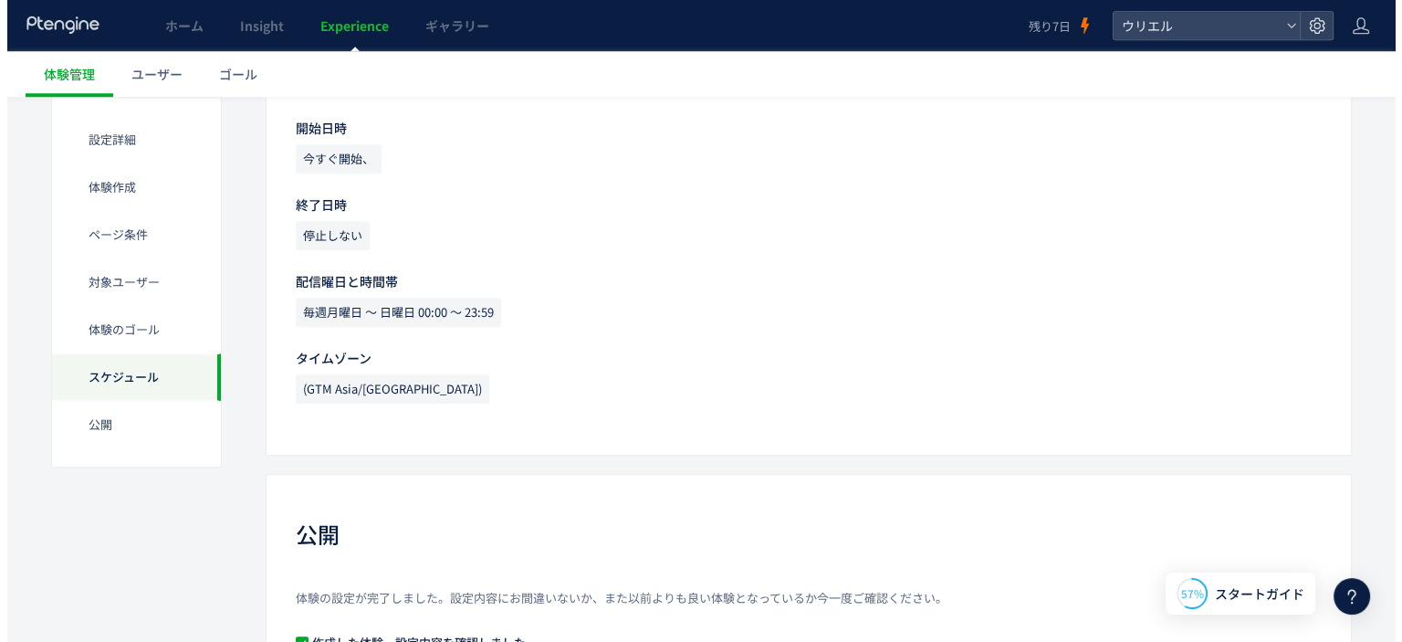
scroll to position [1858, 0]
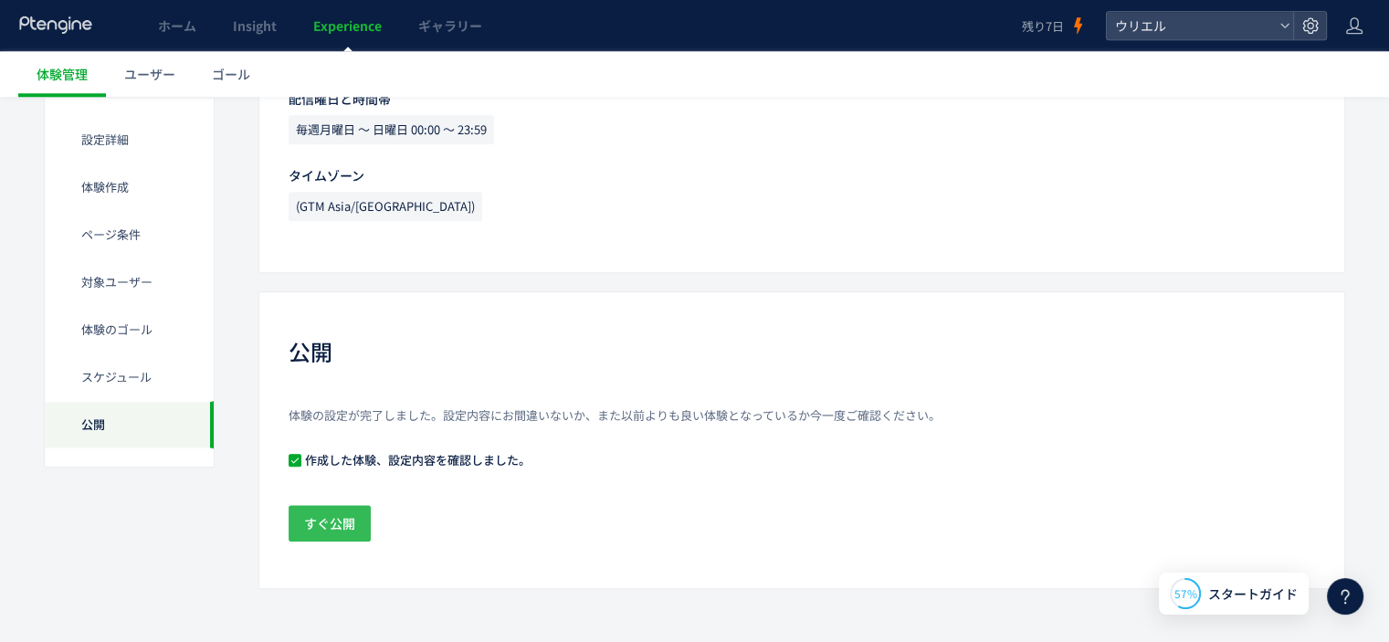
click at [358, 521] on button "すぐ公開" at bounding box center [330, 523] width 82 height 37
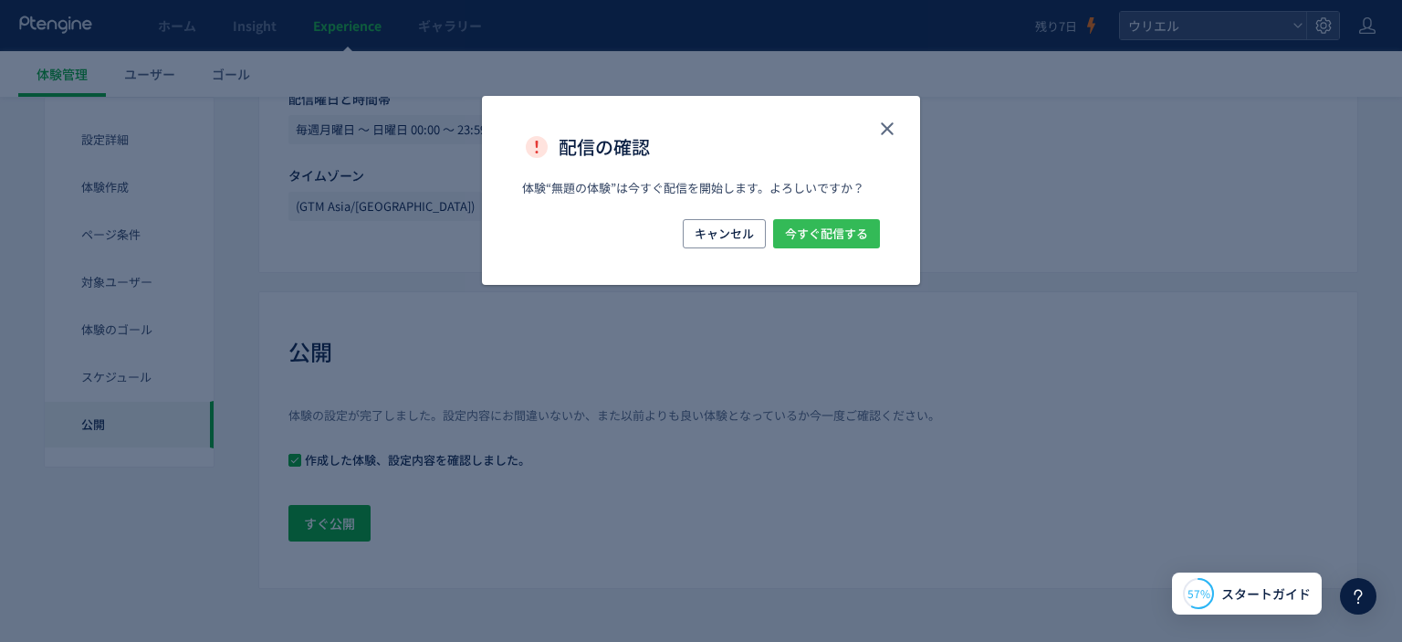
click at [815, 243] on span "今すぐ配信する" at bounding box center [826, 233] width 83 height 29
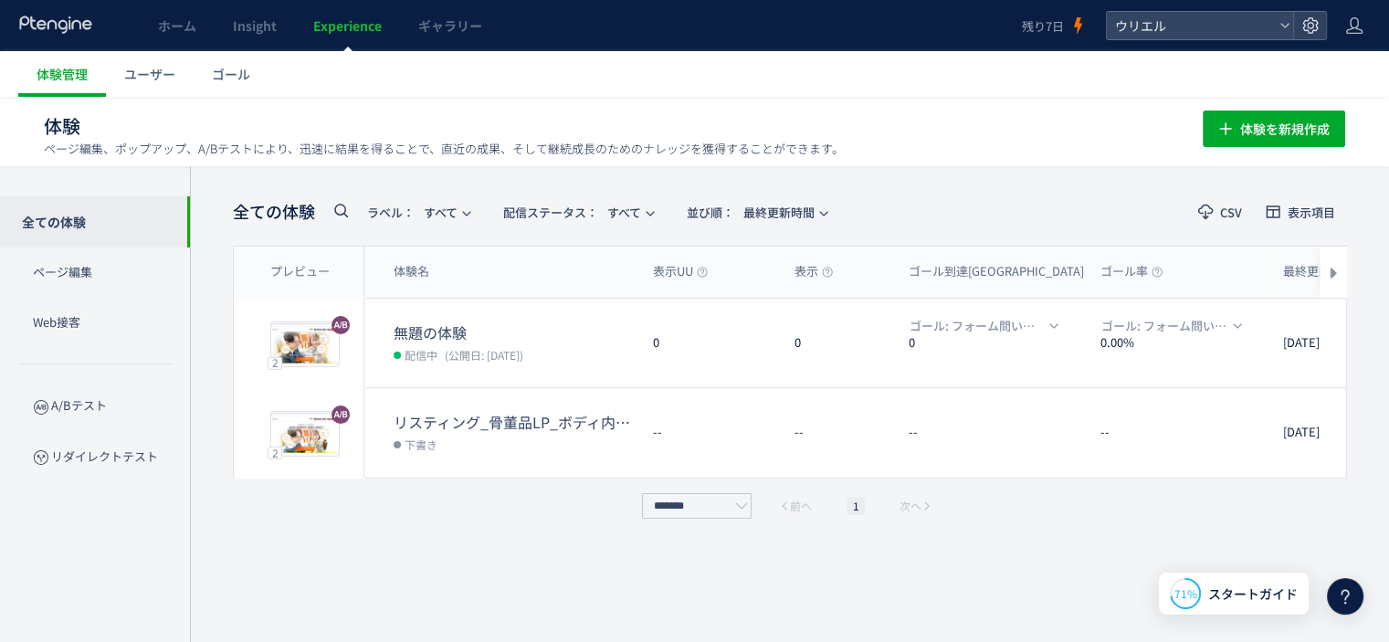
click at [1045, 568] on div "全ての体験 ラベル： すべて 配信ステータス​： すべて 並び順： 最終更新時間 CSV 表示項目 プレビュー 体験名 表示UU 表示 ゴール到達UU ゴール…" at bounding box center [790, 404] width 1114 height 421
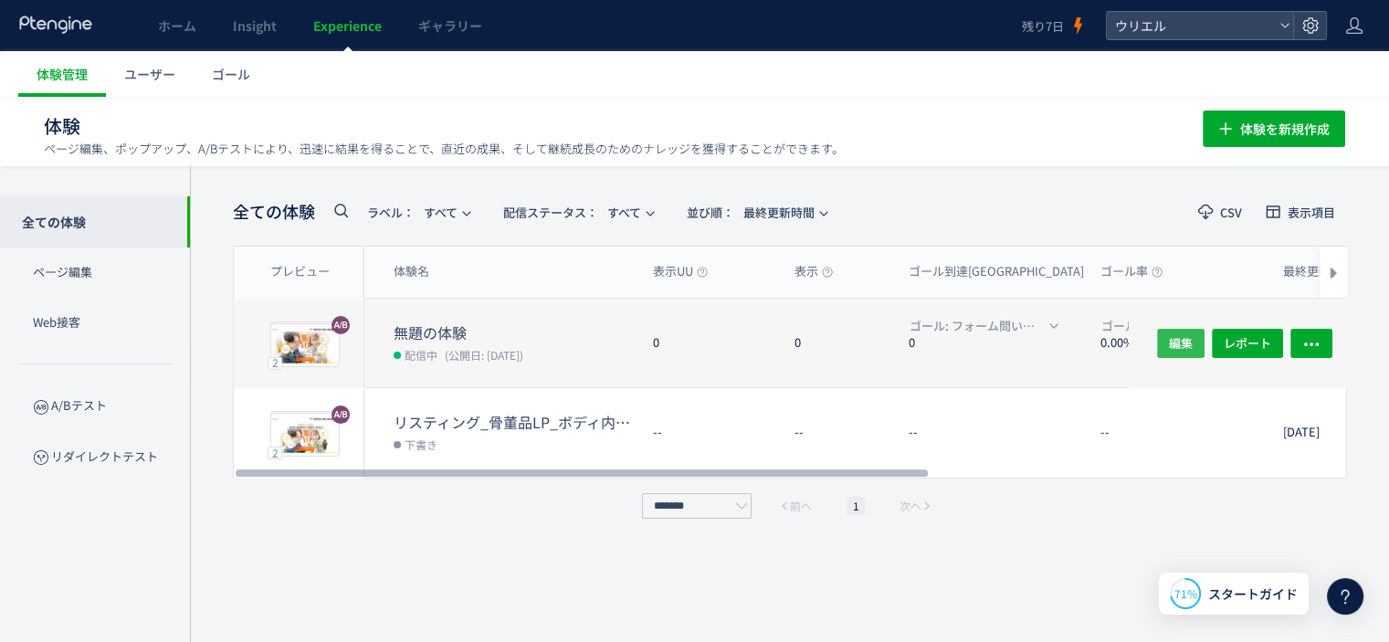
click at [1170, 341] on span "編集" at bounding box center [1181, 342] width 24 height 29
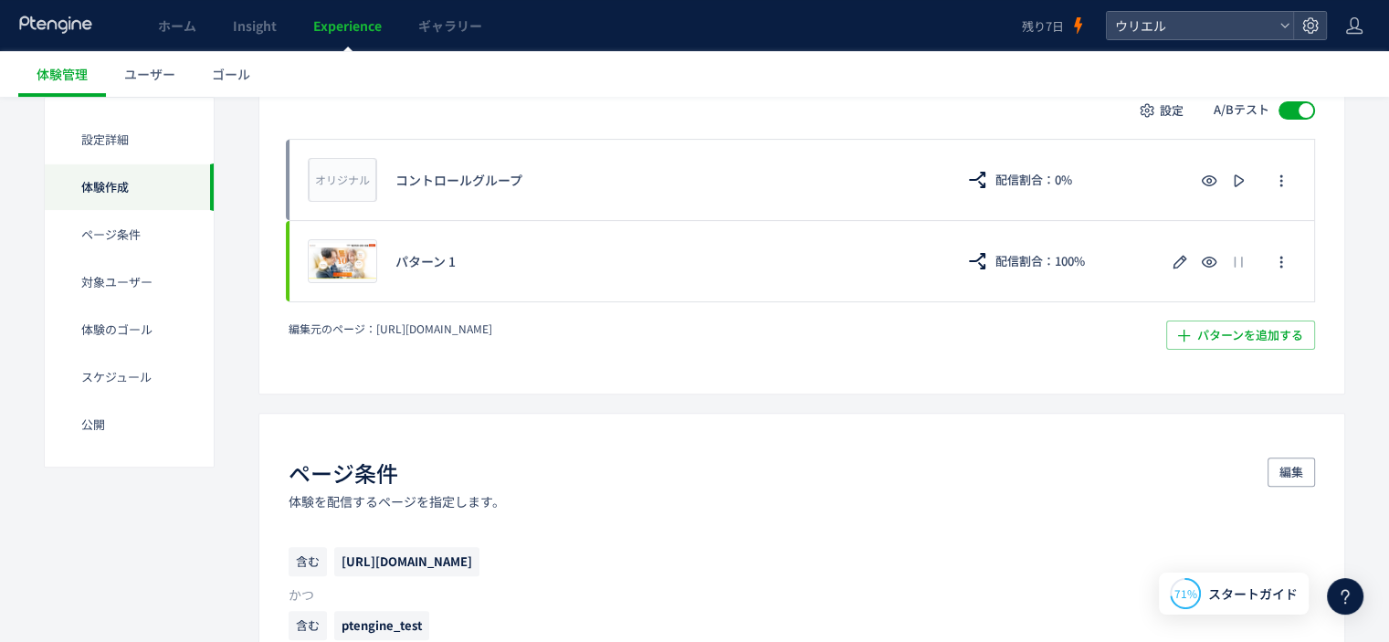
scroll to position [457, 0]
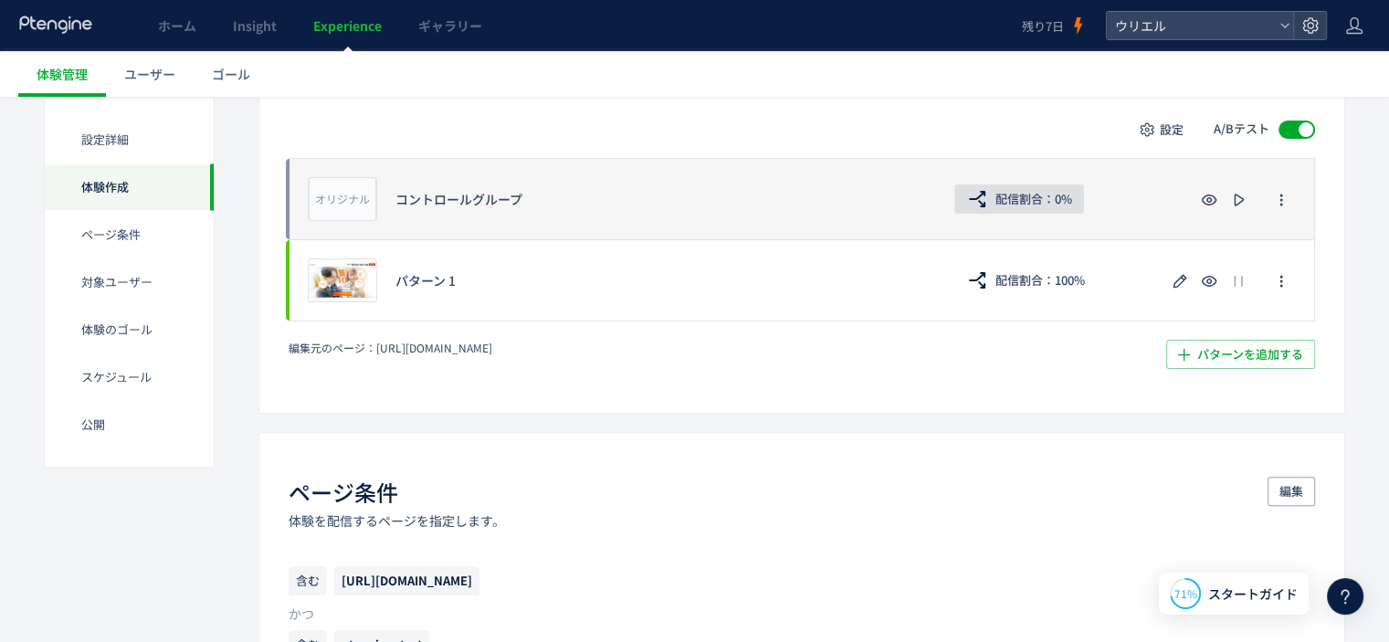
click at [1052, 204] on span "配信割合：0%" at bounding box center [1033, 198] width 77 height 29
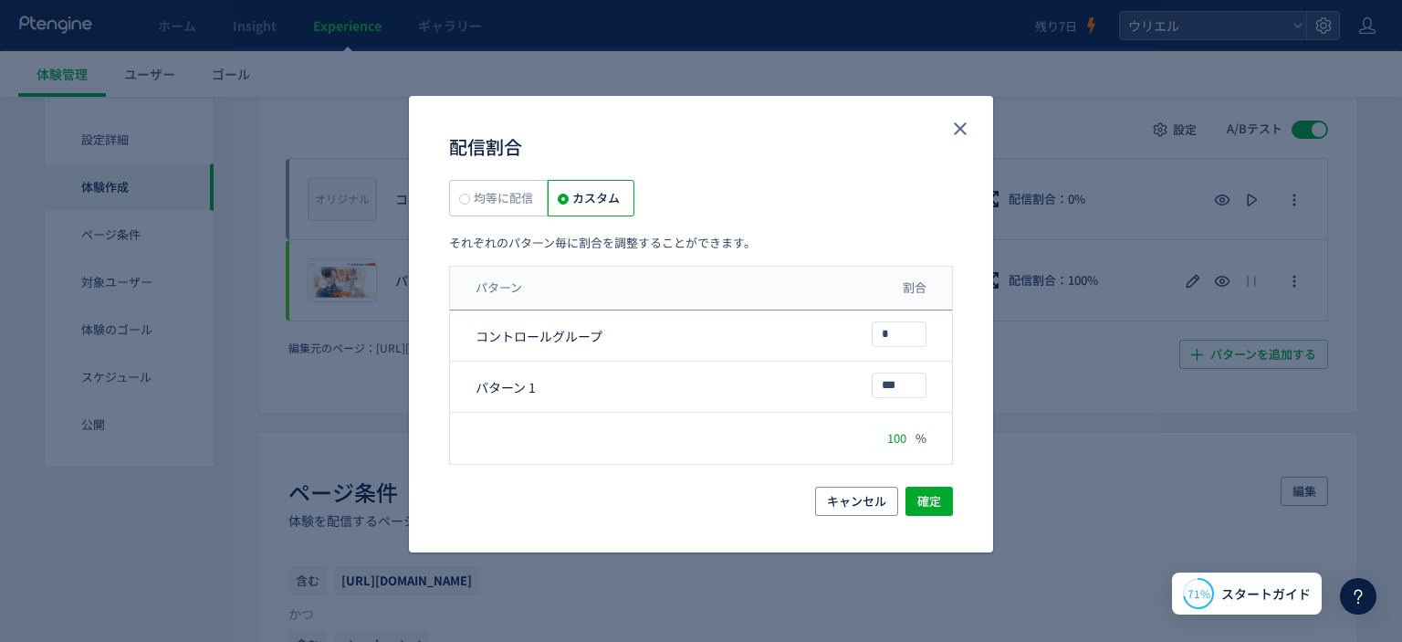
click at [478, 202] on span "均等に配信" at bounding box center [501, 197] width 63 height 17
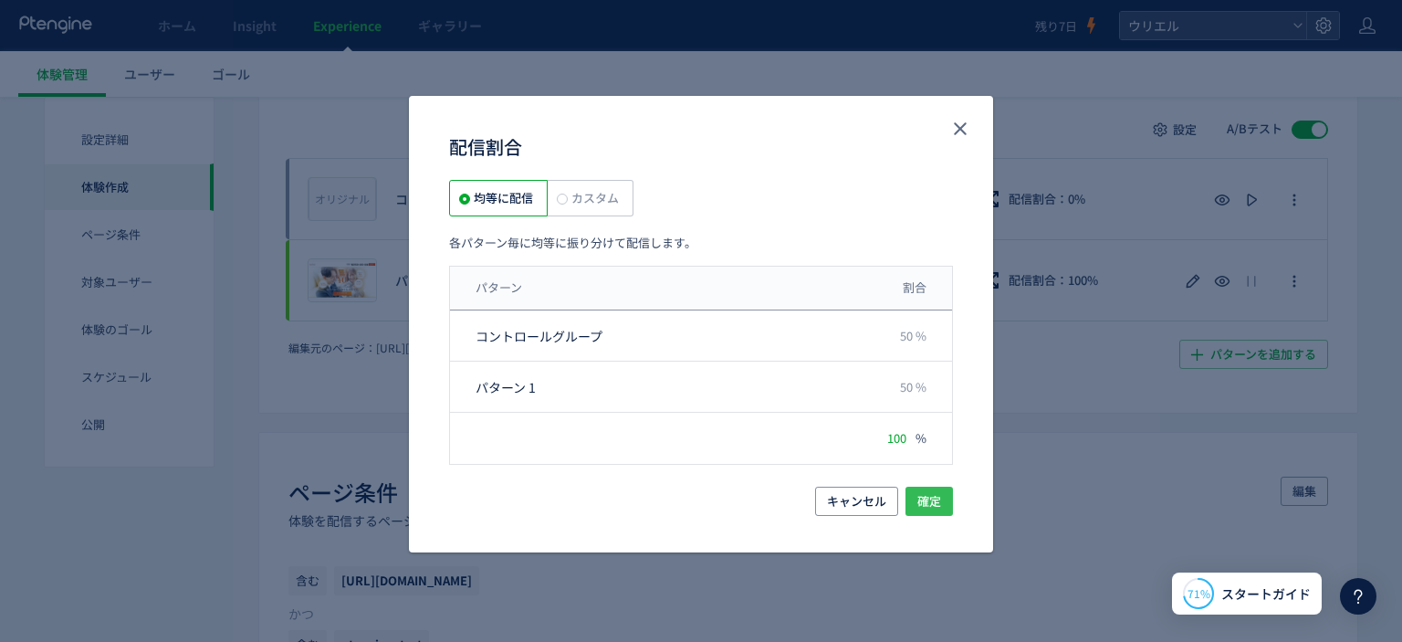
click at [930, 498] on span "確定" at bounding box center [930, 501] width 24 height 29
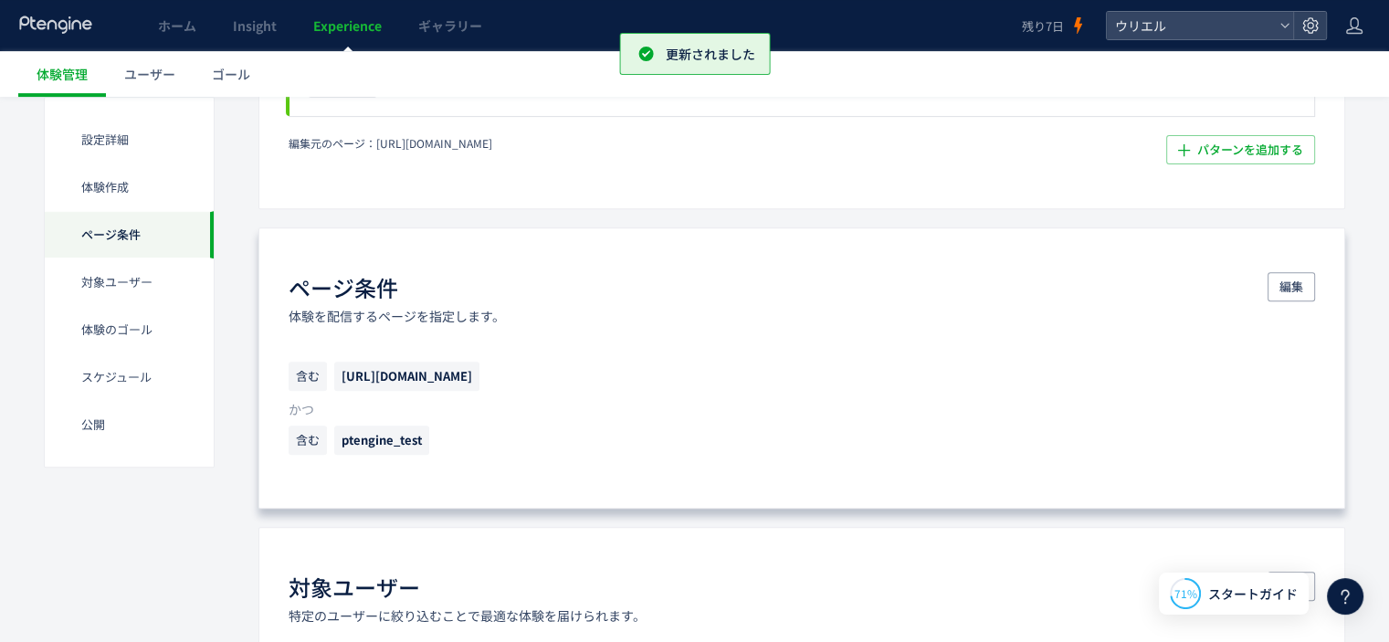
scroll to position [840, 0]
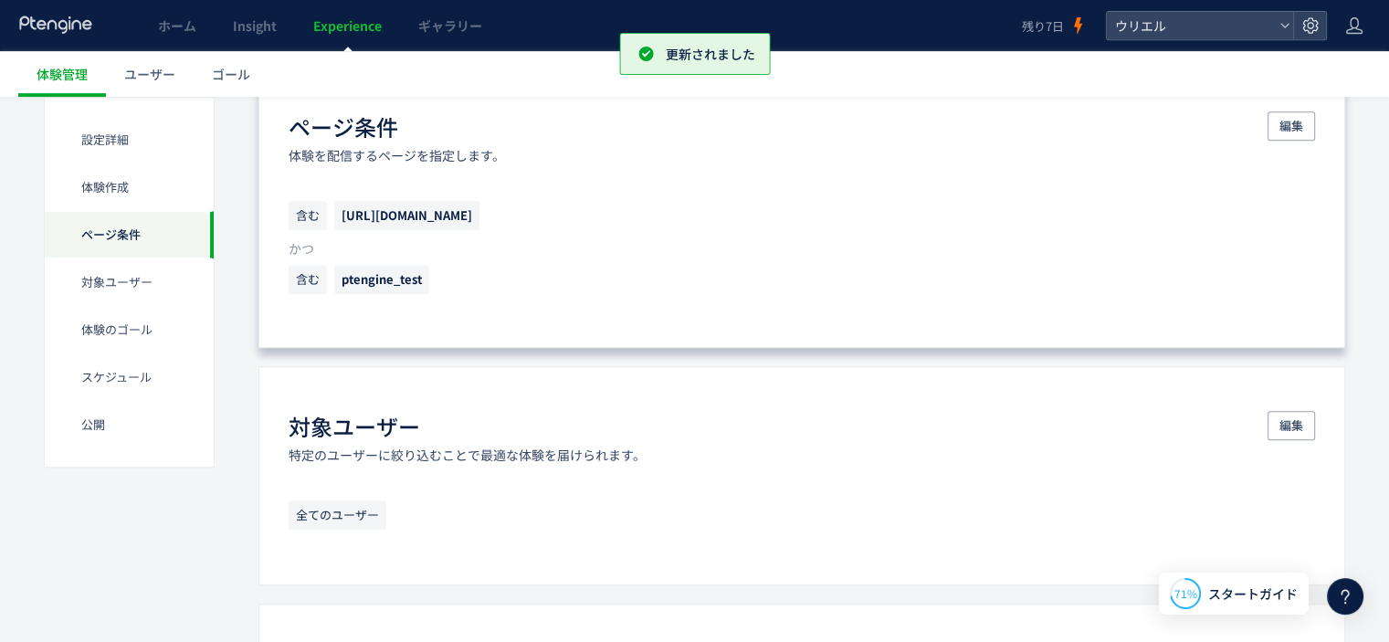
click at [361, 271] on span "ptengine_test" at bounding box center [381, 278] width 80 height 17
click at [1313, 131] on button "編集" at bounding box center [1290, 125] width 47 height 29
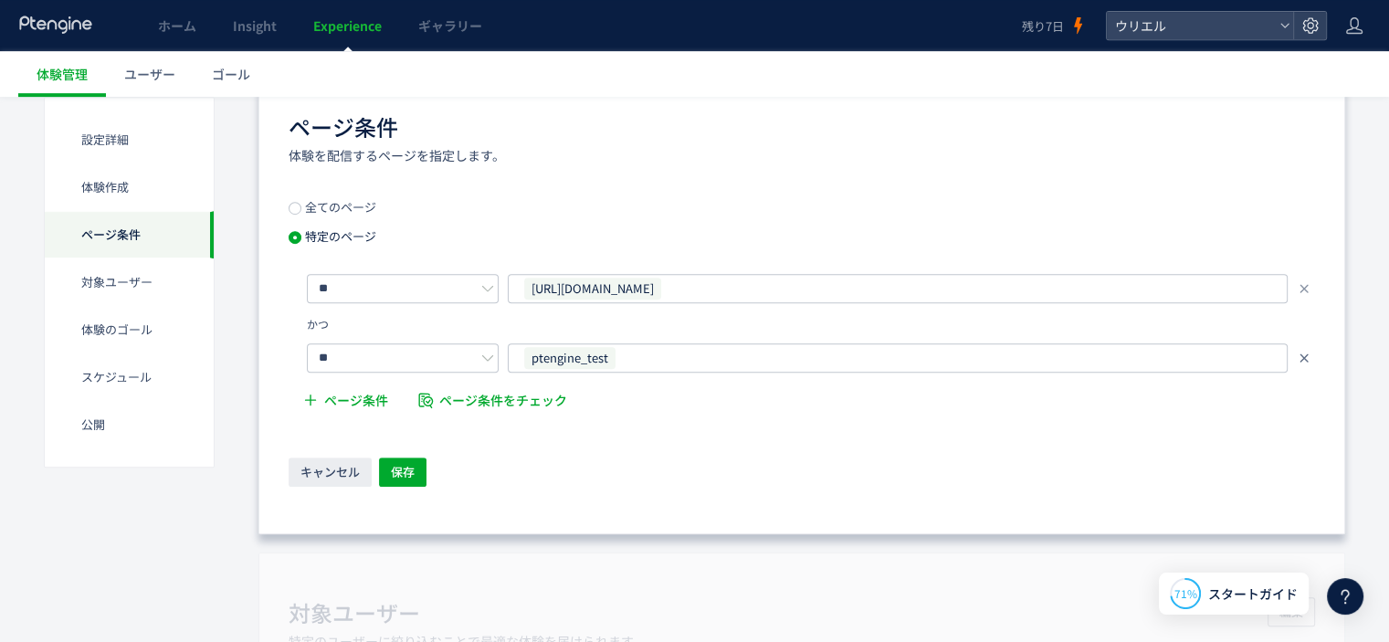
click at [1308, 351] on icon at bounding box center [1304, 358] width 15 height 15
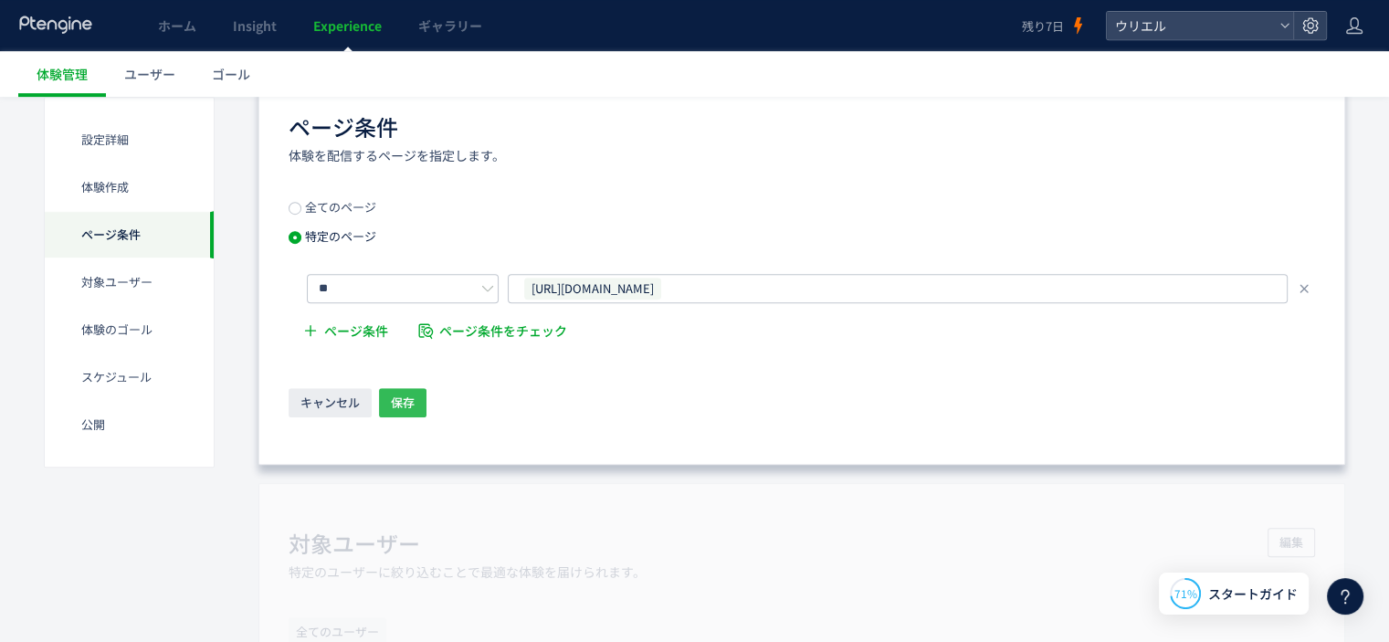
click at [406, 401] on span "保存" at bounding box center [403, 402] width 24 height 29
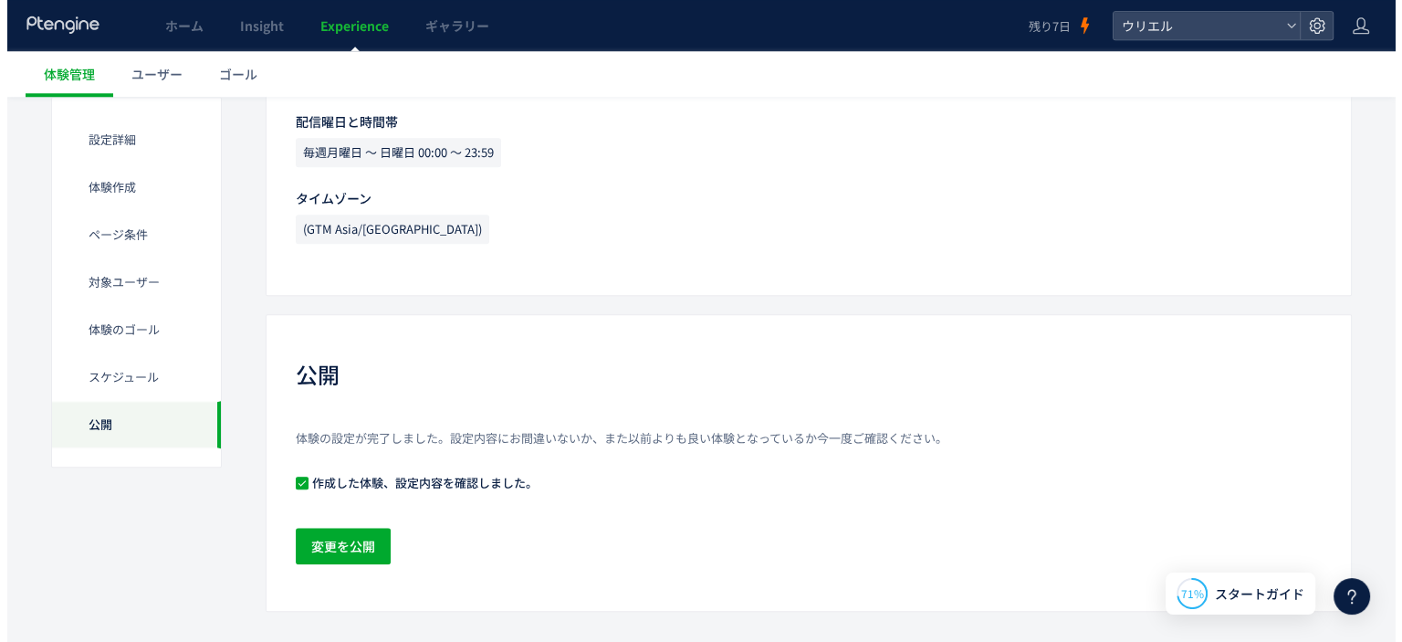
scroll to position [1812, 0]
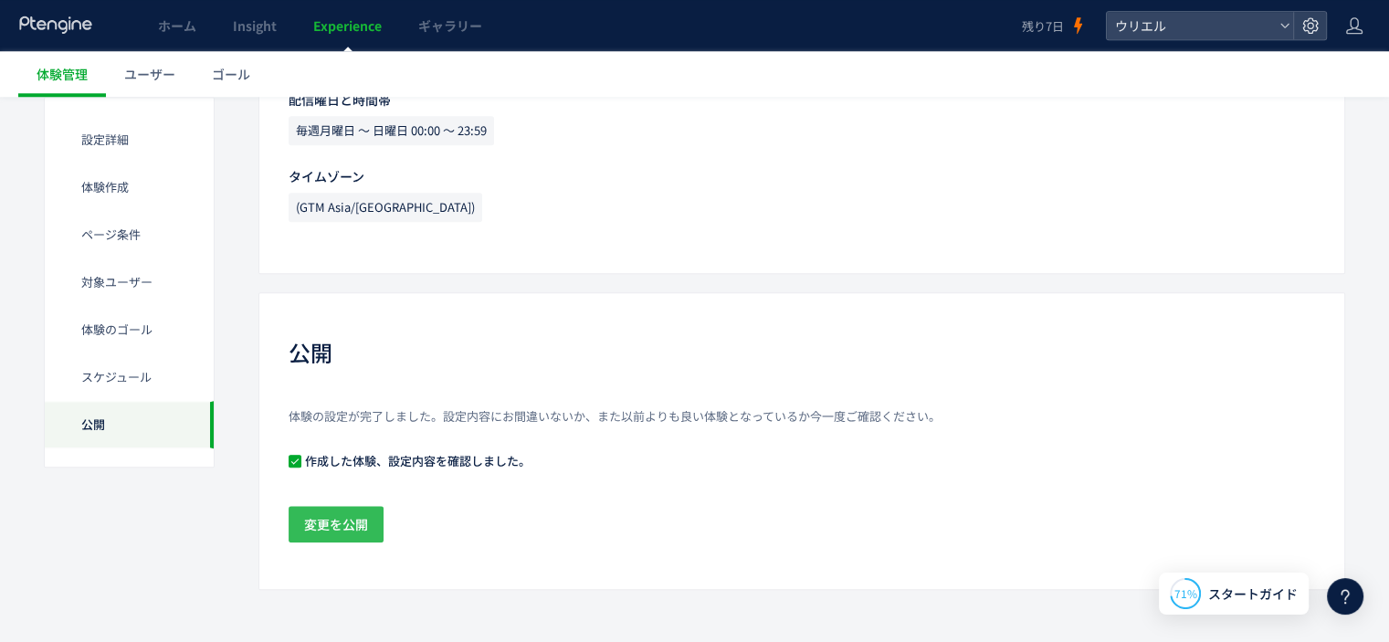
click at [351, 525] on span "変更を公開" at bounding box center [336, 524] width 64 height 37
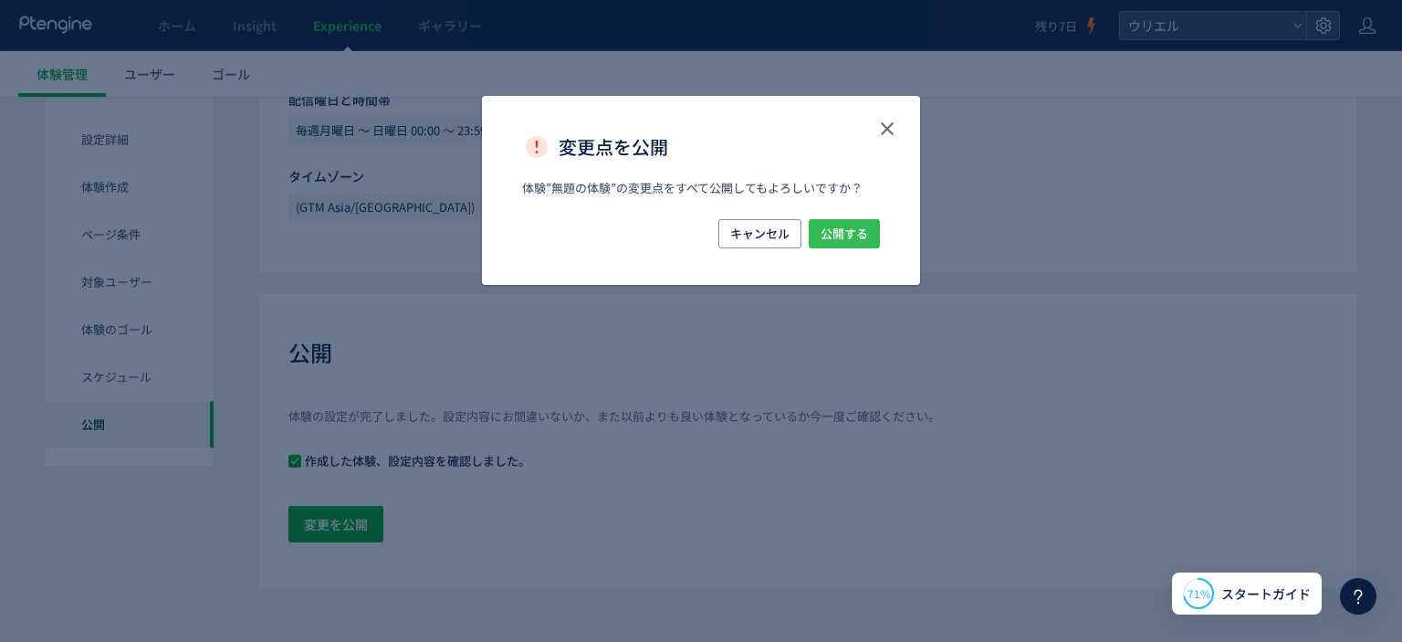
click at [859, 229] on span "公開する" at bounding box center [844, 233] width 47 height 29
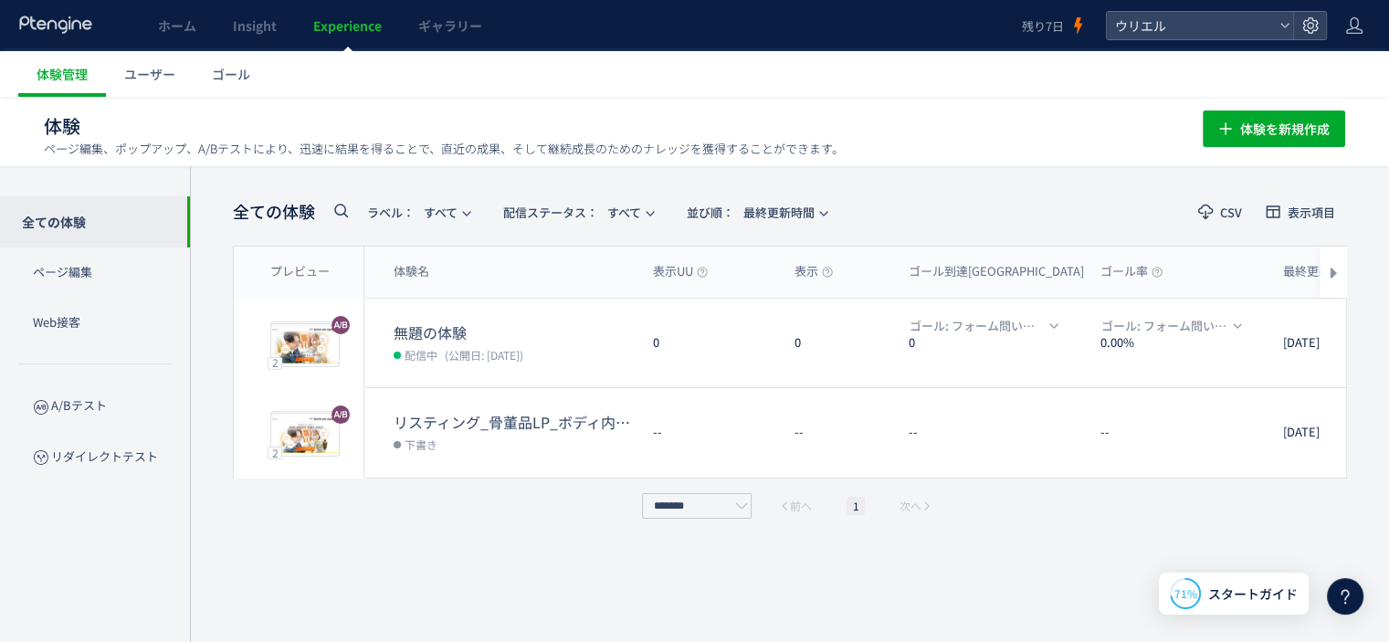
click at [357, 25] on span "Experience" at bounding box center [347, 25] width 68 height 18
click at [156, 89] on link "ユーザー" at bounding box center [150, 74] width 88 height 46
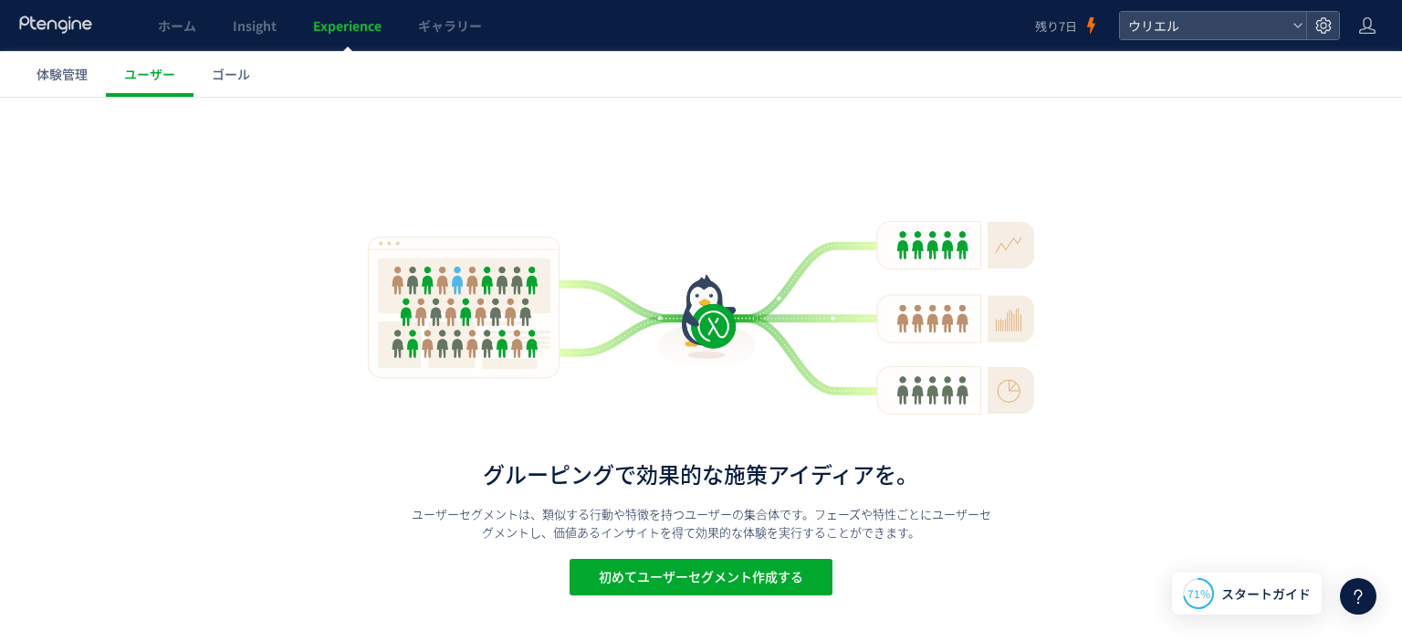
click at [80, 87] on link "体験管理" at bounding box center [62, 74] width 88 height 46
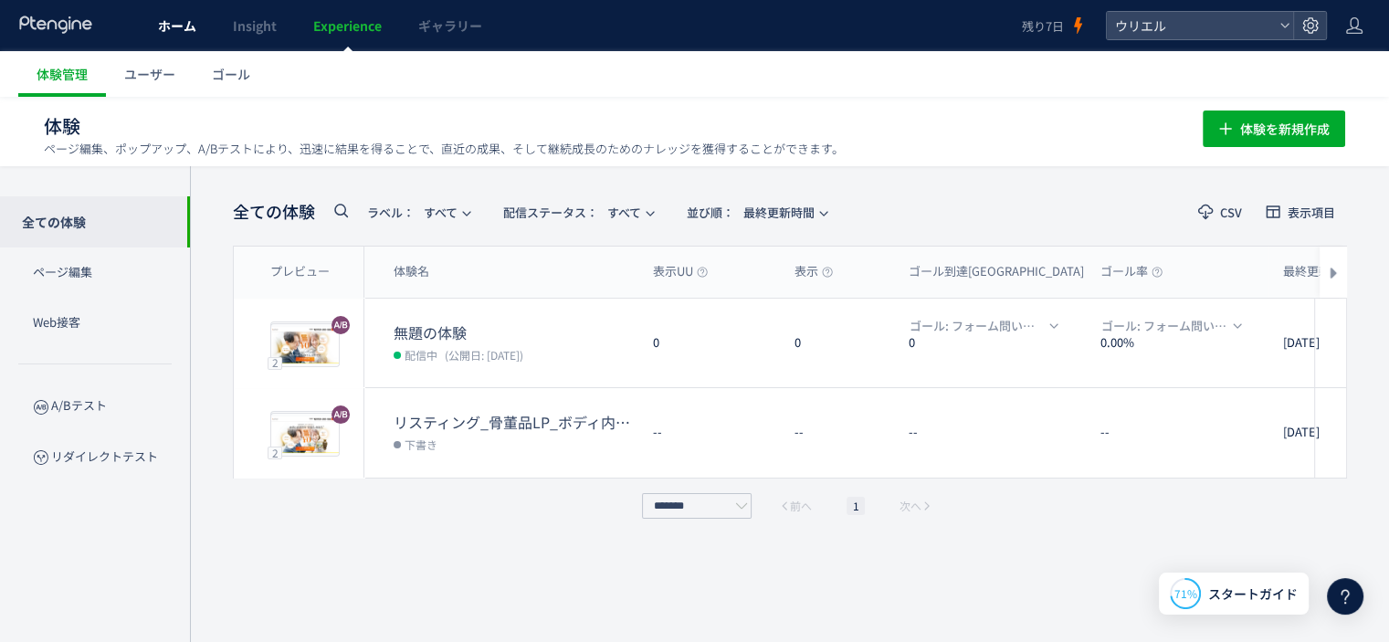
click at [184, 37] on link "ホーム" at bounding box center [177, 25] width 75 height 51
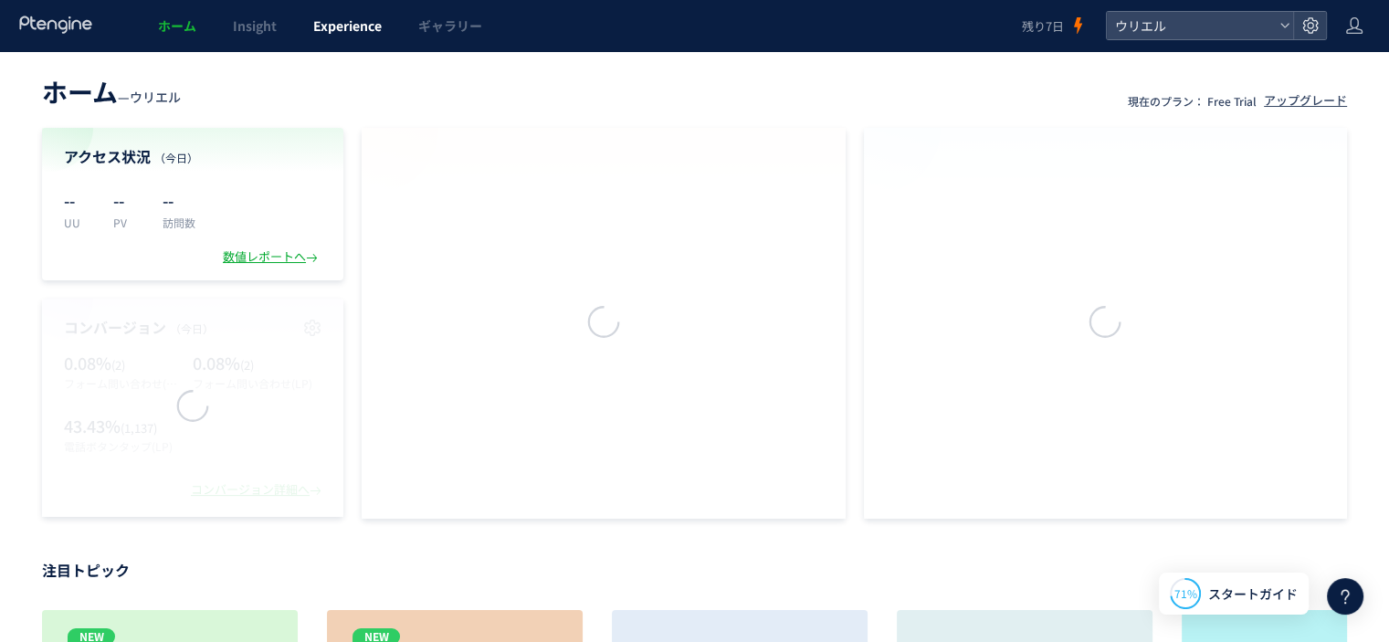
click at [331, 31] on span "Experience" at bounding box center [347, 25] width 68 height 18
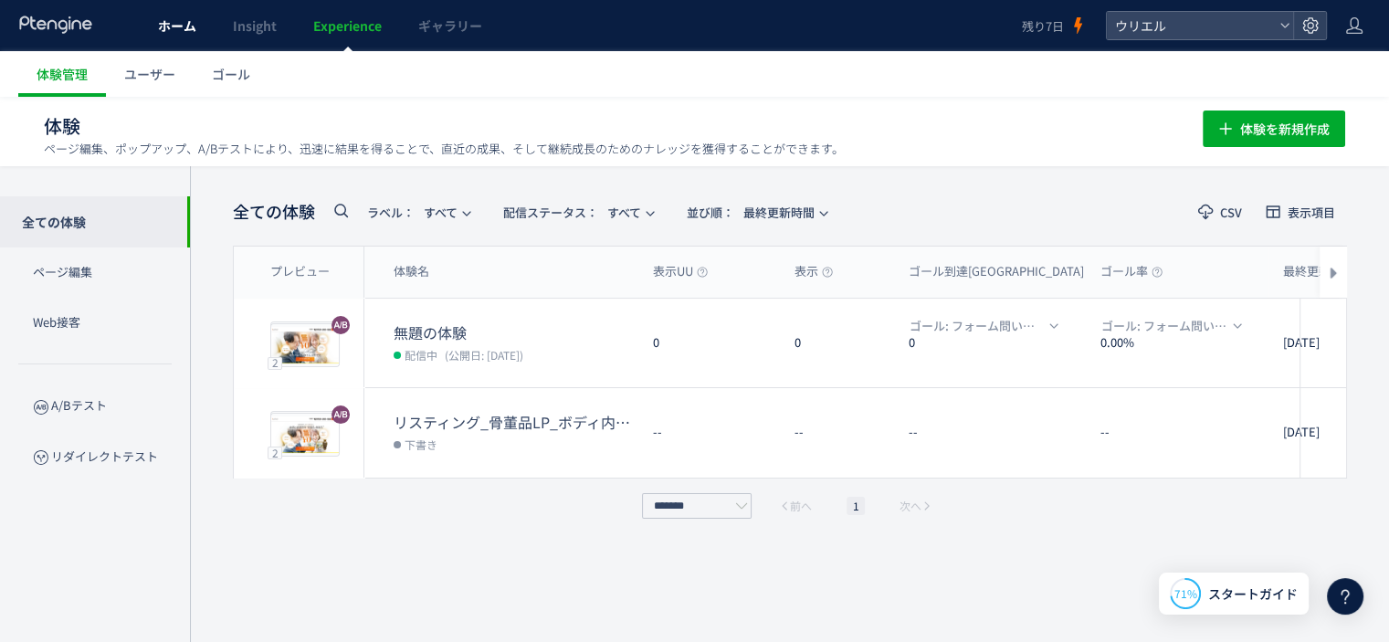
click at [183, 37] on link "ホーム" at bounding box center [177, 25] width 75 height 51
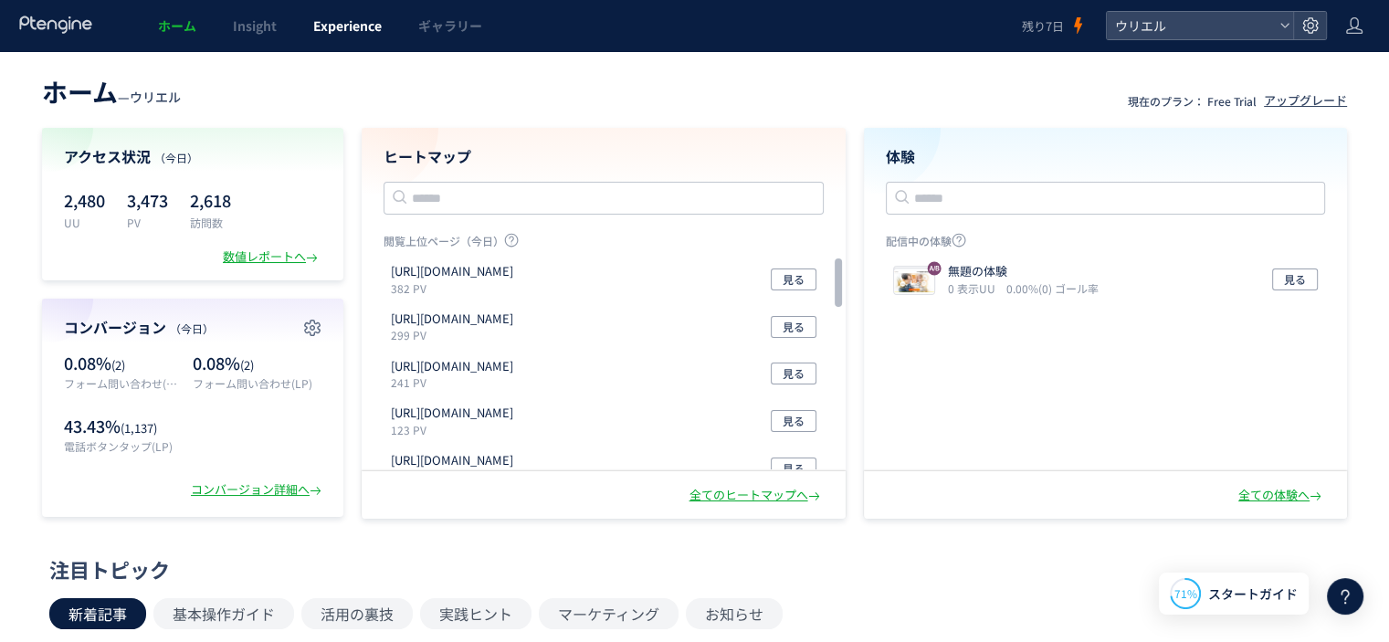
click at [343, 38] on link "Experience" at bounding box center [347, 25] width 105 height 51
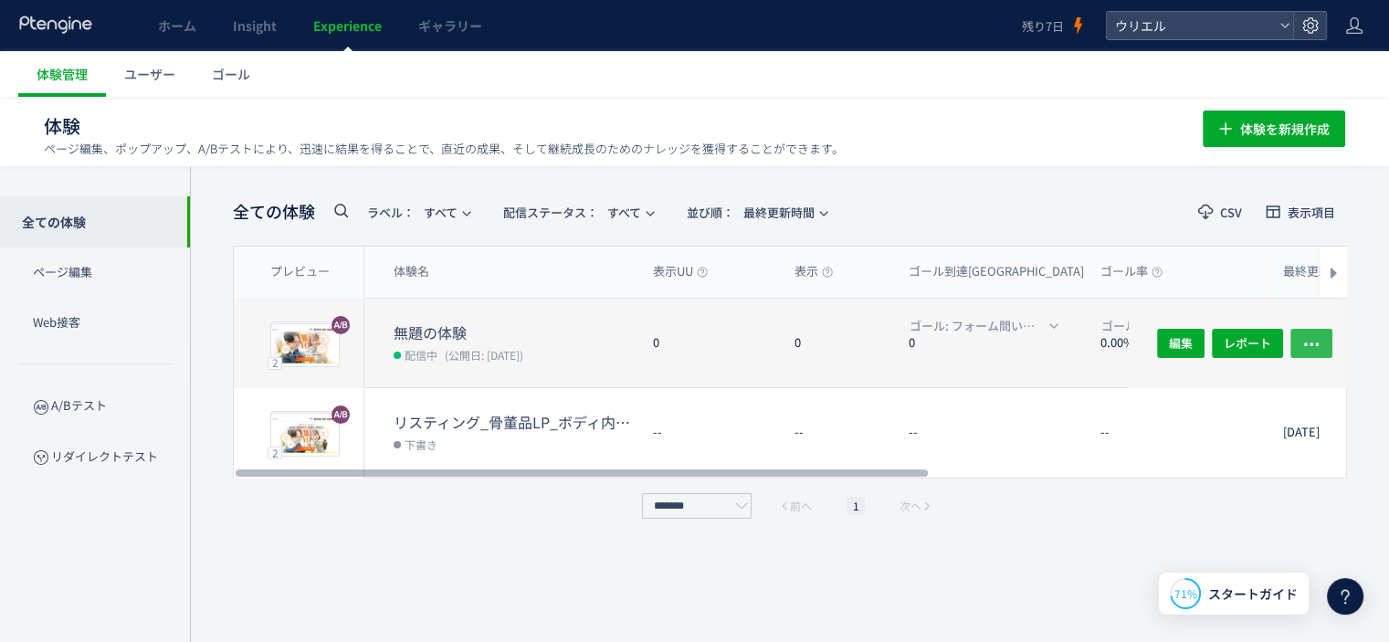
click at [1296, 339] on button "button" at bounding box center [1311, 342] width 42 height 29
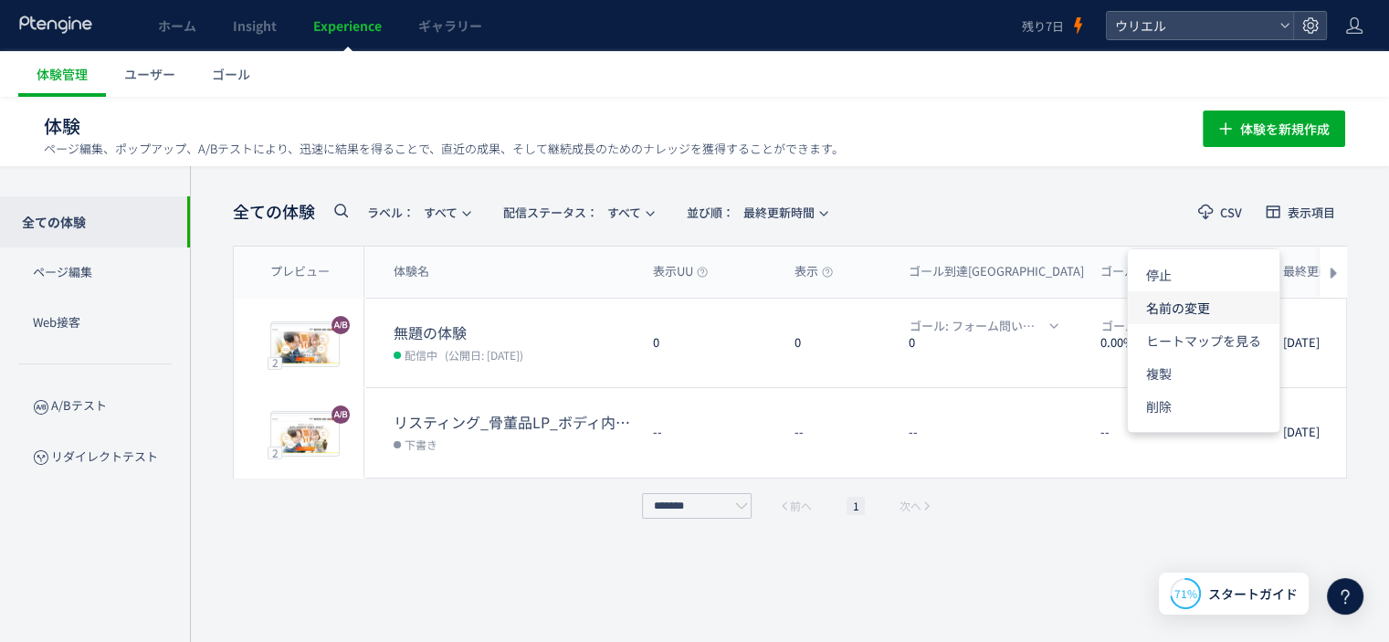
click at [1221, 312] on li "名前の変更" at bounding box center [1204, 307] width 152 height 33
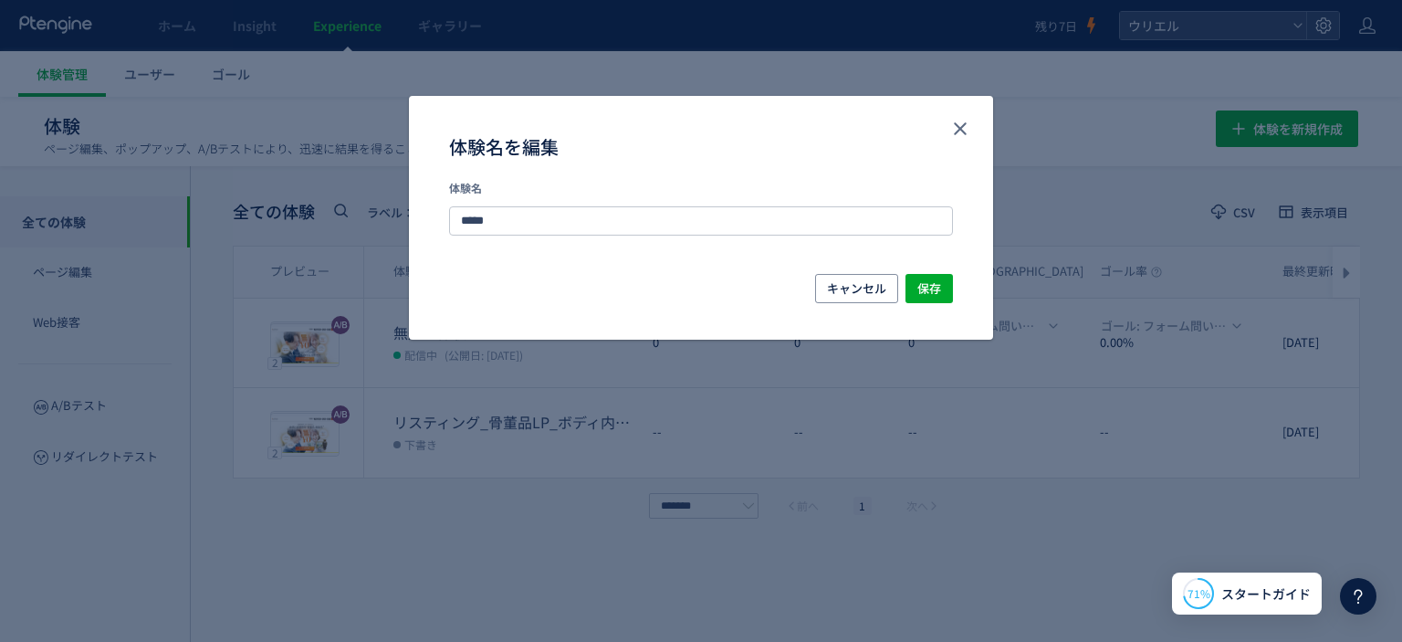
drag, startPoint x: 559, startPoint y: 219, endPoint x: 0, endPoint y: 117, distance: 568.1
click at [212, 193] on div "体験名を編集 体験名 ***** キャンセル 保存" at bounding box center [701, 321] width 1402 height 642
type input "*"
type input "**********"
click at [929, 281] on span "保存" at bounding box center [930, 288] width 24 height 29
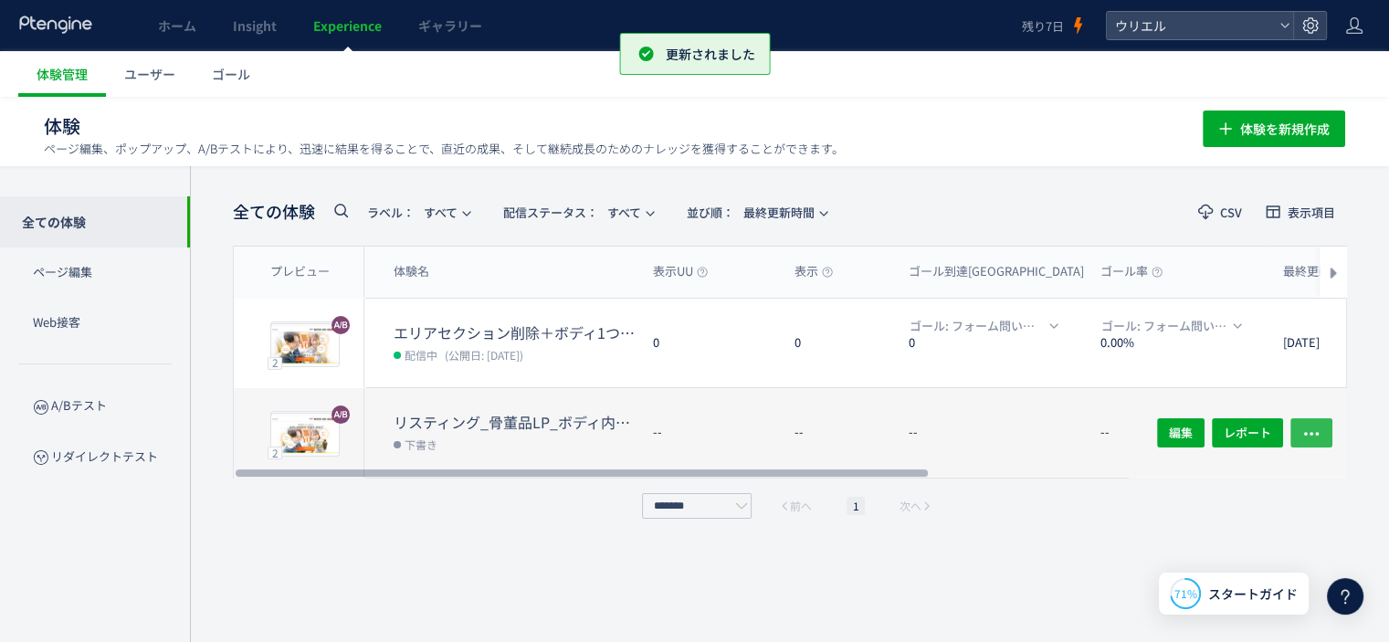
click at [1318, 436] on icon "button" at bounding box center [1311, 434] width 18 height 18
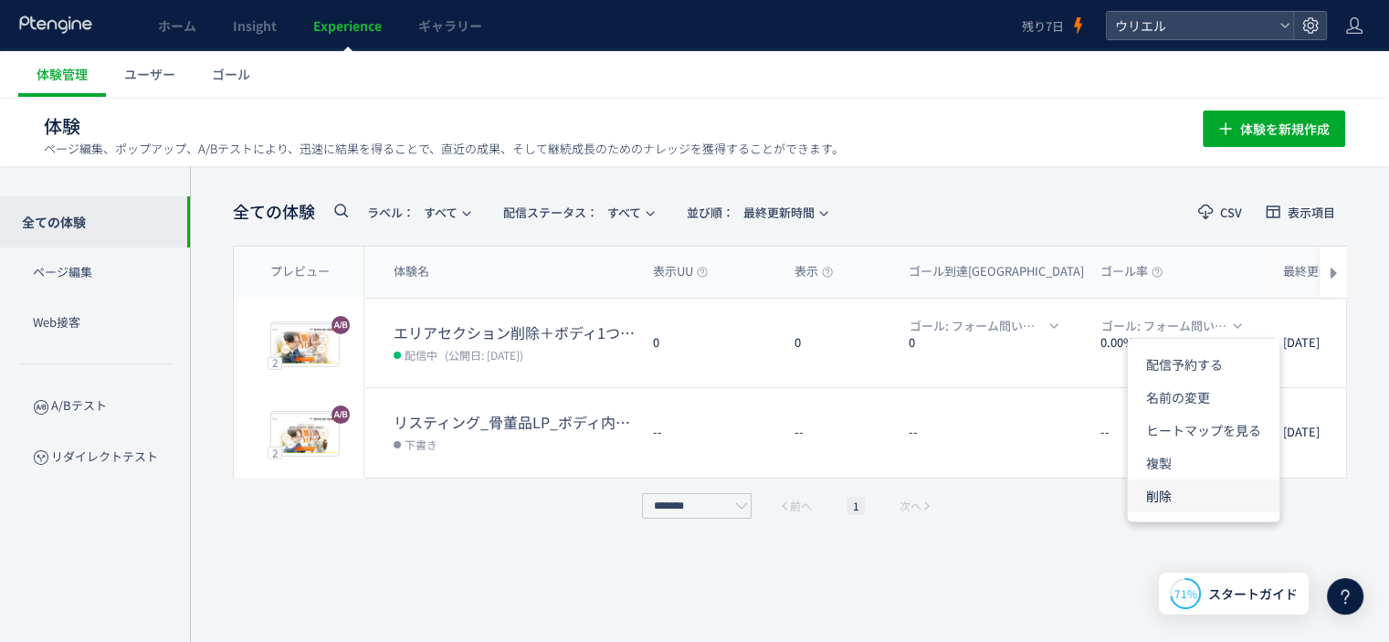
click at [1184, 501] on li "削除" at bounding box center [1204, 495] width 152 height 33
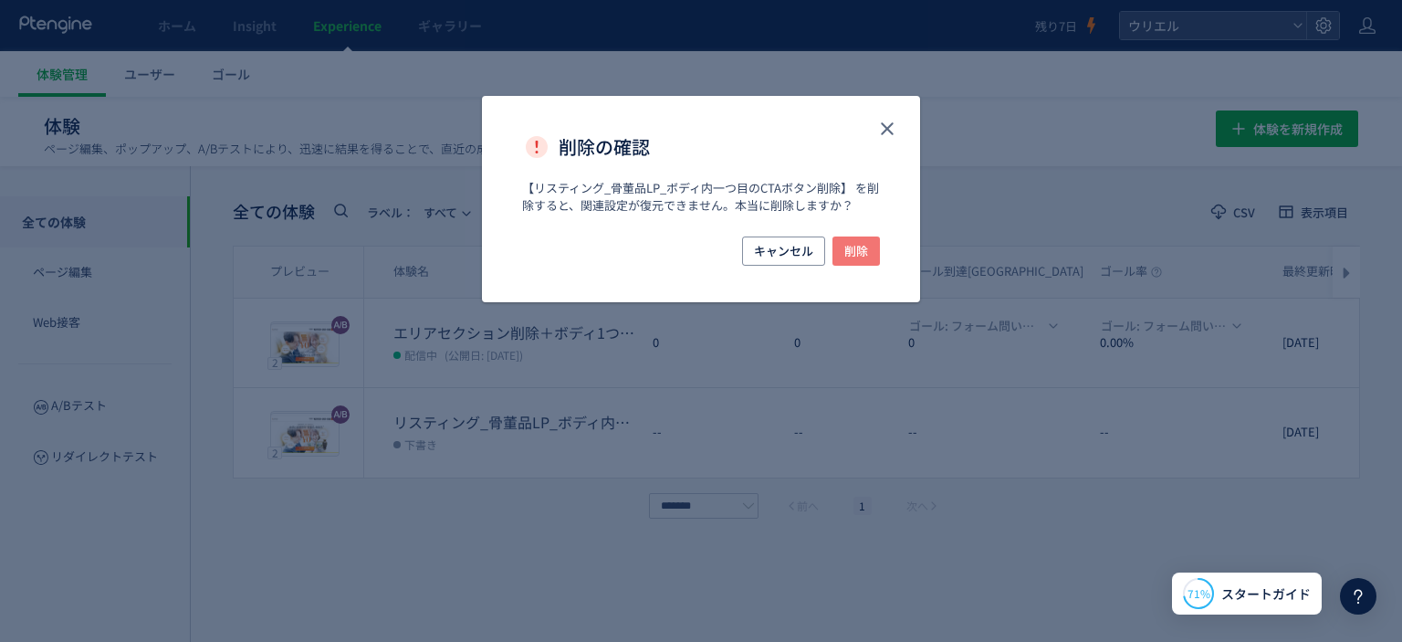
click at [853, 260] on span "削除" at bounding box center [857, 250] width 24 height 29
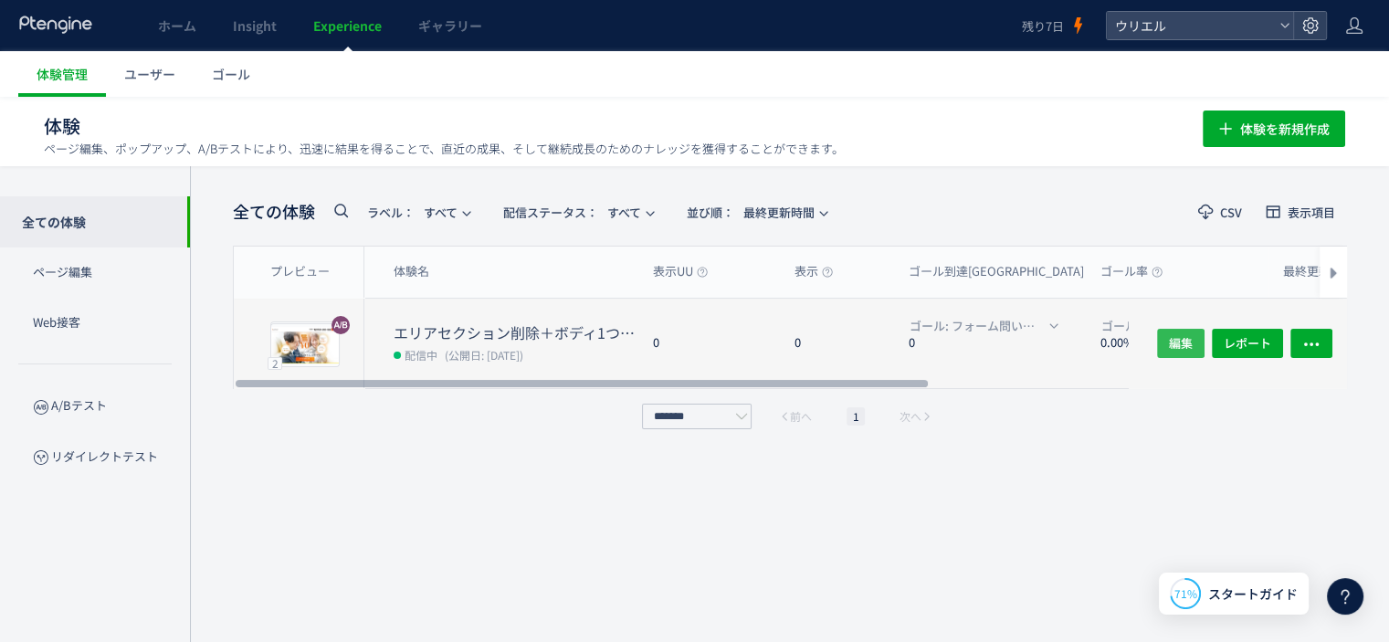
click at [1182, 342] on span "編集" at bounding box center [1181, 343] width 24 height 29
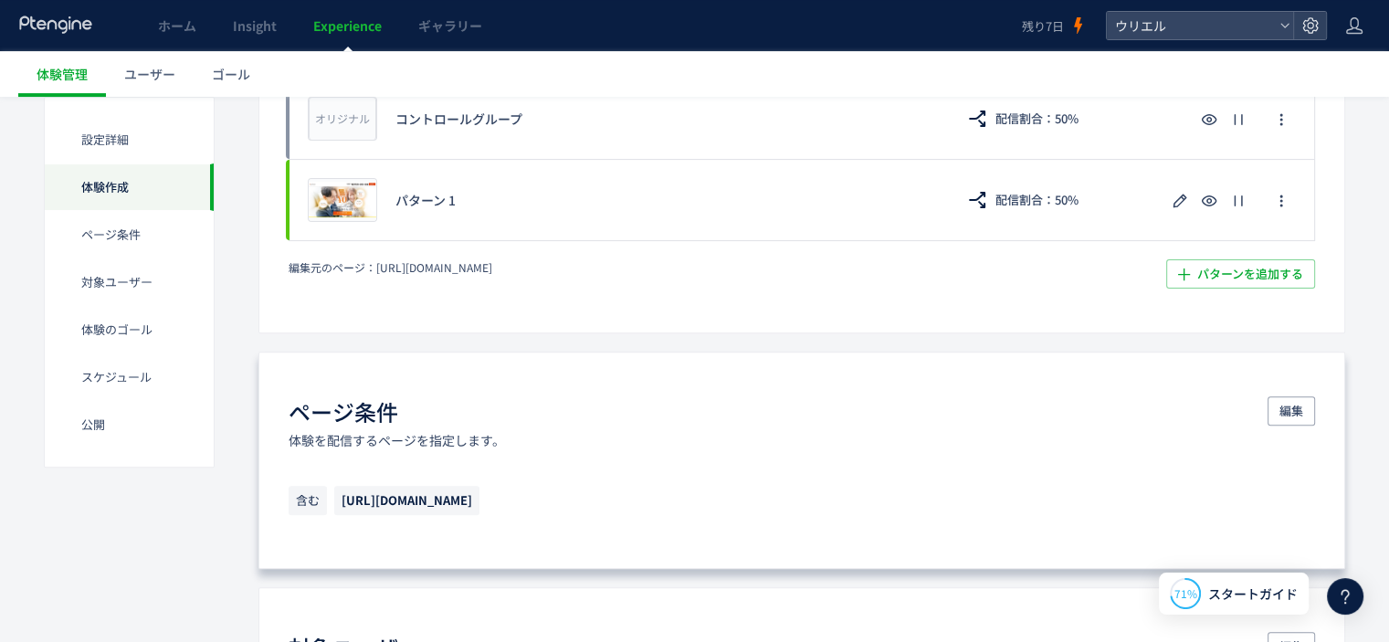
scroll to position [548, 0]
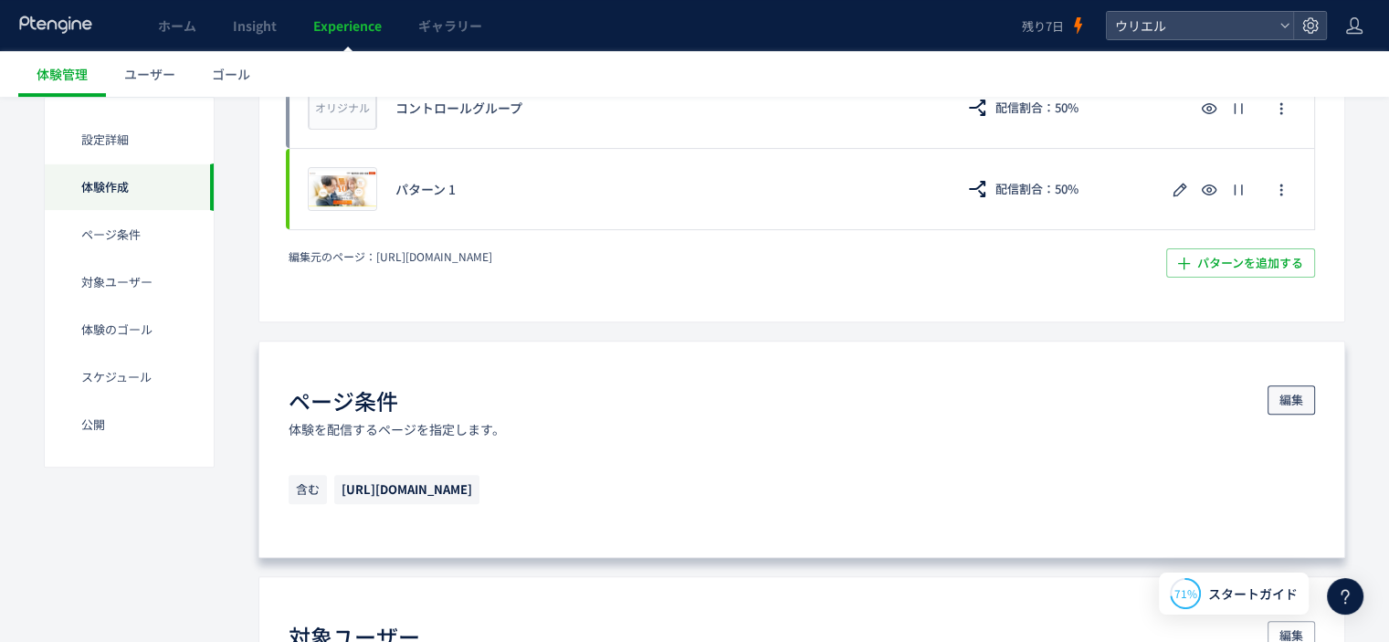
click at [1291, 400] on span "編集" at bounding box center [1291, 399] width 24 height 29
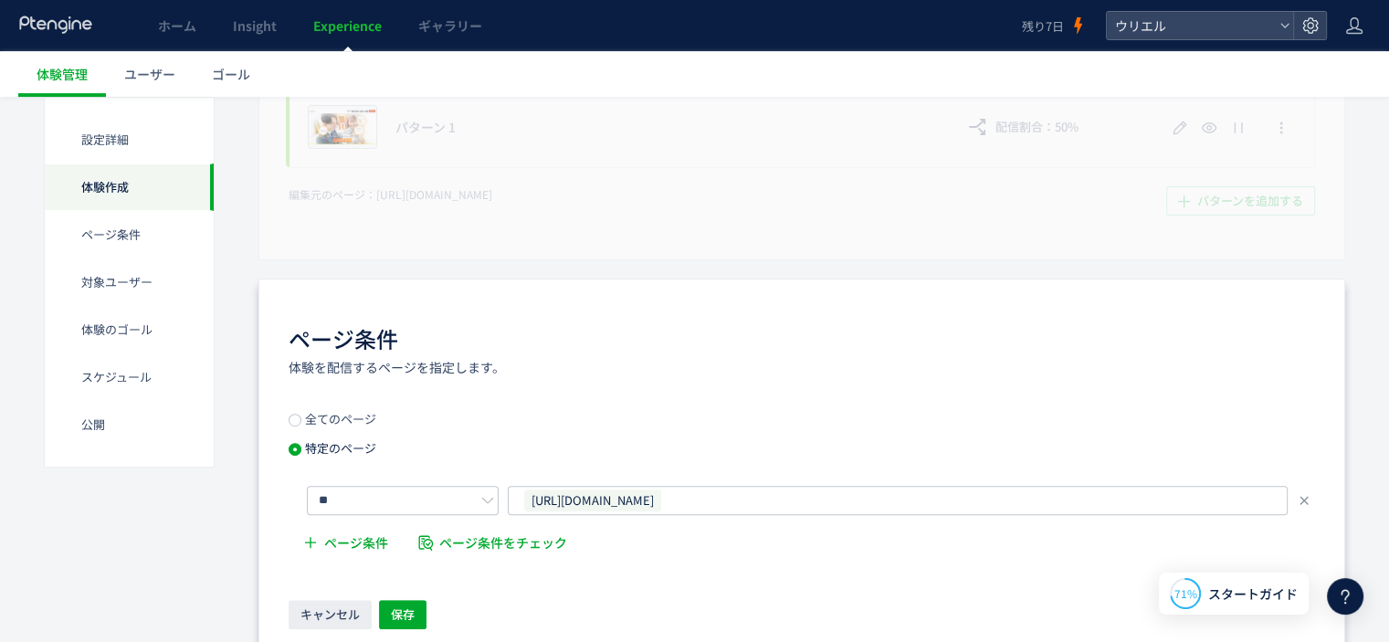
scroll to position [639, 0]
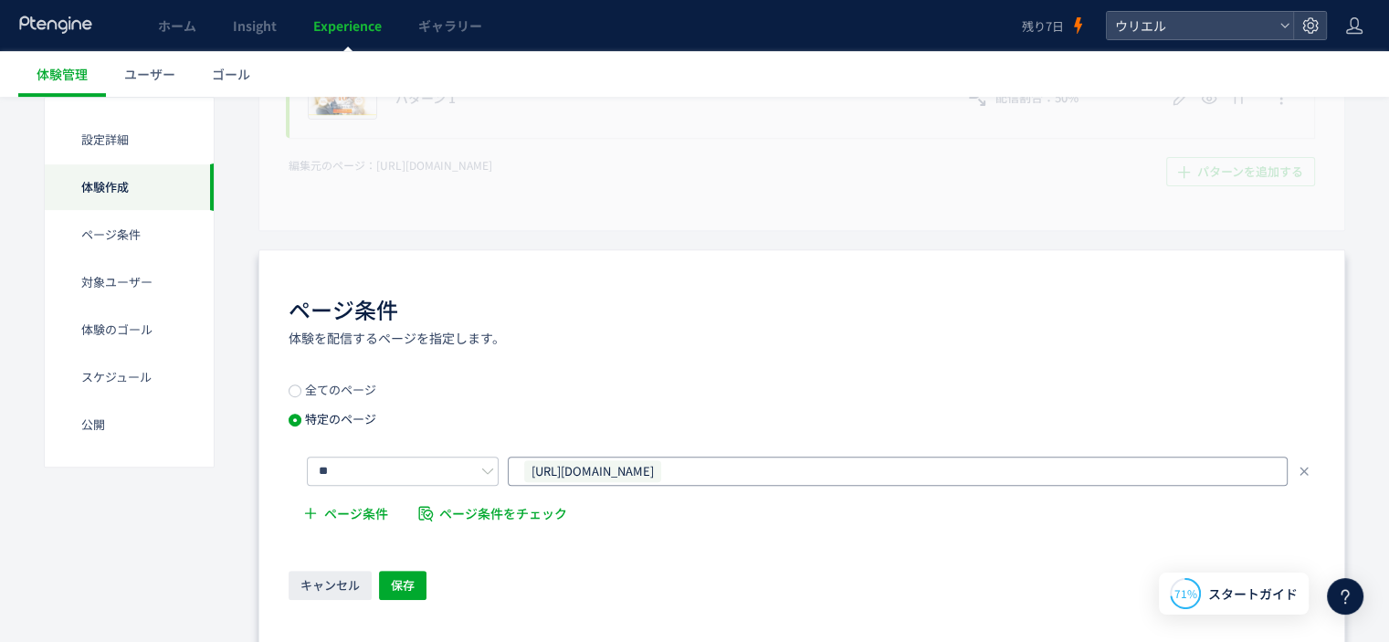
click at [740, 468] on div "[URL][DOMAIN_NAME]" at bounding box center [890, 470] width 737 height 27
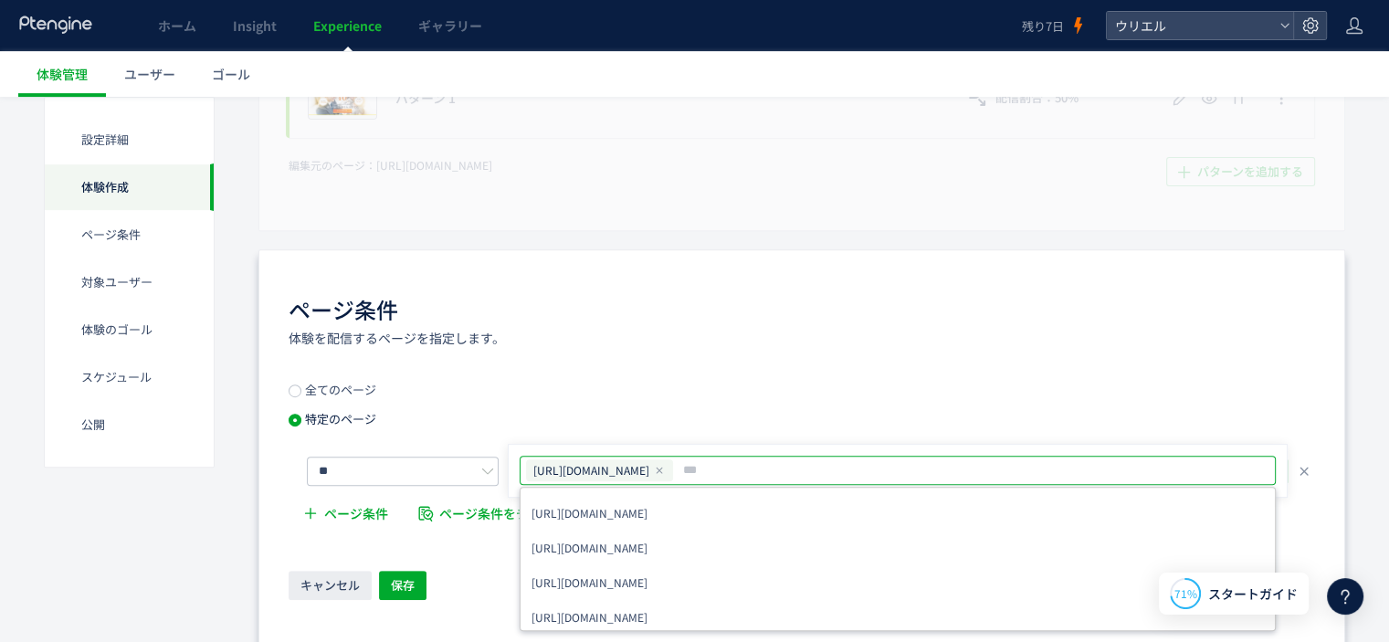
click at [649, 472] on span "[URL][DOMAIN_NAME]" at bounding box center [591, 470] width 116 height 20
click at [649, 468] on span "[URL][DOMAIN_NAME]" at bounding box center [591, 470] width 116 height 20
drag, startPoint x: 703, startPoint y: 467, endPoint x: 532, endPoint y: 465, distance: 170.8
click at [532, 465] on div "[URL][DOMAIN_NAME]" at bounding box center [599, 470] width 147 height 22
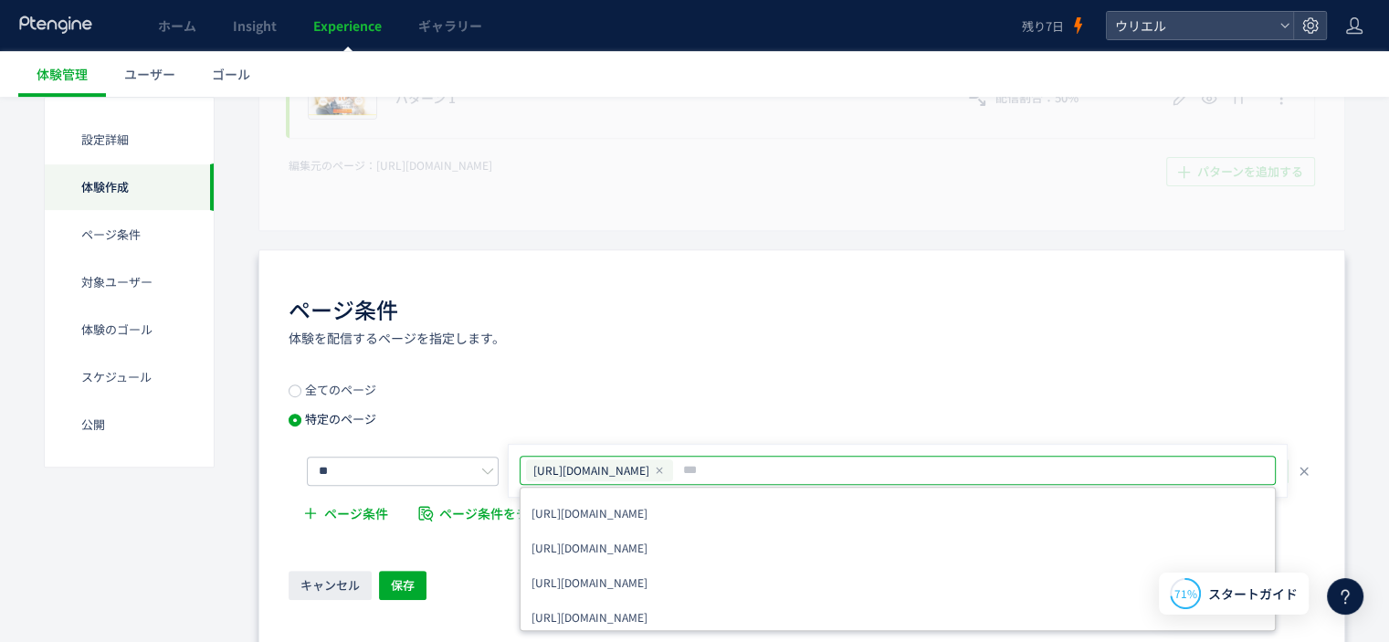
click at [665, 467] on icon at bounding box center [659, 470] width 11 height 11
click at [626, 467] on input "text" at bounding box center [899, 470] width 741 height 22
paste input "**********"
type input "**********"
click at [711, 397] on div "全てのページ 特定のページ ** URLを1つずつ入力または複数貼り付け URLを1つずつ入力または複数貼り付け [URL][DOMAIN_NAME] [UR…" at bounding box center [802, 458] width 1026 height 151
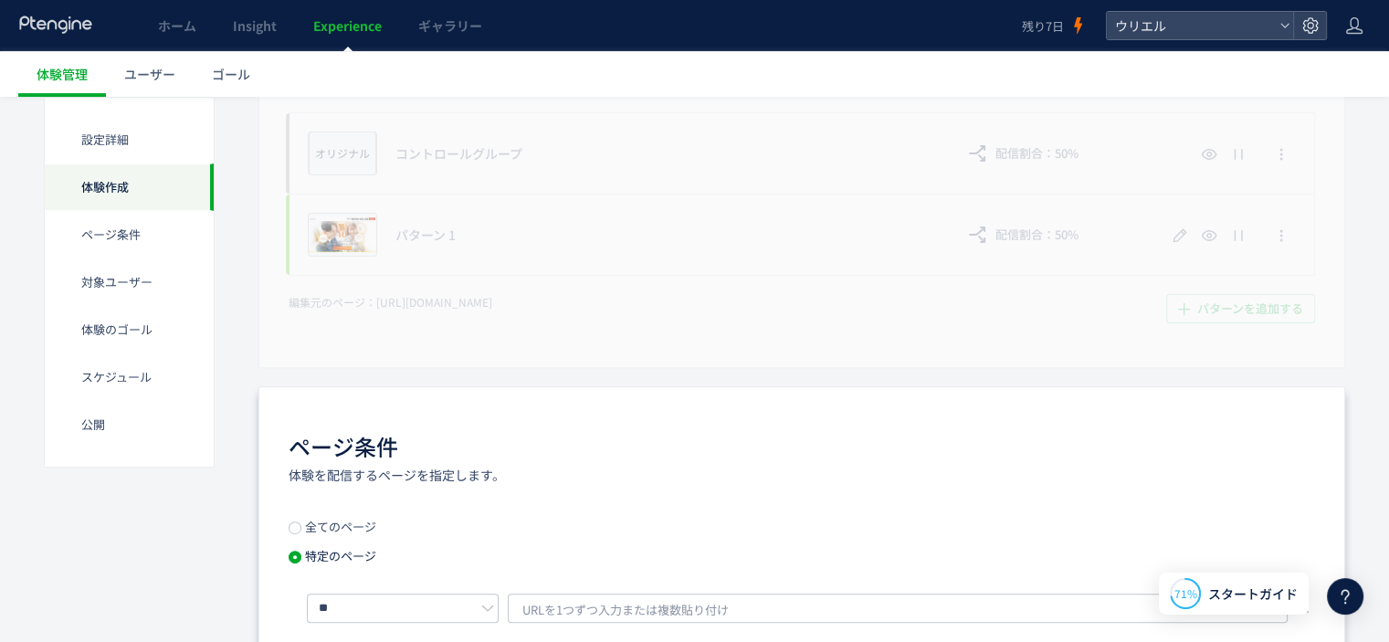
scroll to position [365, 0]
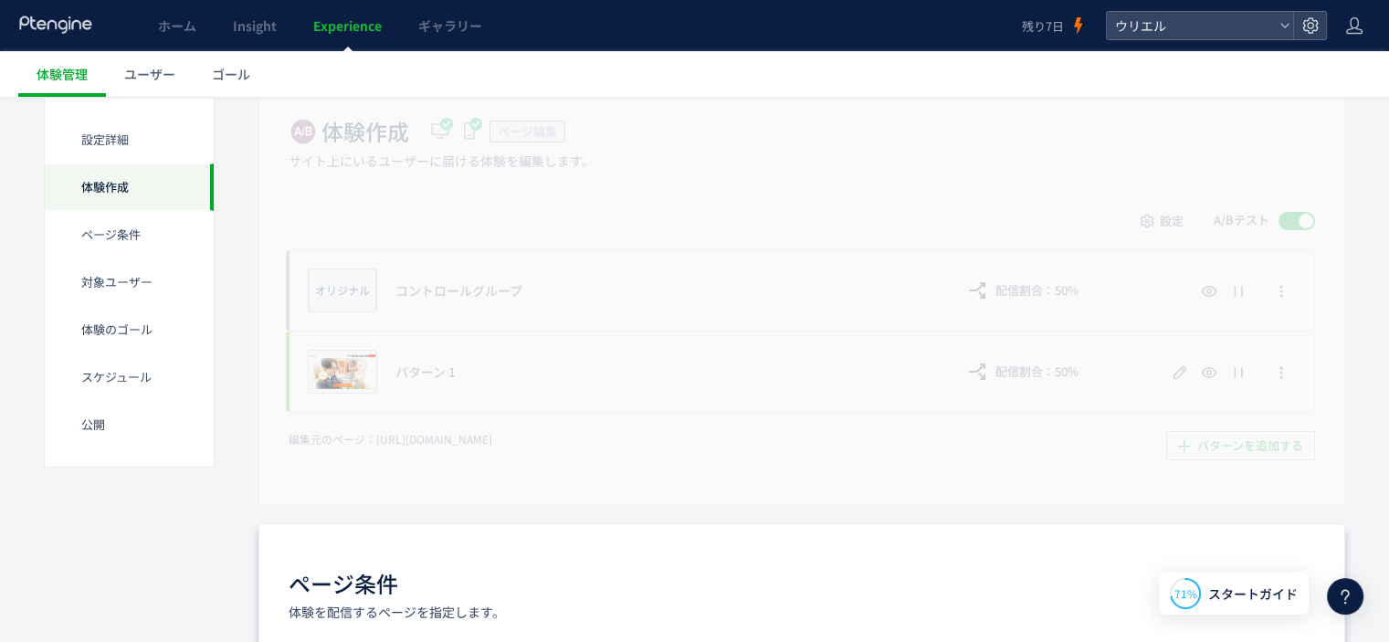
drag, startPoint x: 566, startPoint y: 464, endPoint x: 560, endPoint y: 473, distance: 11.1
click at [566, 467] on div "体験作成 ページ編集 サイト上にいるユーザーに届ける体験を編集します。 設定 A/Bテスト オリジナル プレビュー コントロールグループ 配信割合：50% プ…" at bounding box center [801, 287] width 1087 height 433
click at [541, 451] on div "体験作成 ページ編集 サイト上にいるユーザーに届ける体験を編集します。 設定 A/Bテスト オリジナル プレビュー コントロールグループ 配信割合：50% プ…" at bounding box center [801, 287] width 1087 height 433
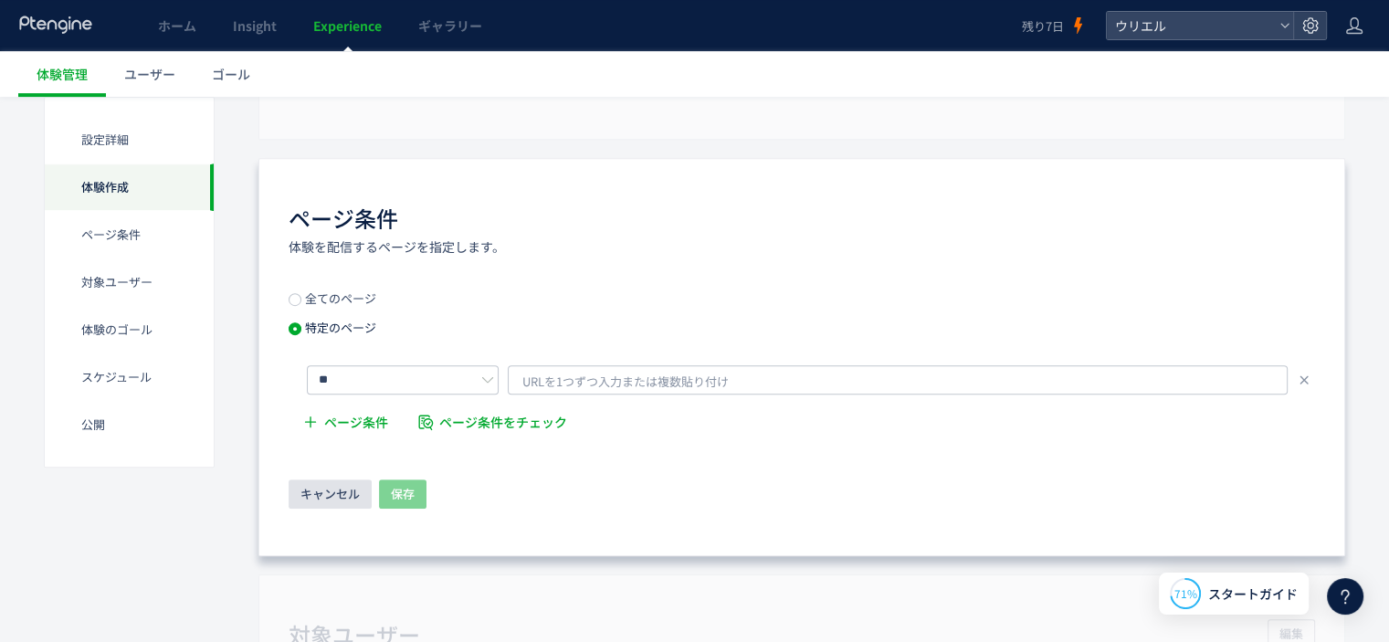
click at [320, 493] on span "キャンセル" at bounding box center [329, 493] width 59 height 29
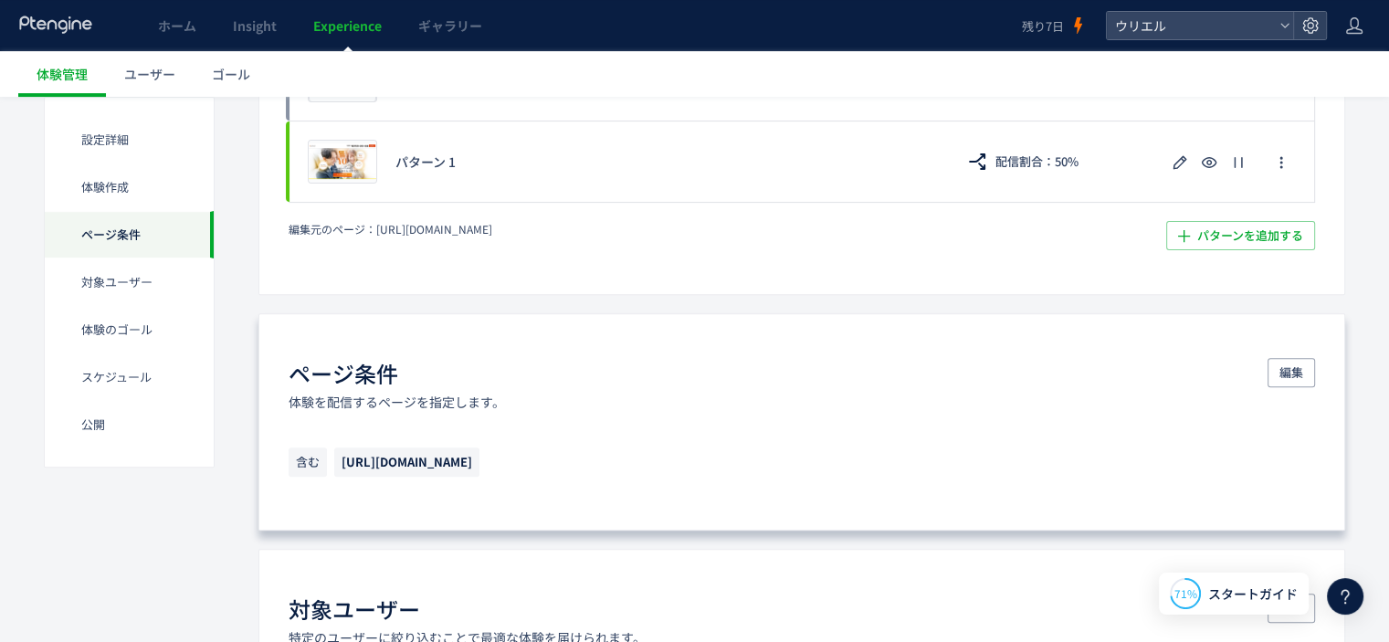
scroll to position [452, 0]
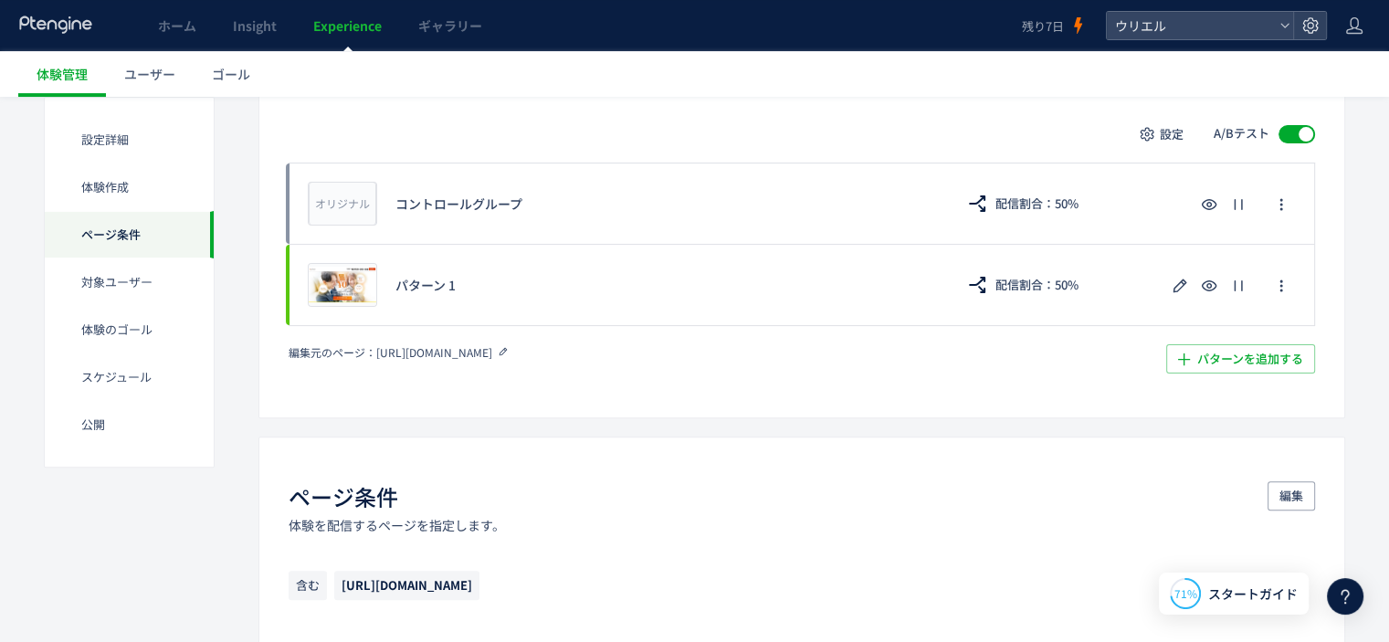
drag, startPoint x: 373, startPoint y: 353, endPoint x: 565, endPoint y: 349, distance: 192.7
click at [565, 349] on div "編集元のページ： [URL][DOMAIN_NAME]" at bounding box center [596, 352] width 615 height 16
copy div "編集元のページ： [URL][DOMAIN_NAME]"
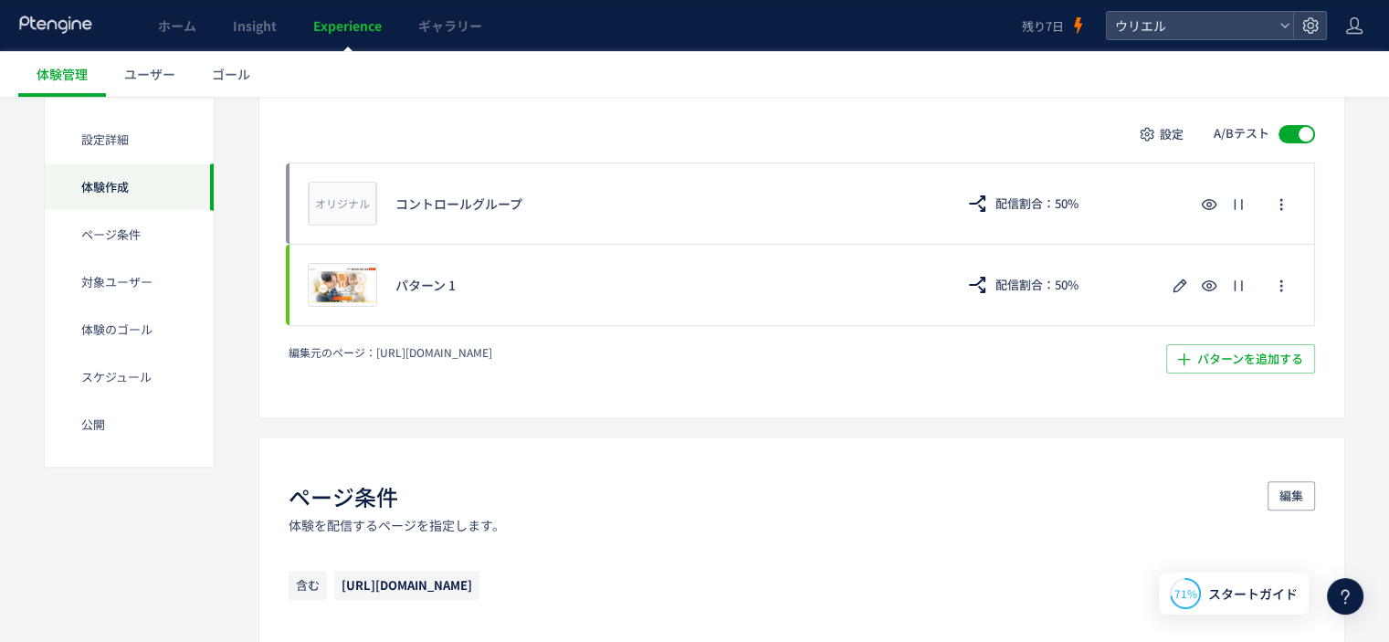
scroll to position [726, 0]
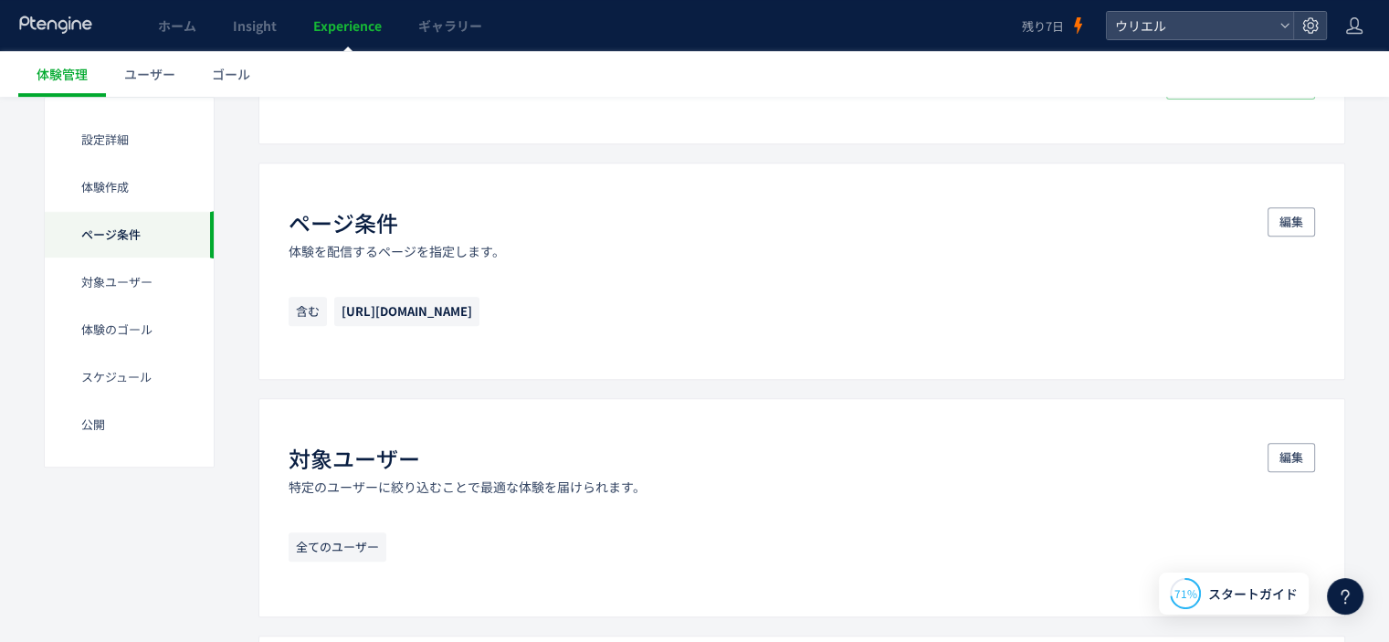
click at [472, 313] on span "[URL][DOMAIN_NAME]" at bounding box center [406, 310] width 131 height 17
click at [1308, 211] on button "編集" at bounding box center [1290, 221] width 47 height 29
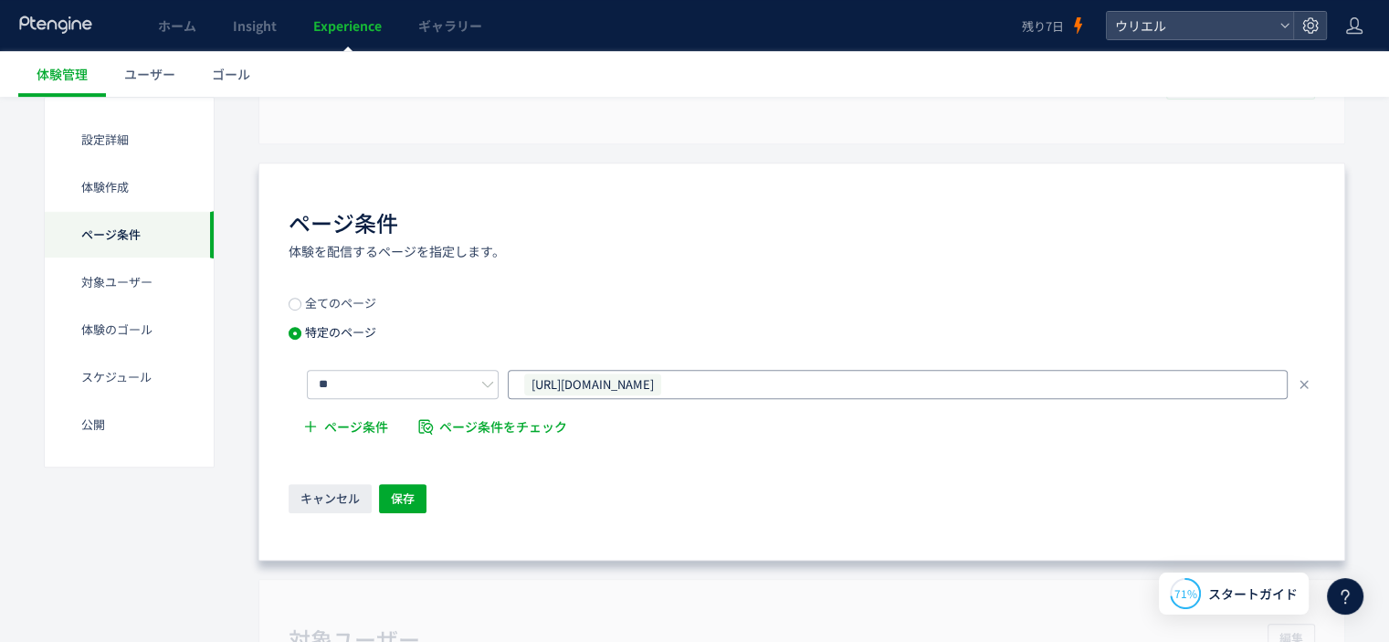
click at [656, 380] on span "[URL][DOMAIN_NAME]" at bounding box center [592, 384] width 137 height 22
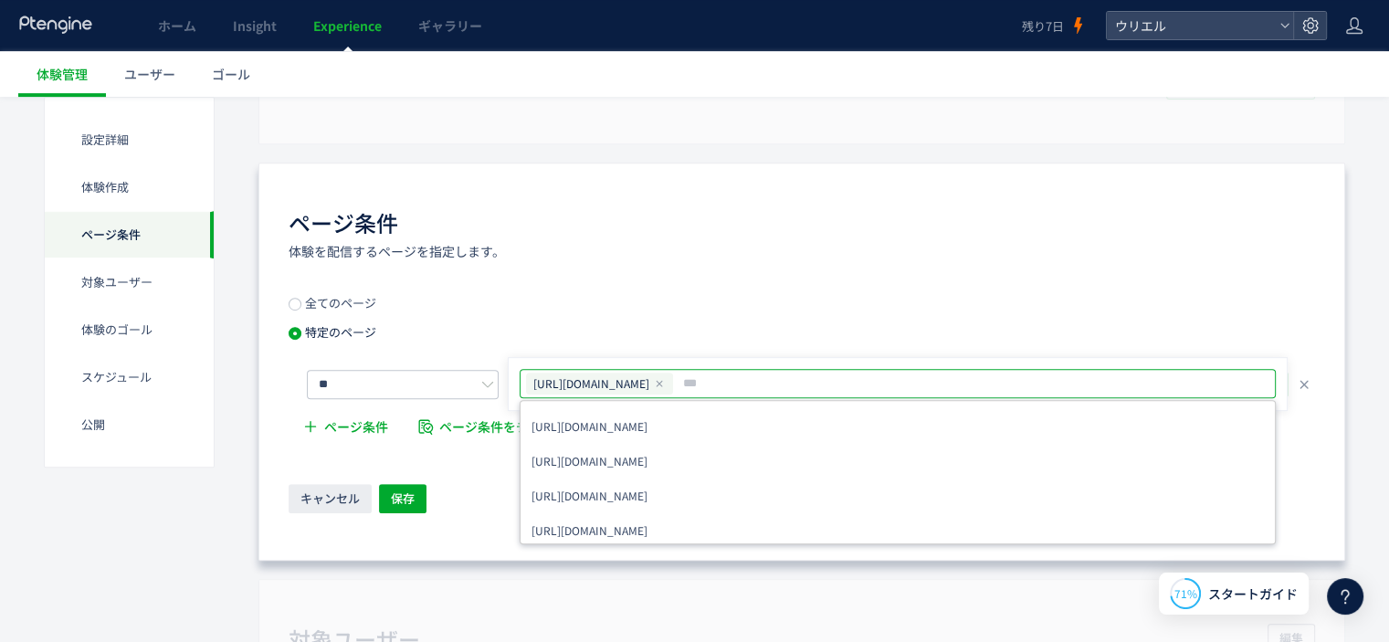
click at [673, 381] on div "[URL][DOMAIN_NAME]" at bounding box center [599, 384] width 147 height 22
click at [663, 380] on use at bounding box center [659, 383] width 6 height 6
click at [679, 383] on input "text" at bounding box center [899, 384] width 741 height 22
click at [790, 389] on input "text" at bounding box center [935, 384] width 509 height 22
drag, startPoint x: 110, startPoint y: 560, endPoint x: 135, endPoint y: 562, distance: 25.6
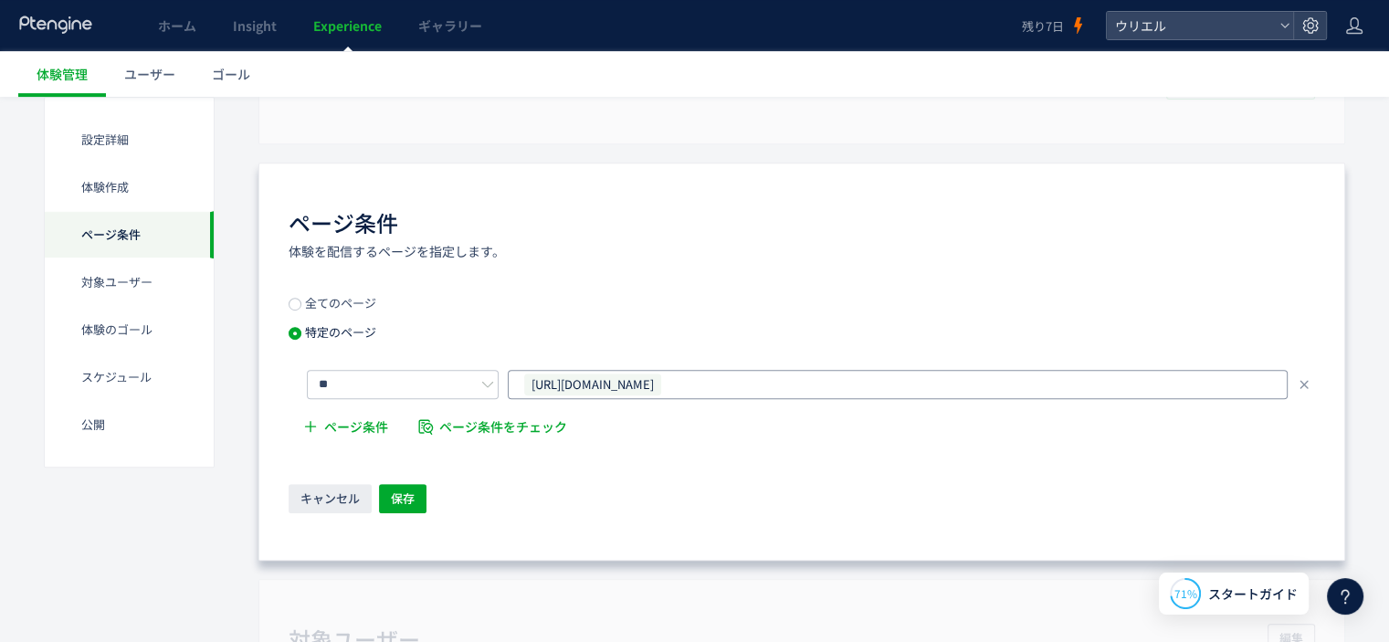
click at [840, 375] on div "[URL][DOMAIN_NAME]" at bounding box center [890, 384] width 737 height 27
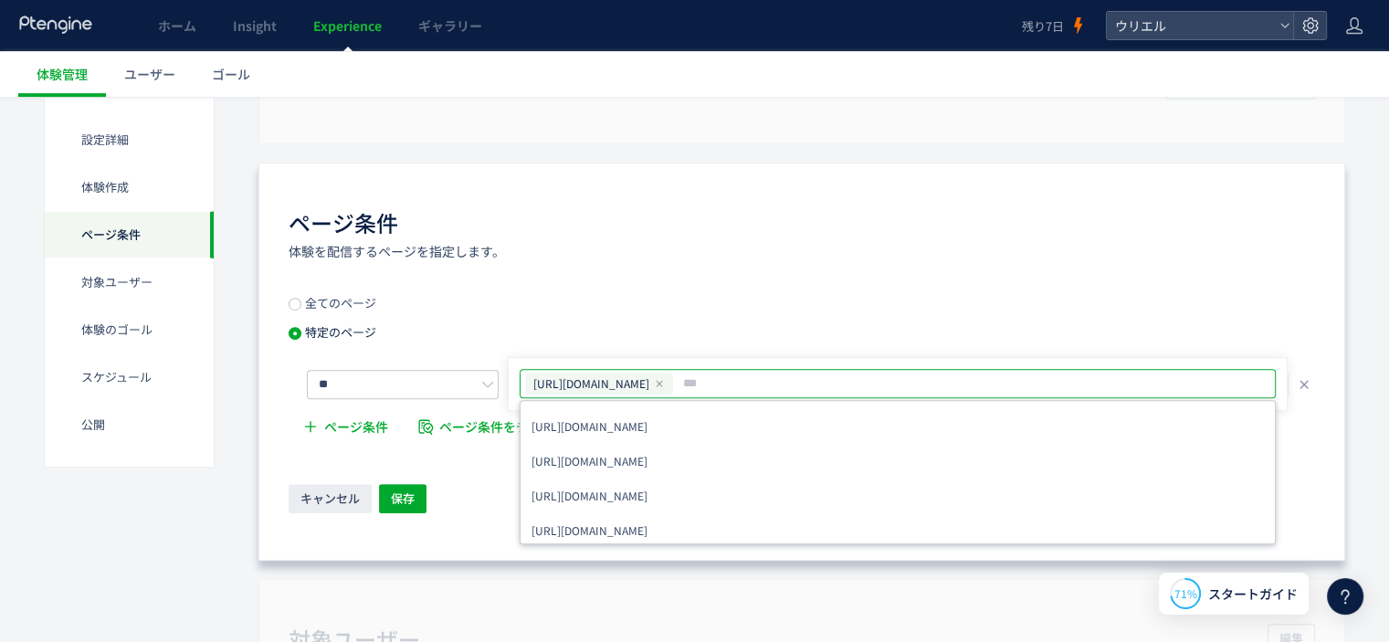
type input "**********"
click at [414, 493] on button "保存" at bounding box center [402, 498] width 47 height 29
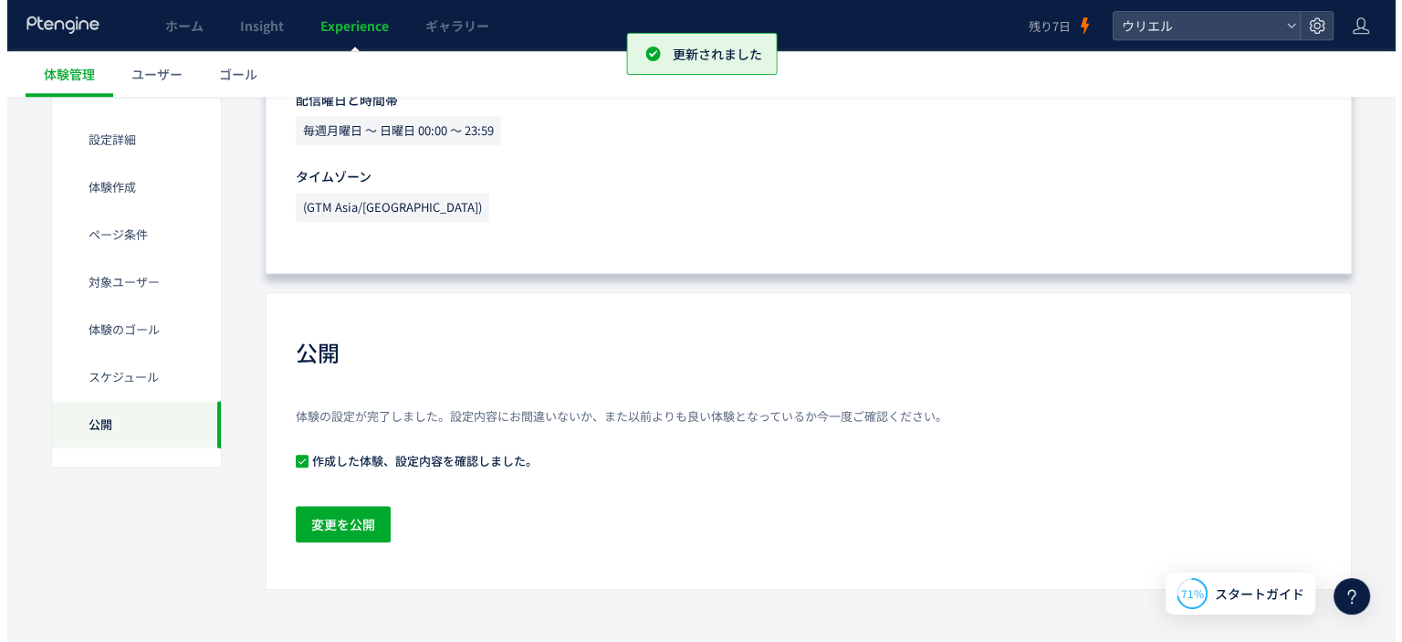
scroll to position [1812, 0]
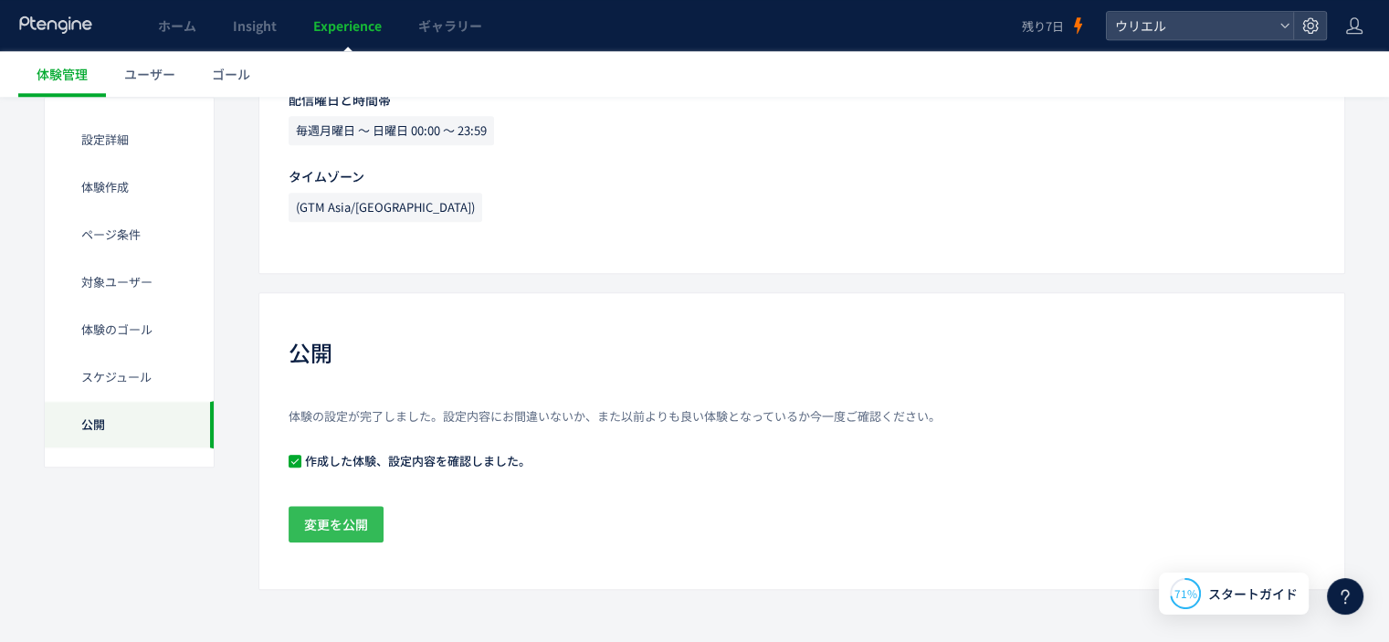
click at [313, 521] on span "変更を公開" at bounding box center [336, 524] width 64 height 37
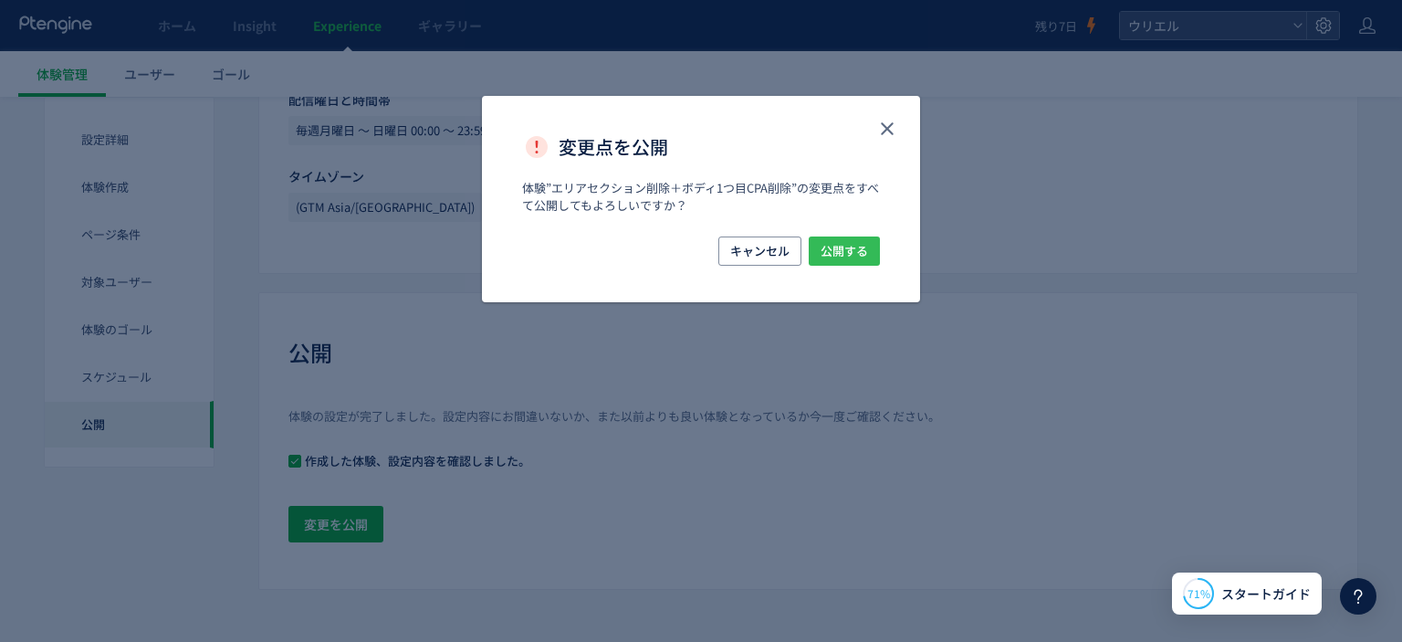
click at [850, 240] on span "公開する" at bounding box center [844, 250] width 47 height 29
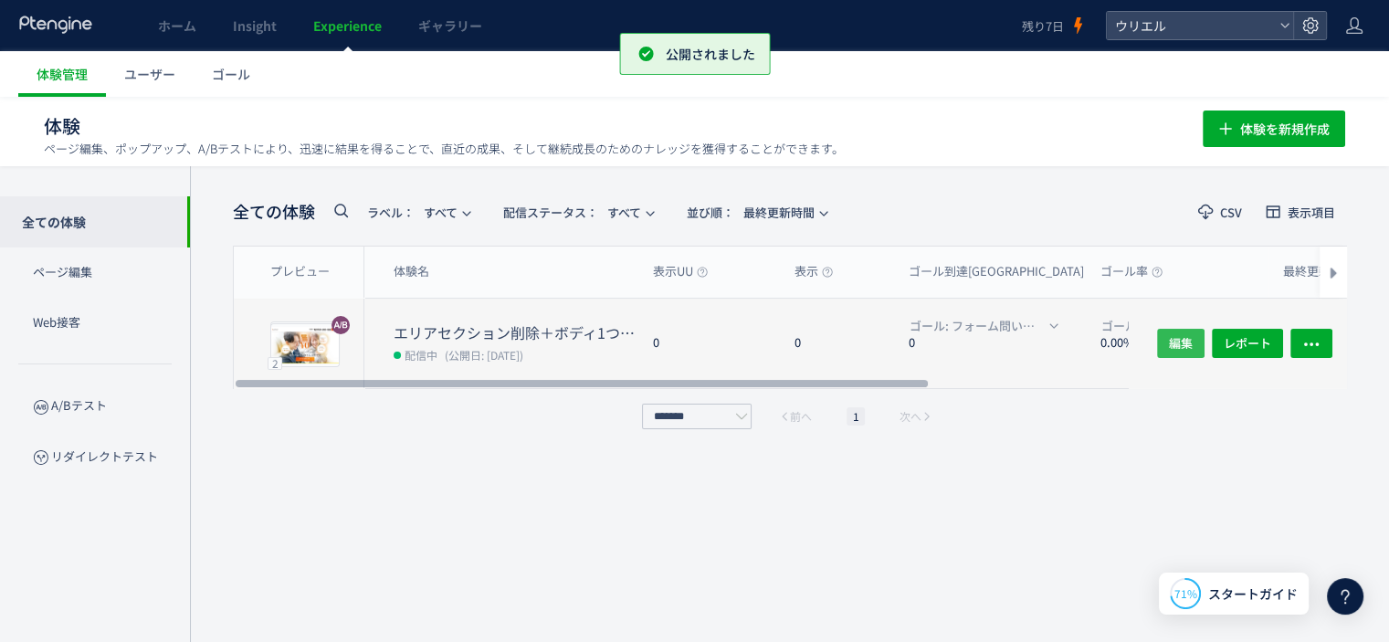
click at [1166, 344] on button "編集" at bounding box center [1180, 343] width 47 height 29
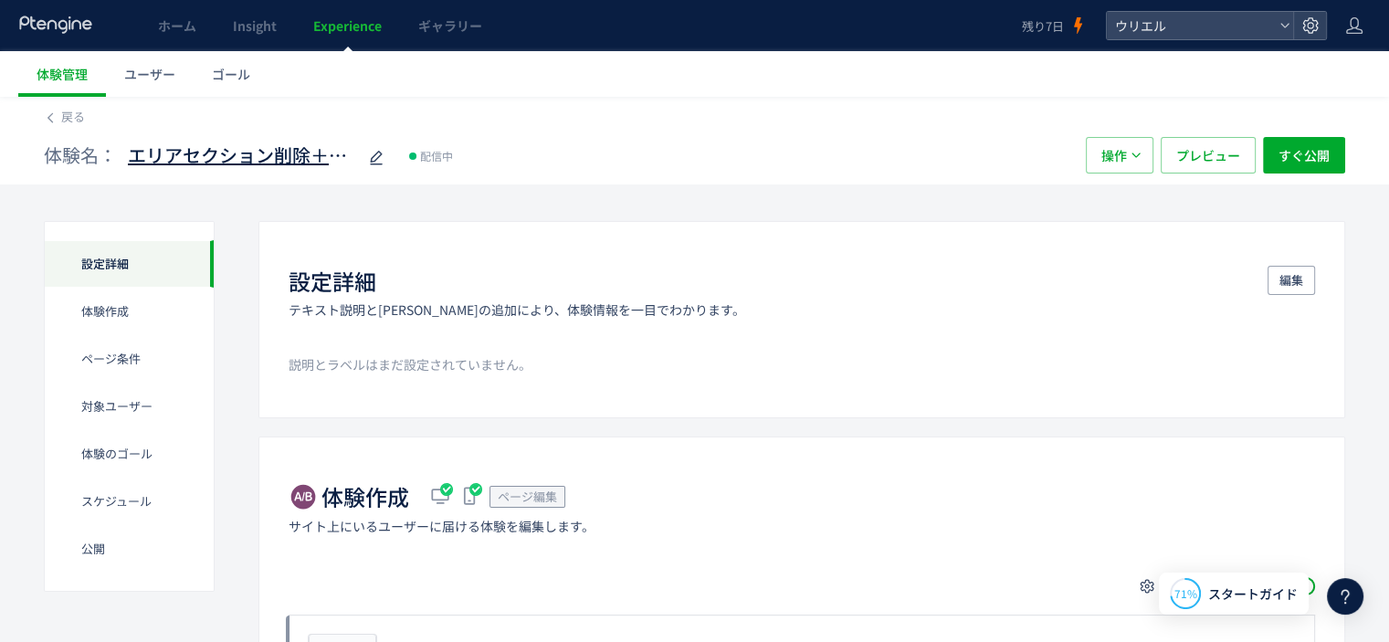
click at [288, 152] on span "エリアセクション削除＋ボディ1つ目CPA削除" at bounding box center [242, 155] width 228 height 26
click at [161, 162] on input "**********" at bounding box center [242, 156] width 228 height 37
click at [130, 163] on input "**********" at bounding box center [242, 156] width 228 height 37
type input "**********"
click at [57, 115] on link "戻る" at bounding box center [64, 117] width 41 height 17
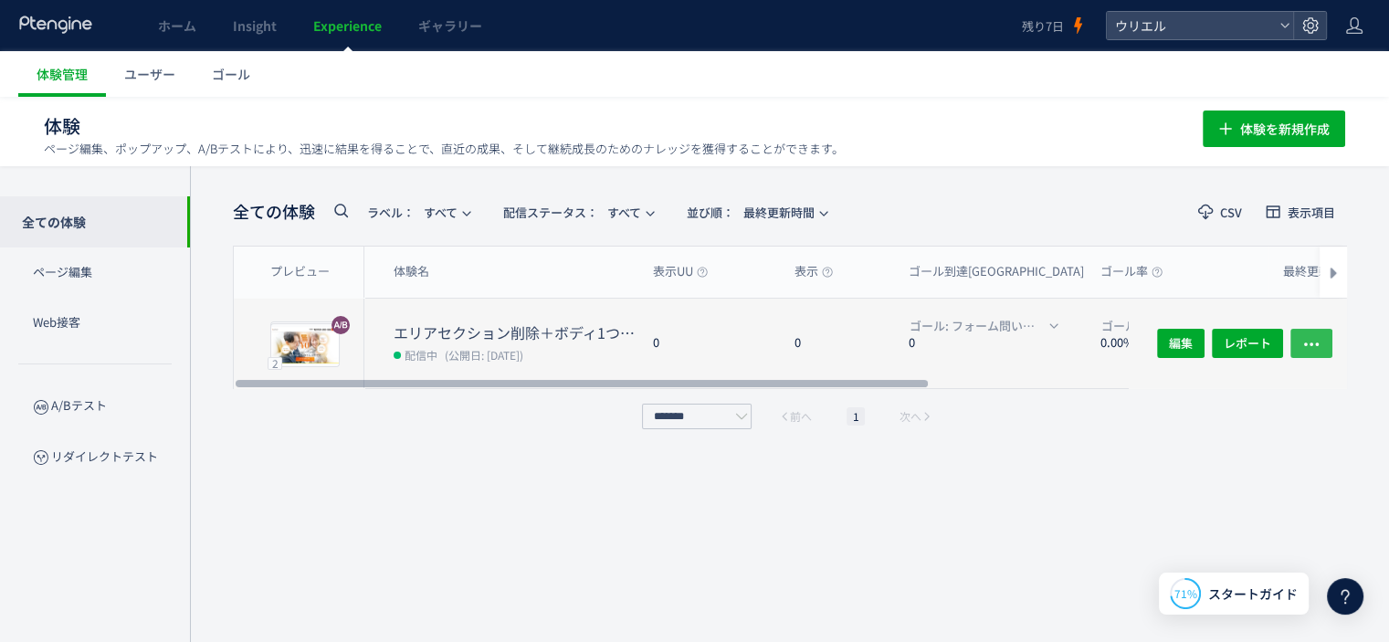
click at [1312, 342] on use "button" at bounding box center [1311, 344] width 15 height 4
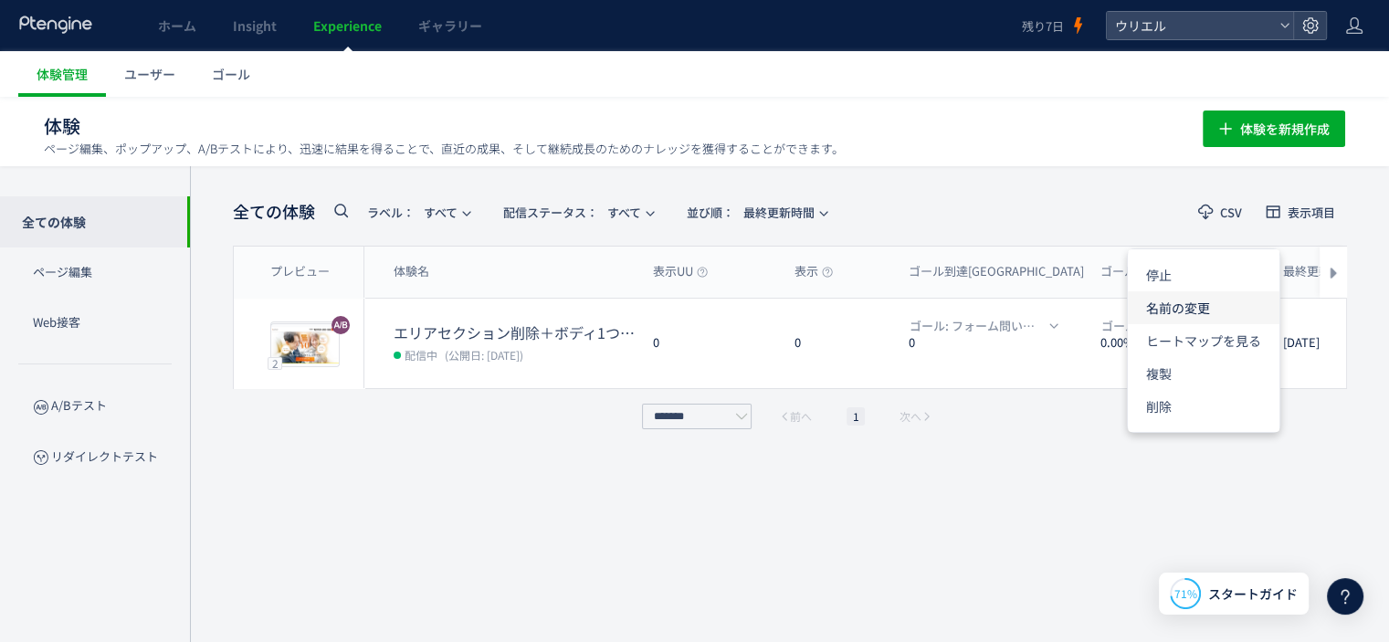
click at [1206, 312] on li "名前の変更" at bounding box center [1204, 307] width 152 height 33
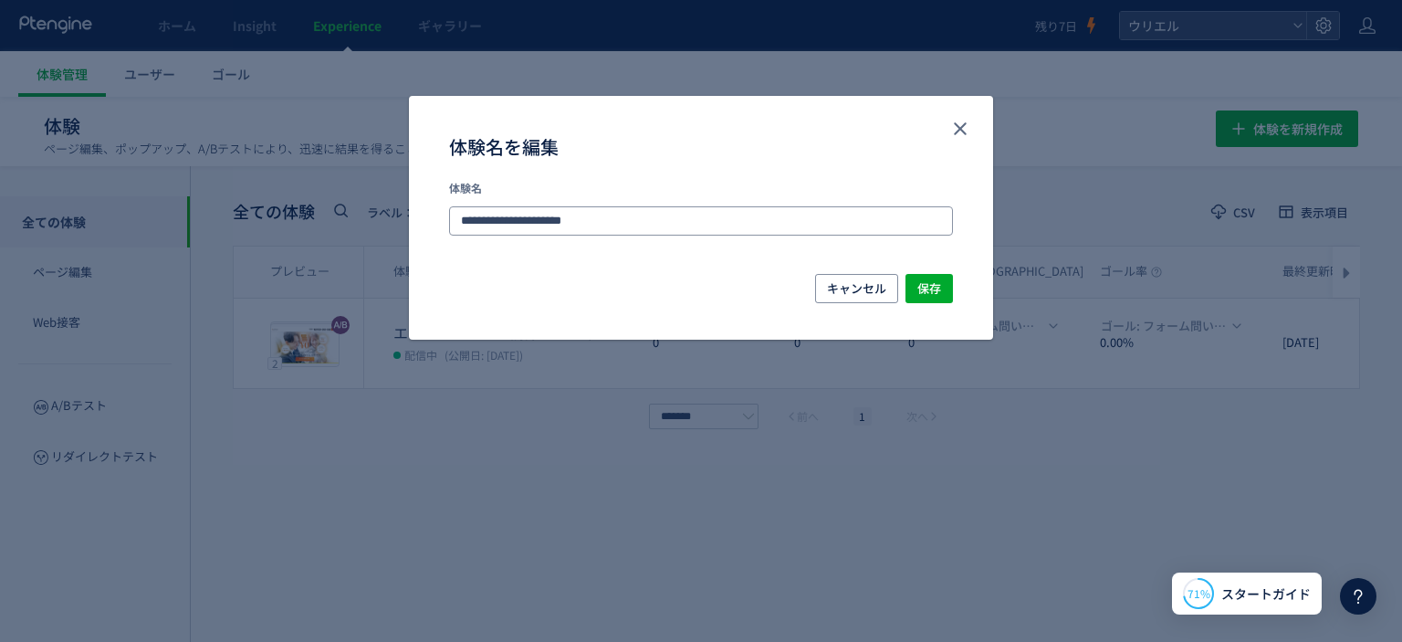
click at [468, 215] on input "**********" at bounding box center [701, 220] width 504 height 29
click at [463, 218] on input "**********" at bounding box center [701, 220] width 504 height 29
type input "**********"
click at [931, 286] on span "保存" at bounding box center [930, 288] width 24 height 29
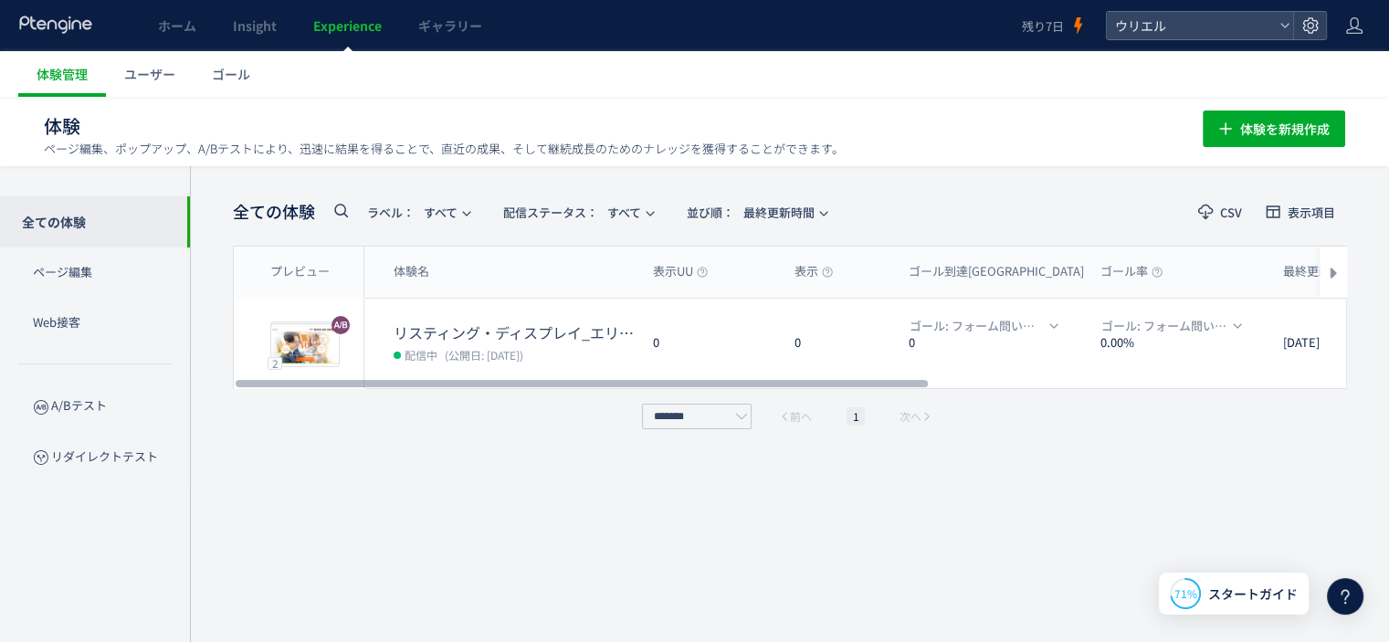
drag, startPoint x: 888, startPoint y: 383, endPoint x: 701, endPoint y: 395, distance: 187.6
click at [722, 389] on div at bounding box center [582, 383] width 692 height 11
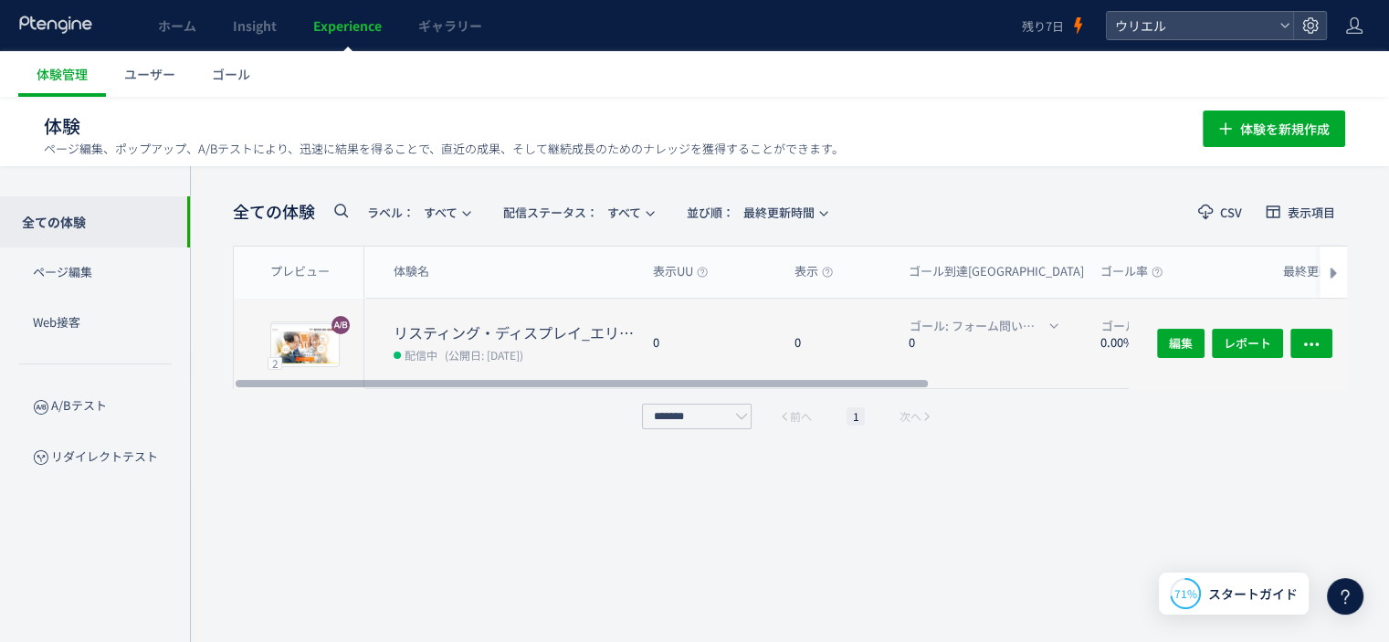
click at [474, 324] on dt "リスティング・ディスプレイ_エリアセクション削除＋ボディ1つ目CPA削除" at bounding box center [516, 332] width 245 height 21
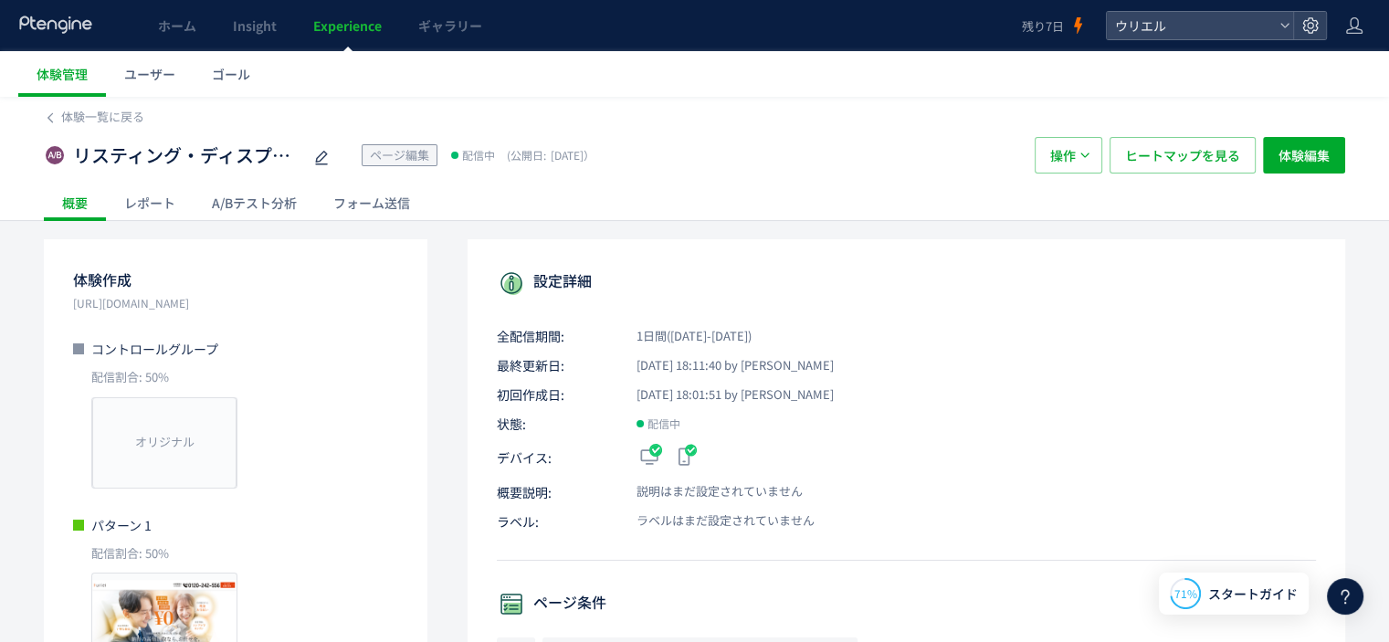
click at [90, 127] on div "リスティング・ディスプレイ_エリアセクション削除＋ボディ1つ目CPA削除 ページ編集 配信中 (公開日: [DATE]） 操作 ヒートマップを見る 体験編集" at bounding box center [694, 155] width 1301 height 58
click at [94, 118] on span "体験一覧に戻る" at bounding box center [102, 116] width 83 height 17
